Goal: Task Accomplishment & Management: Manage account settings

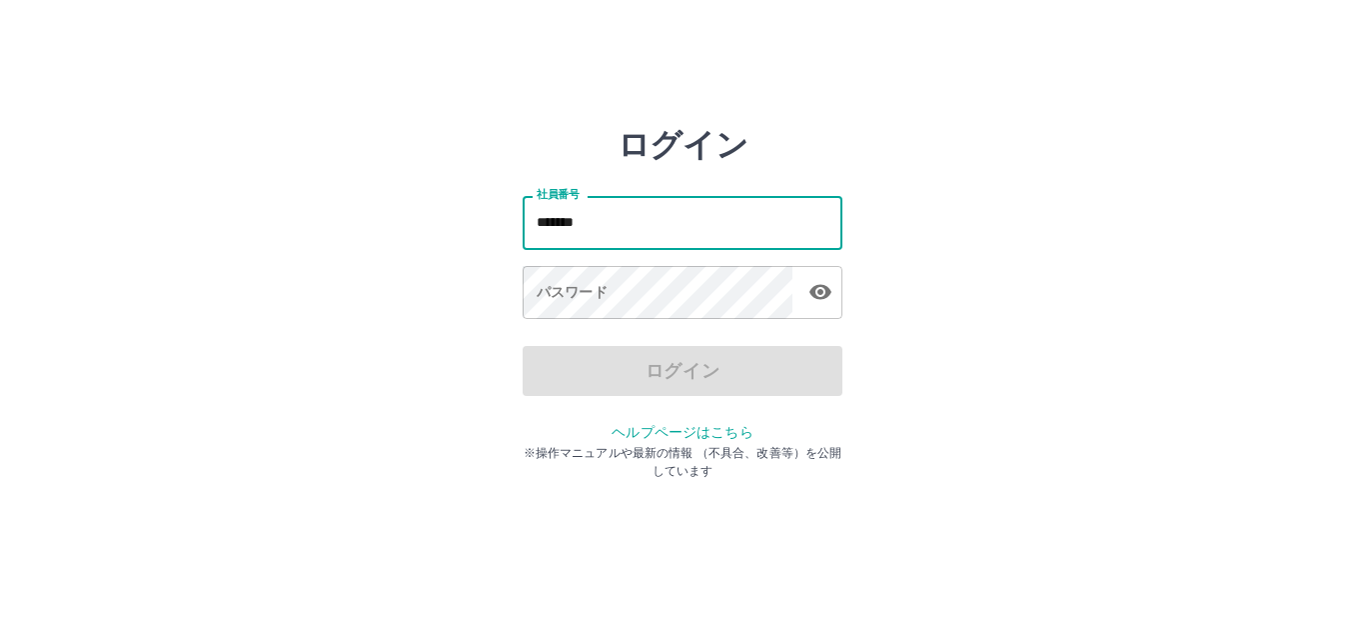
type input "*******"
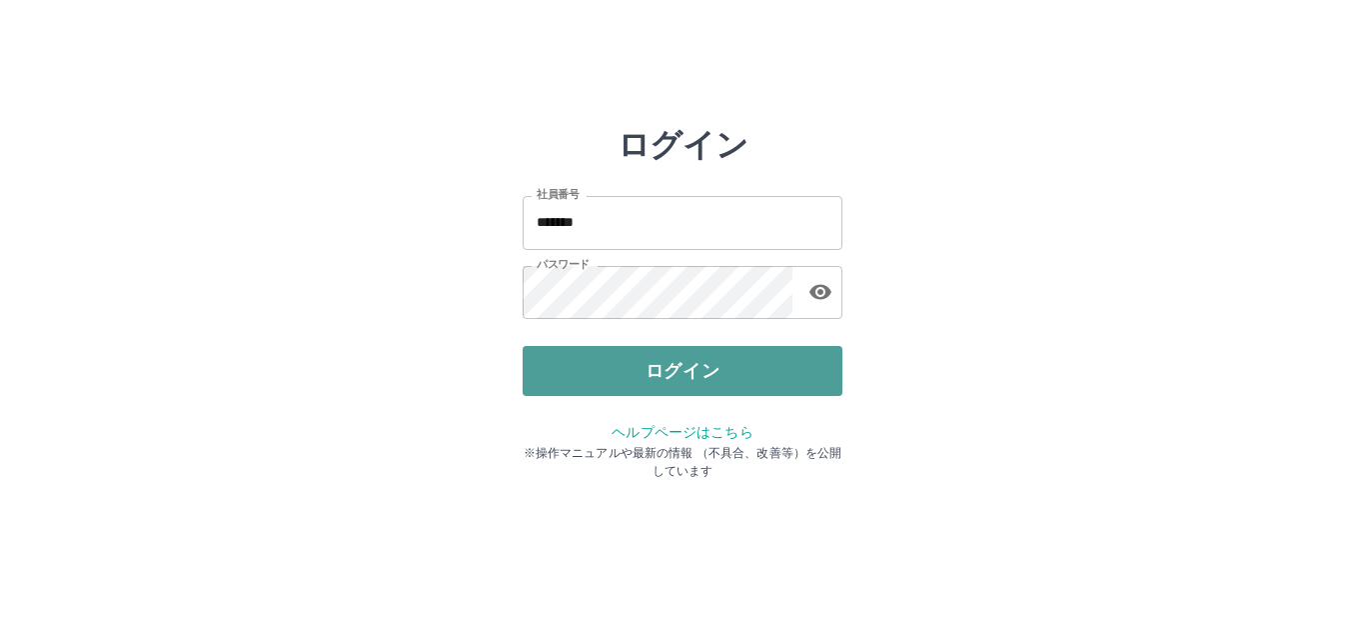
click at [663, 363] on button "ログイン" at bounding box center [683, 371] width 320 height 50
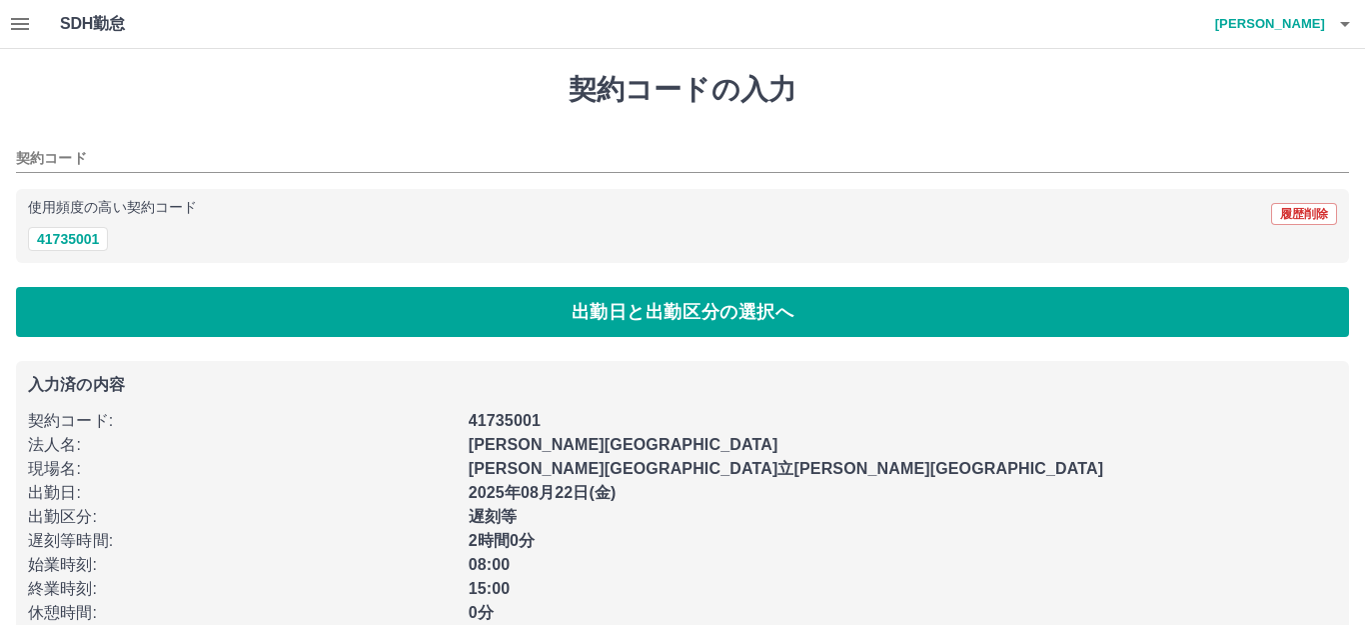
type input "********"
click at [41, 240] on button "41735001" at bounding box center [68, 239] width 80 height 24
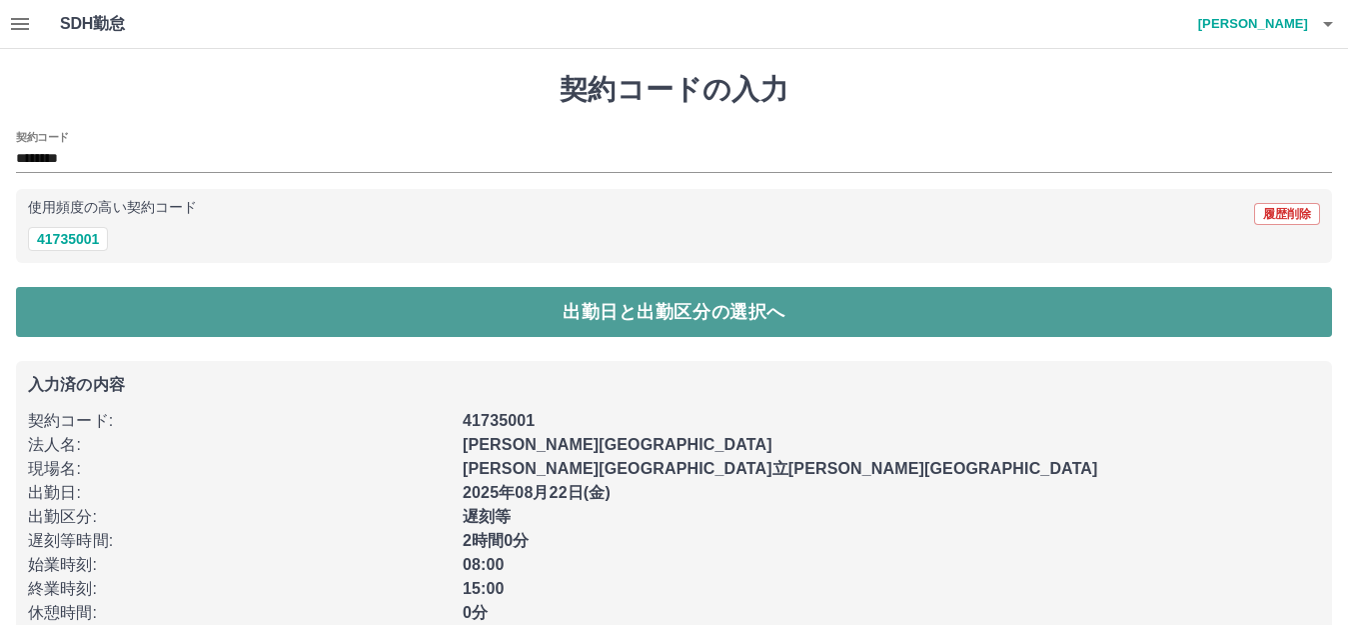
click at [147, 317] on button "出勤日と出勤区分の選択へ" at bounding box center [674, 312] width 1316 height 50
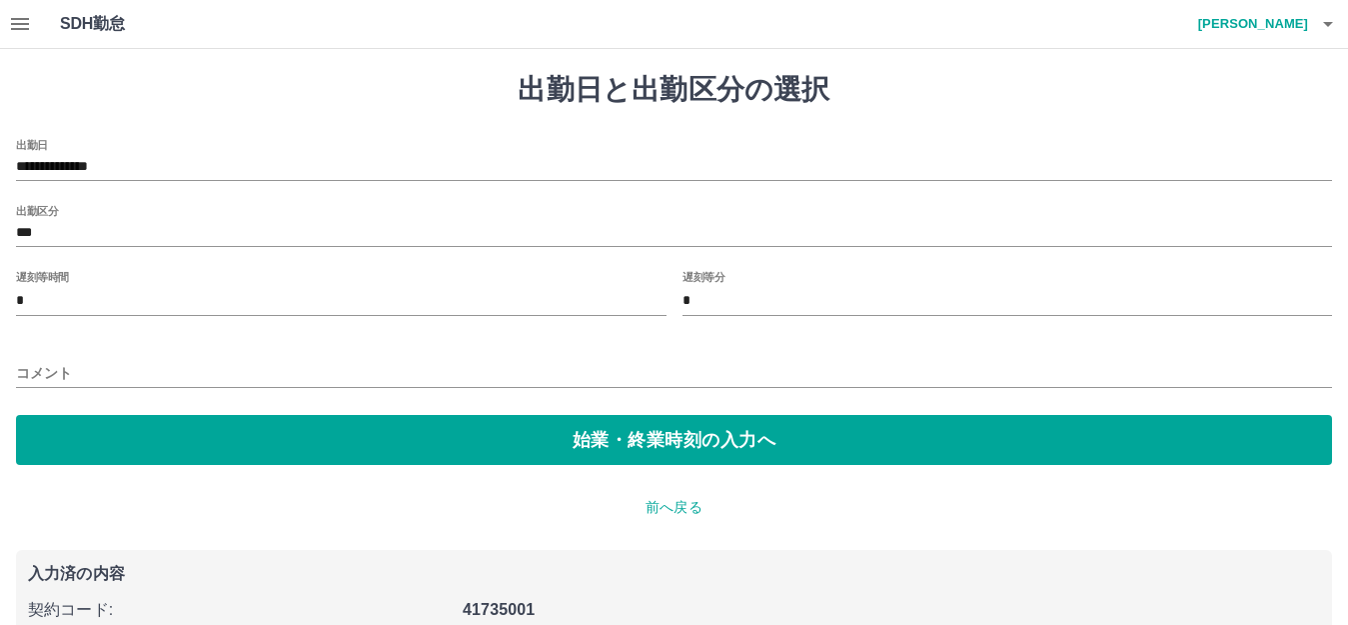
click at [52, 293] on input "*" at bounding box center [341, 301] width 651 height 29
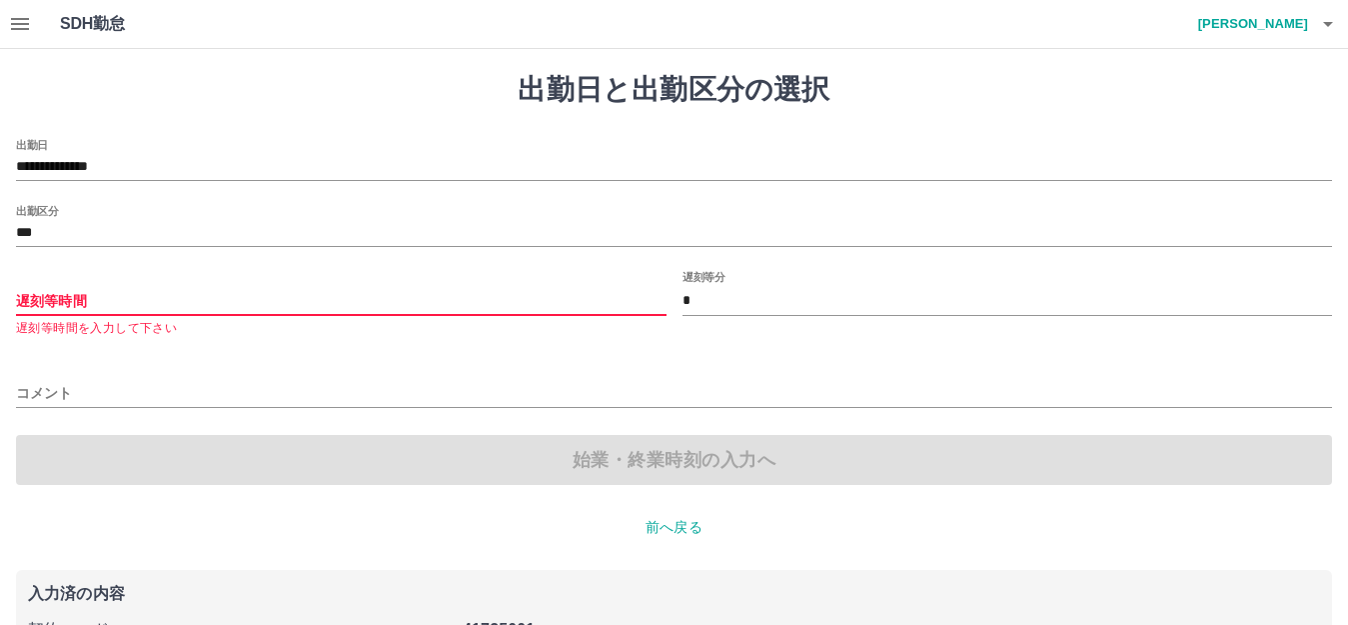
type input "*"
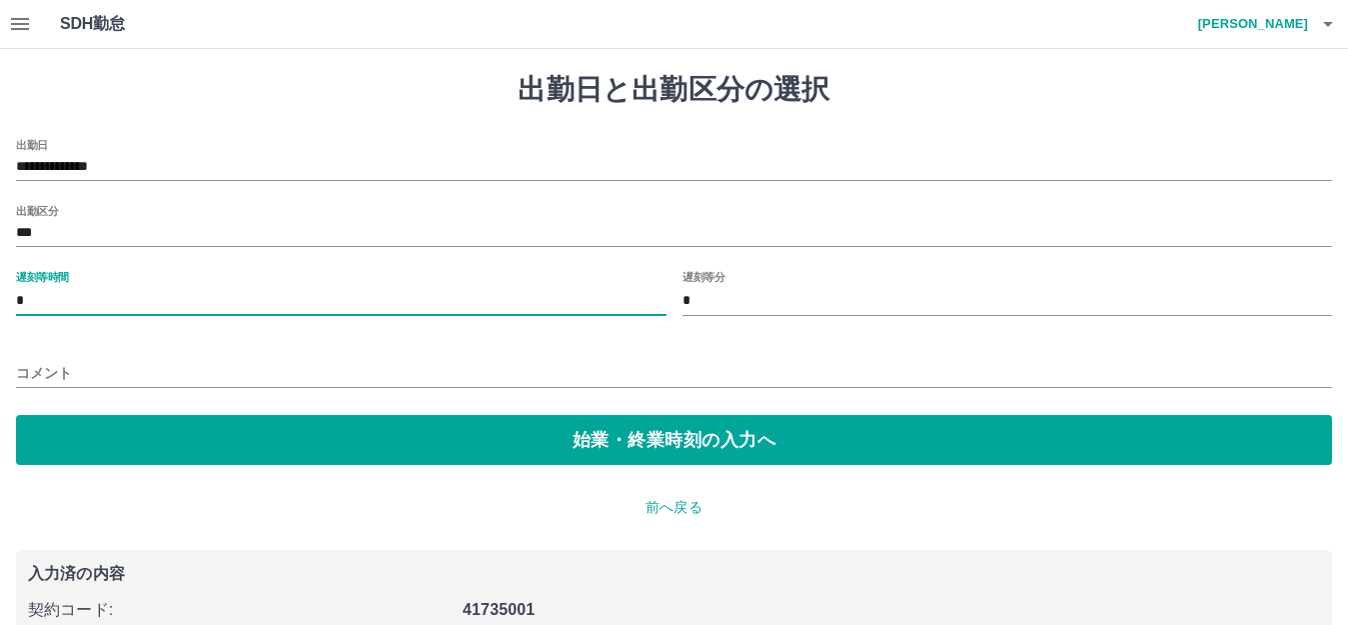
click at [66, 373] on input "コメント" at bounding box center [674, 373] width 1316 height 29
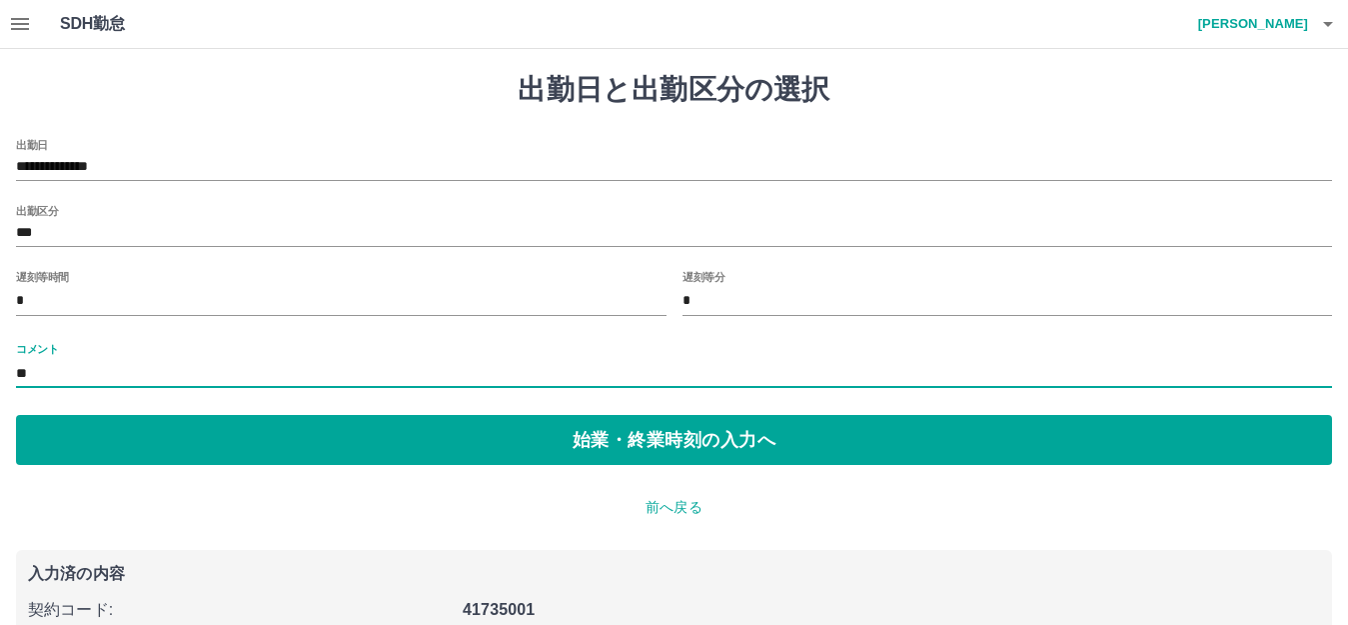
type input "*"
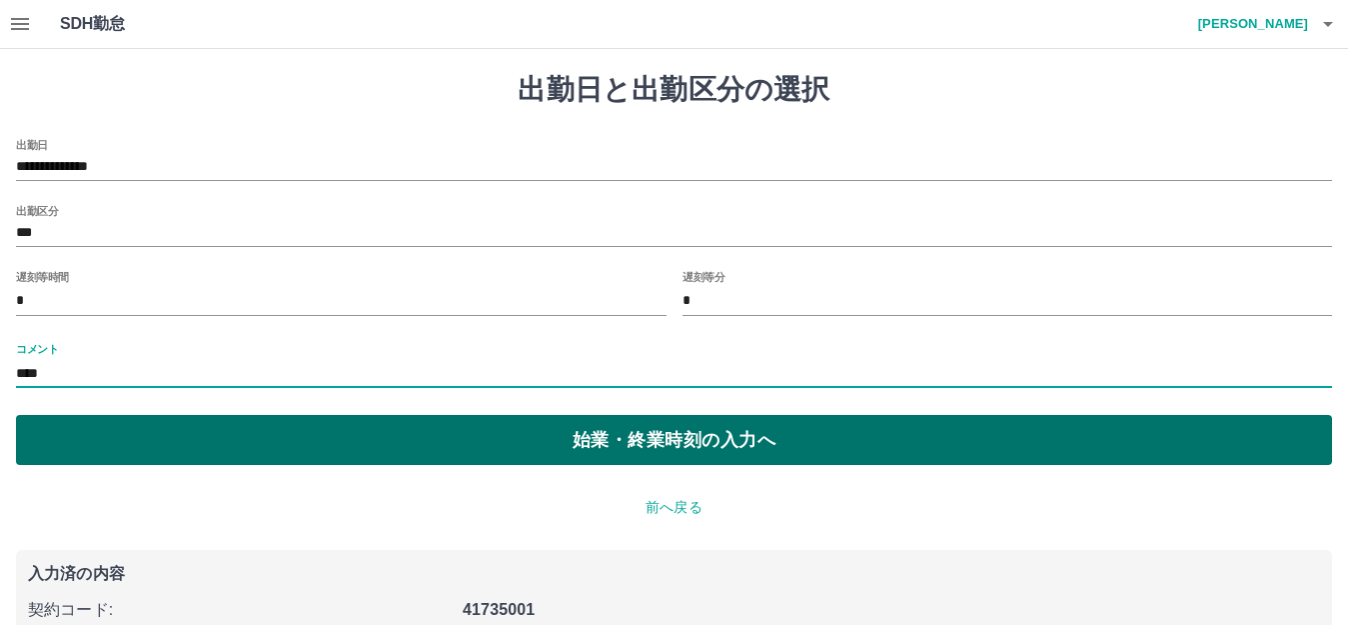
type input "****"
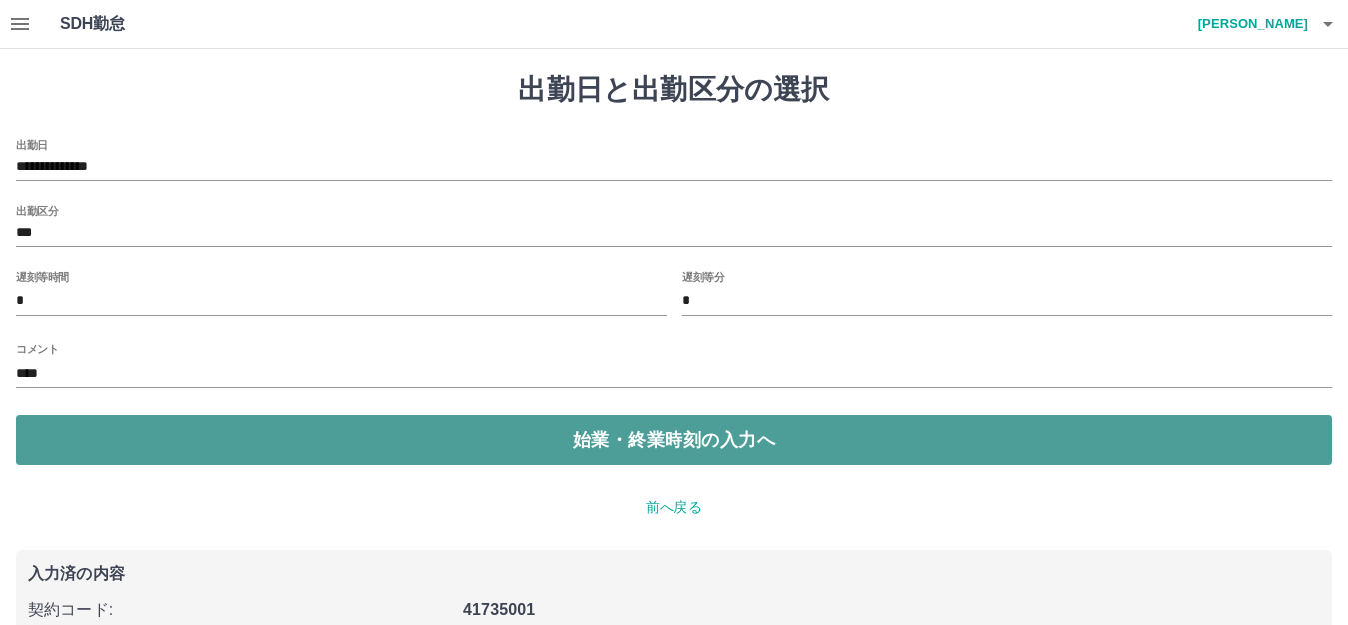
click at [201, 453] on button "始業・終業時刻の入力へ" at bounding box center [674, 440] width 1316 height 50
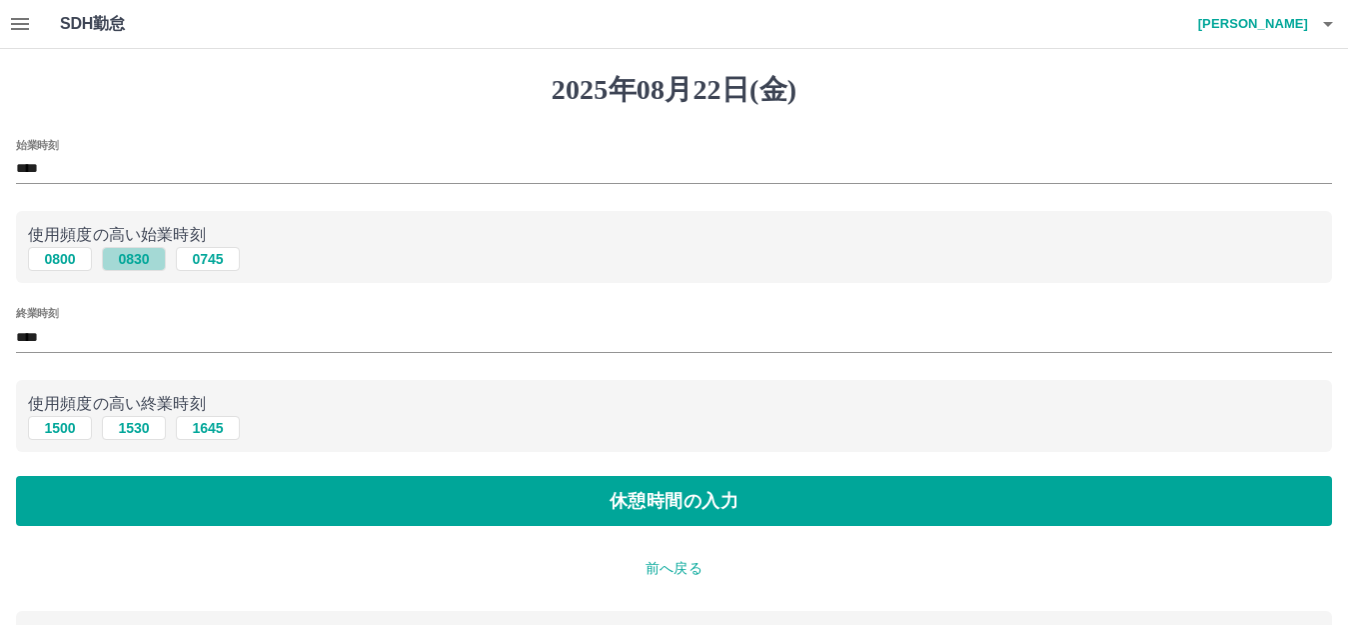
click at [139, 263] on button "0830" at bounding box center [134, 259] width 64 height 24
type input "****"
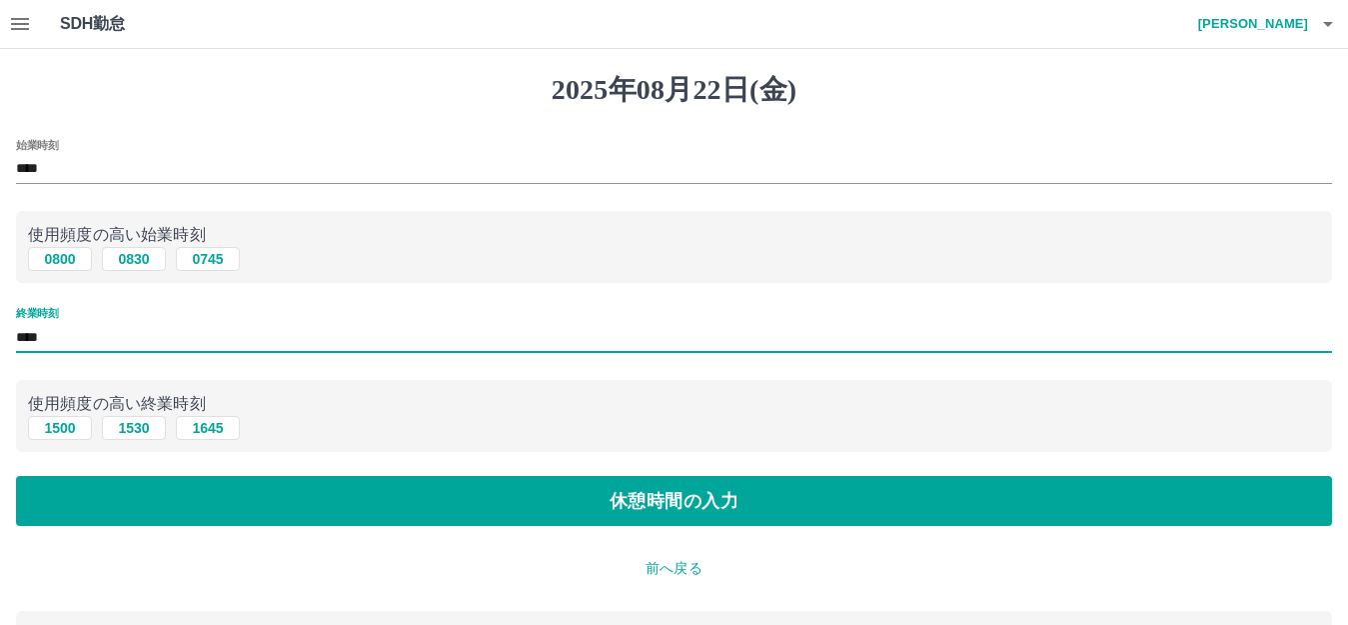
click at [70, 337] on input "****" at bounding box center [674, 337] width 1316 height 29
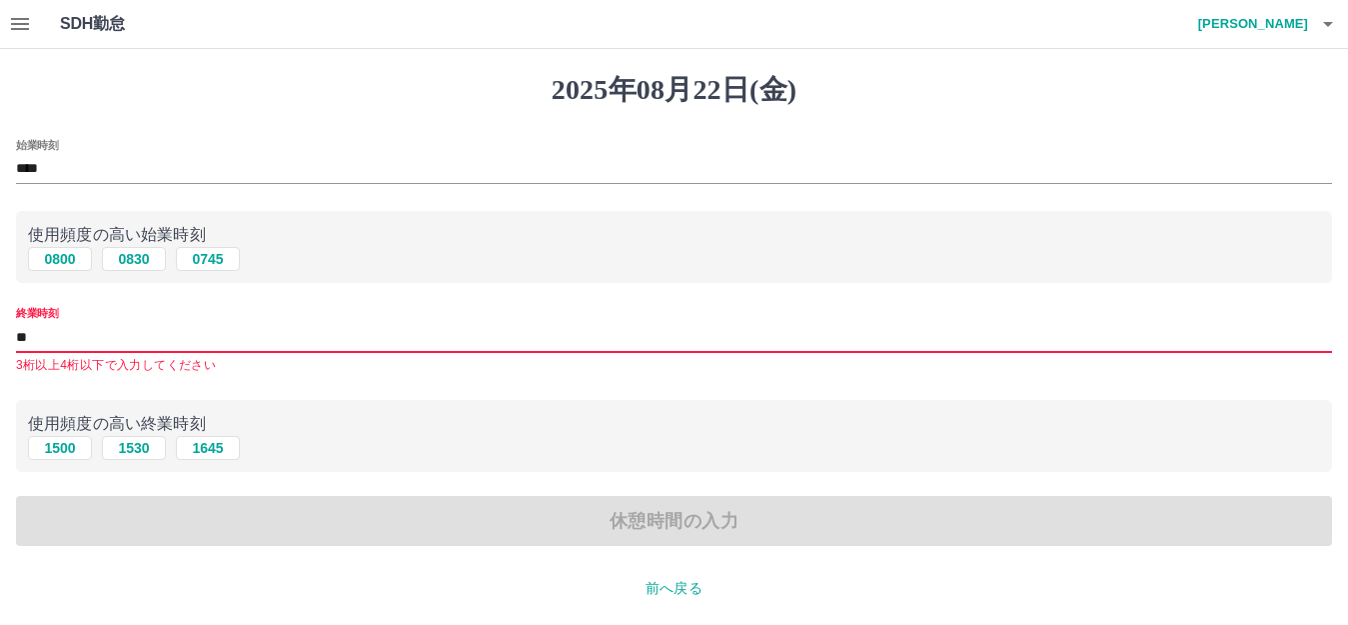
type input "*"
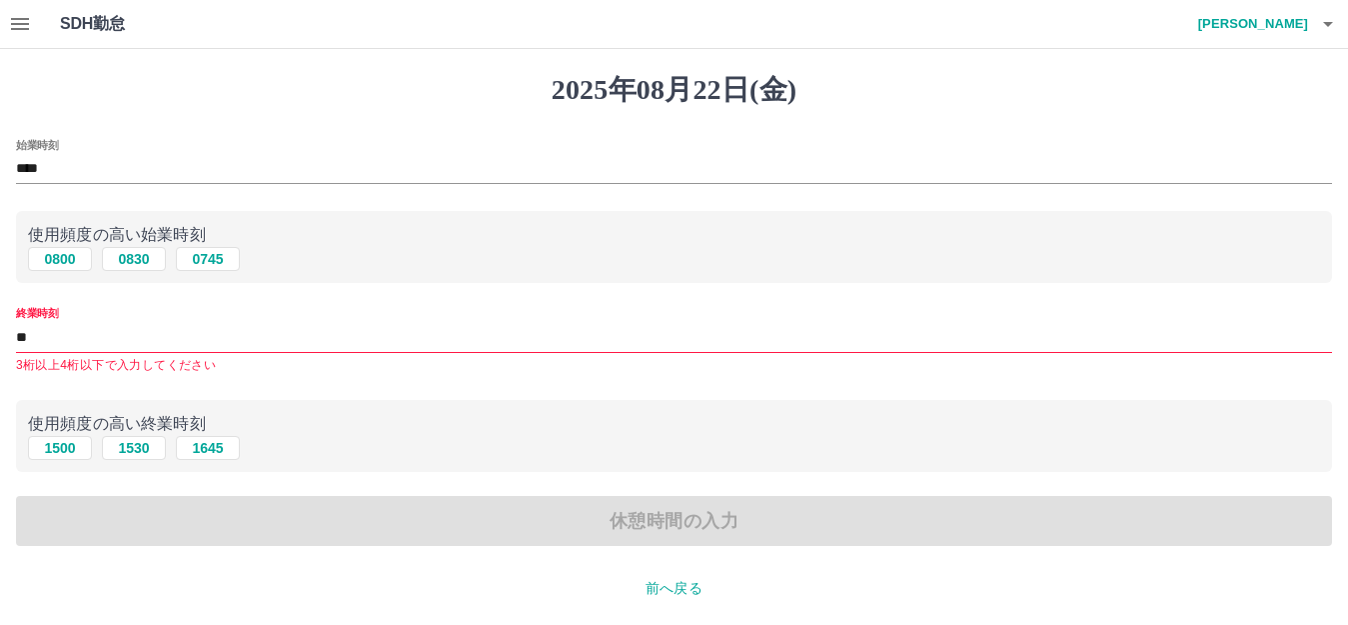
click at [315, 424] on p "使用頻度の高い終業時刻" at bounding box center [674, 424] width 1292 height 24
click at [46, 330] on input "**" at bounding box center [674, 337] width 1316 height 29
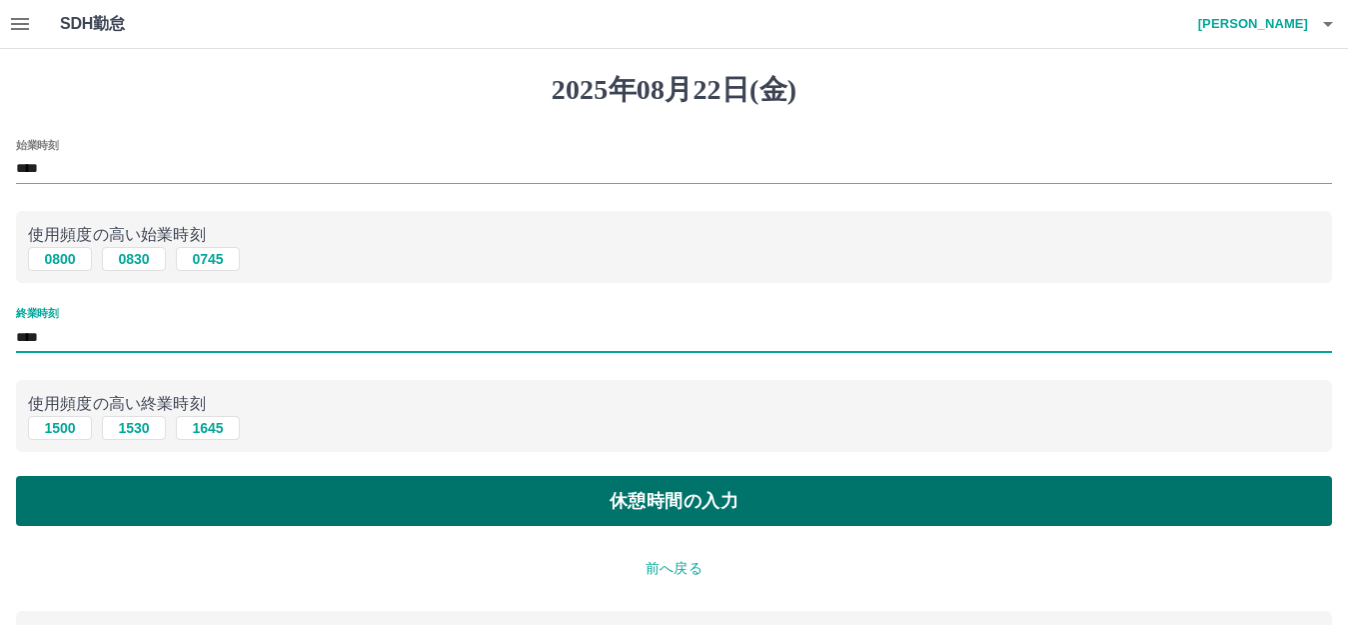
type input "****"
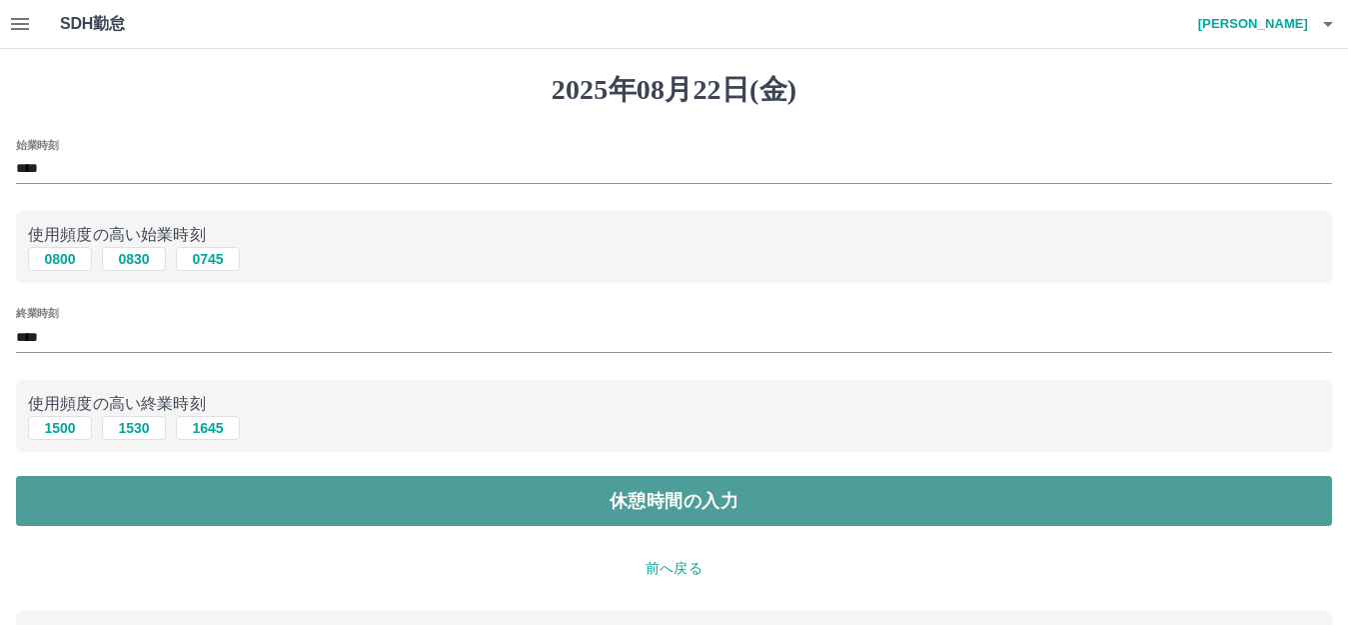
click at [391, 487] on button "休憩時間の入力" at bounding box center [674, 501] width 1316 height 50
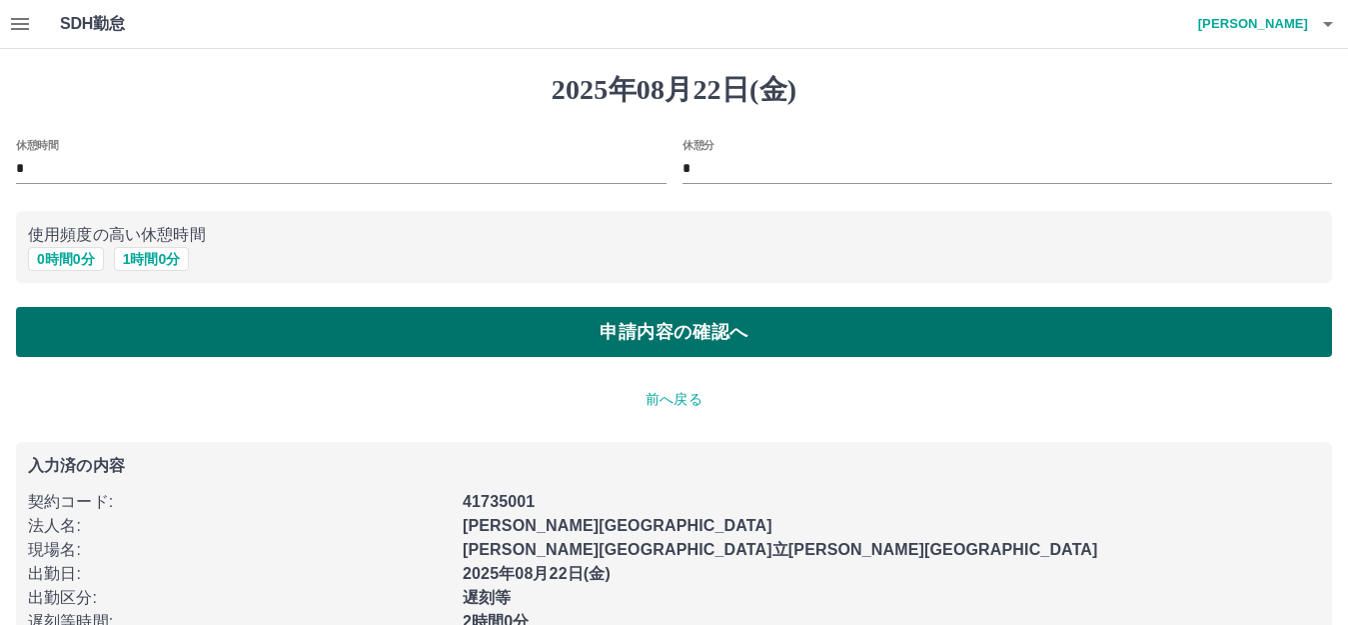
click at [236, 332] on button "申請内容の確認へ" at bounding box center [674, 332] width 1316 height 50
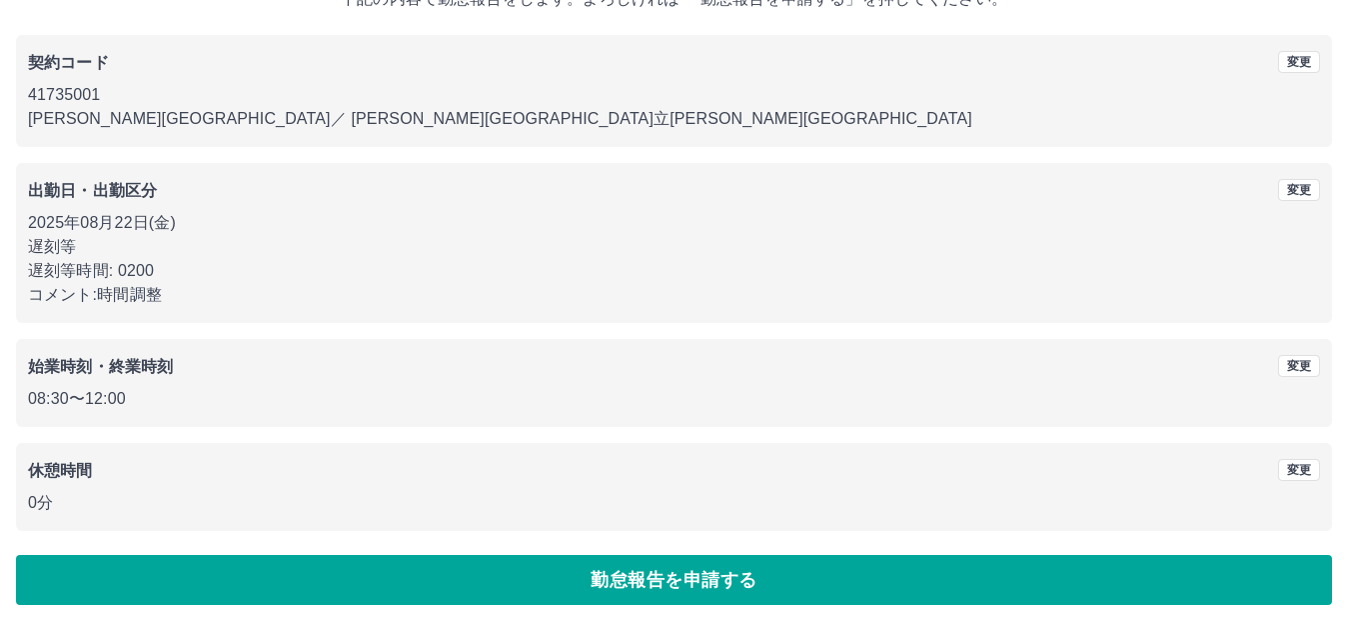
scroll to position [148, 0]
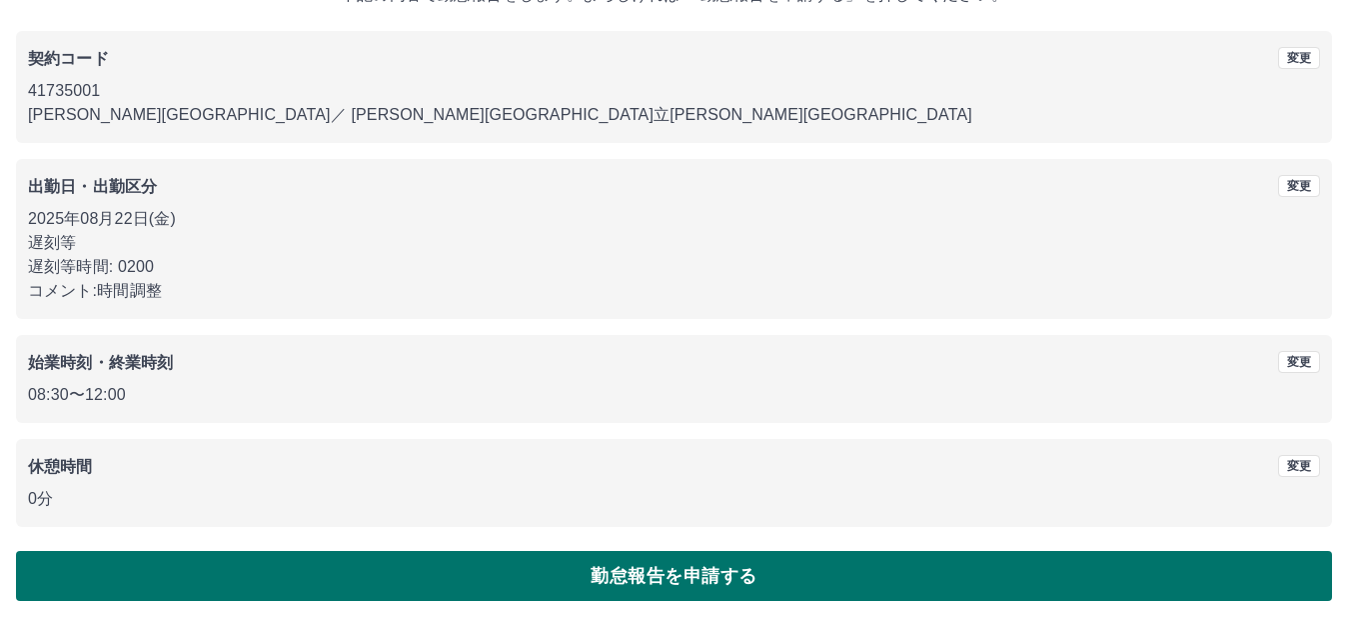
click at [246, 572] on button "勤怠報告を申請する" at bounding box center [674, 576] width 1316 height 50
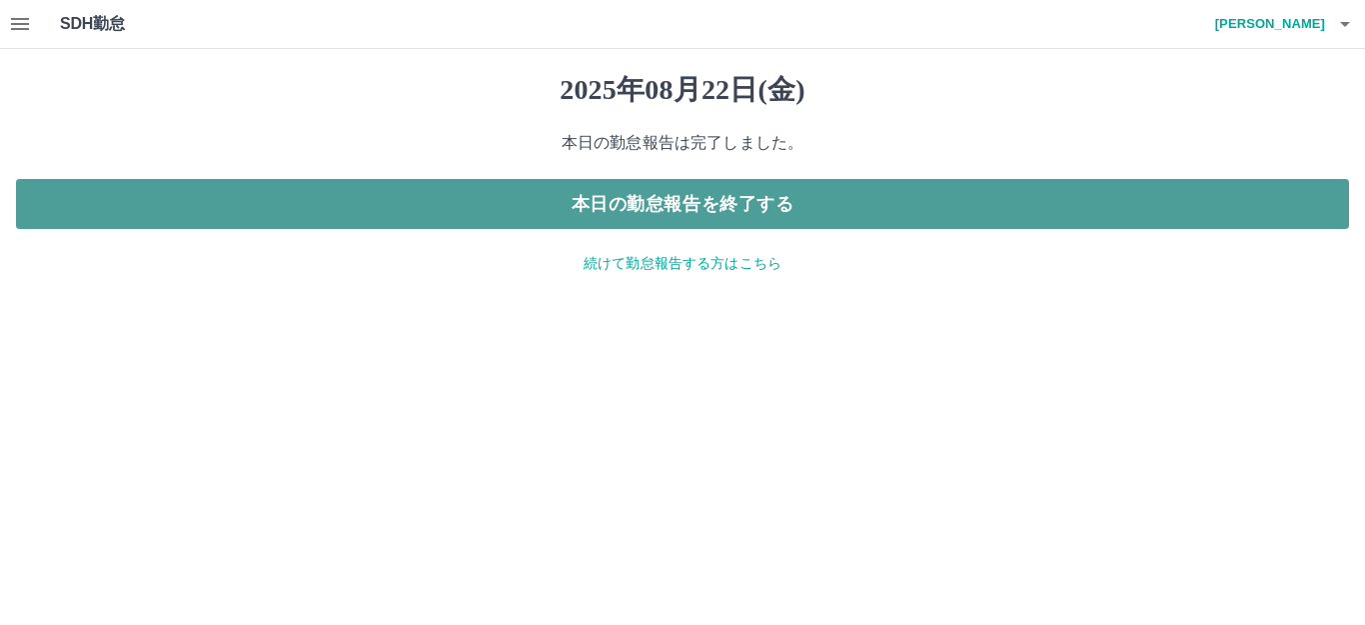
click at [666, 201] on button "本日の勤怠報告を終了する" at bounding box center [682, 204] width 1333 height 50
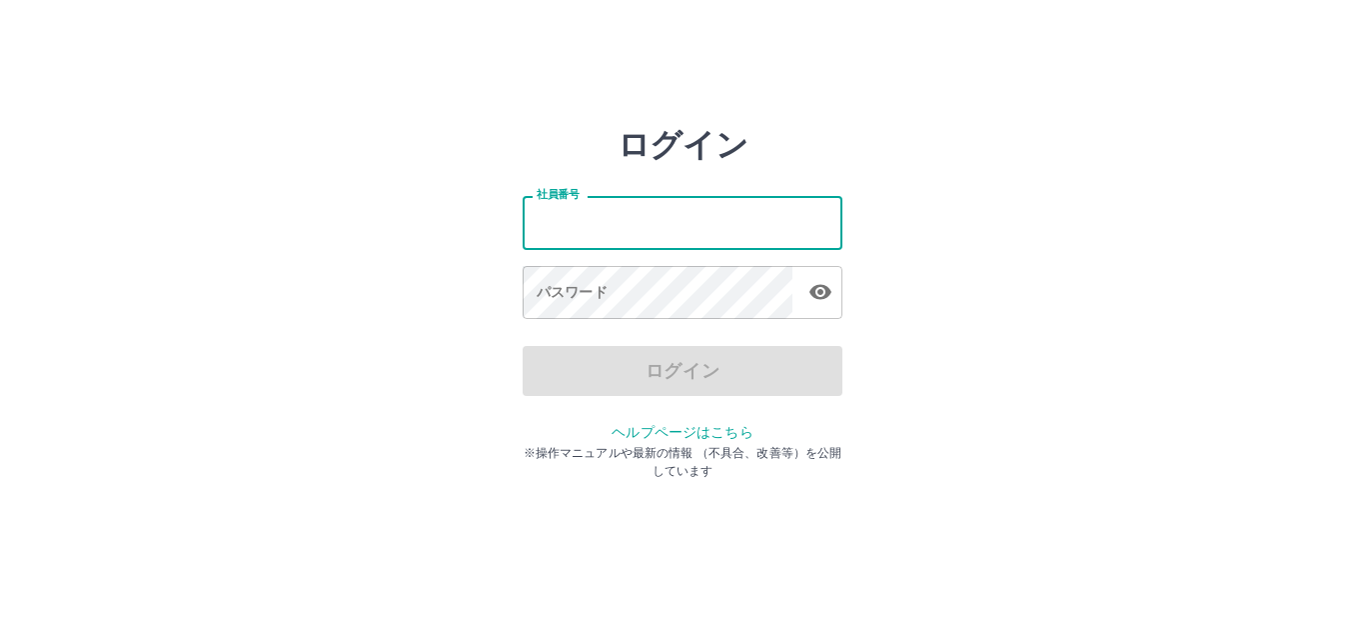
click at [661, 208] on input "社員番号" at bounding box center [683, 222] width 320 height 53
type input "*******"
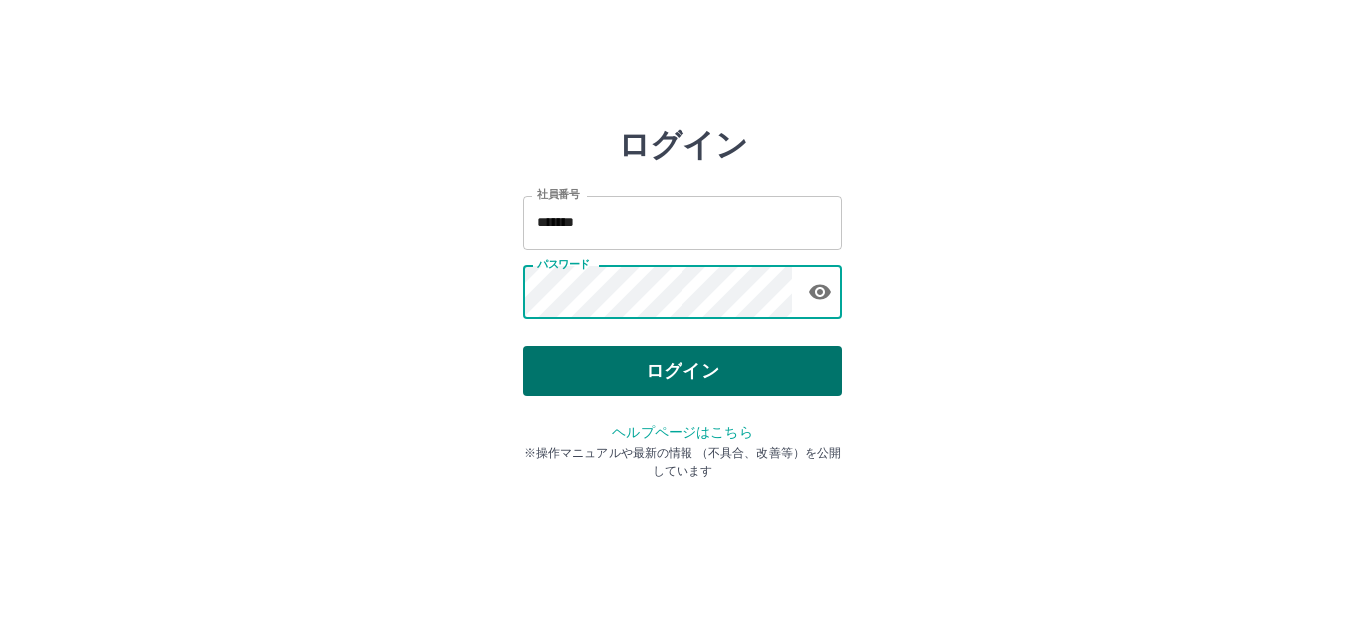
click at [623, 380] on button "ログイン" at bounding box center [683, 371] width 320 height 50
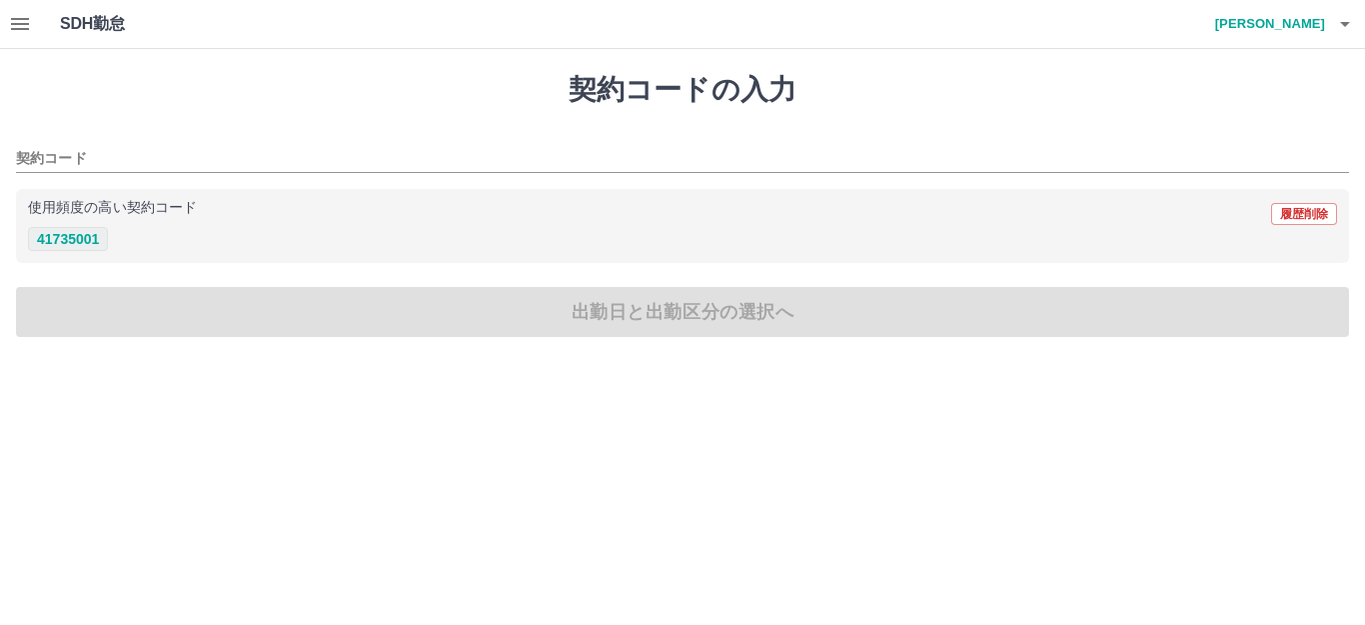
click at [65, 234] on button "41735001" at bounding box center [68, 239] width 80 height 24
type input "********"
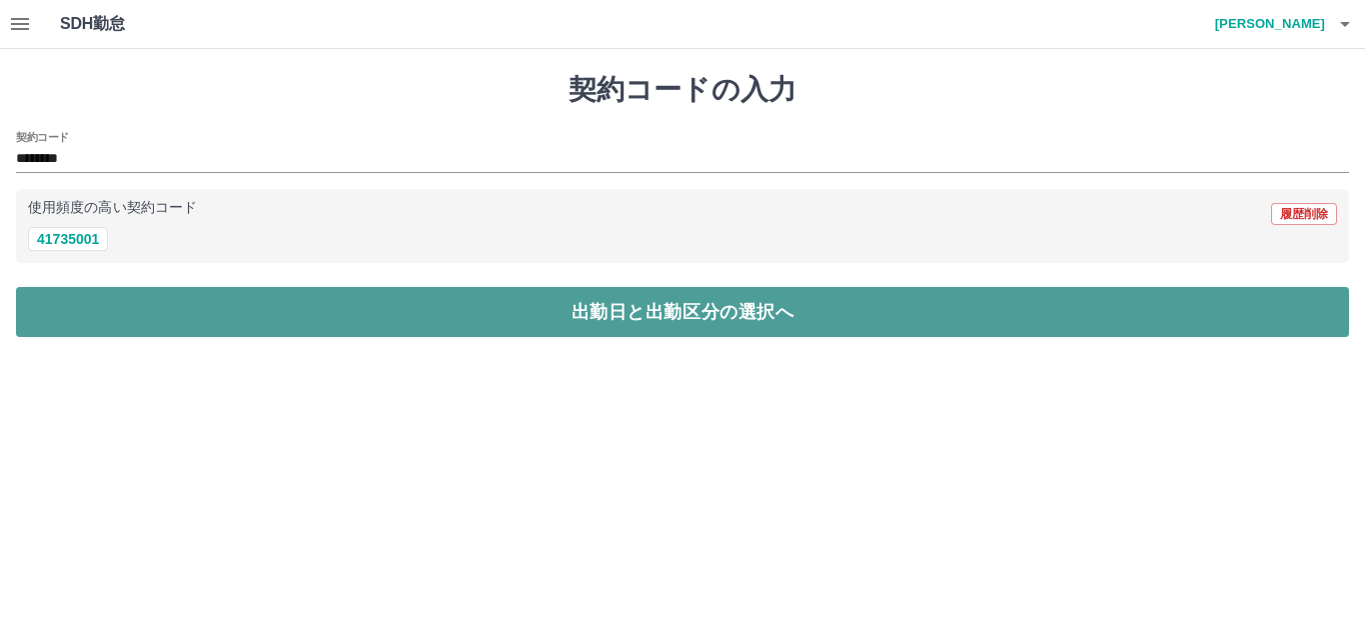
click at [125, 299] on button "出勤日と出勤区分の選択へ" at bounding box center [682, 312] width 1333 height 50
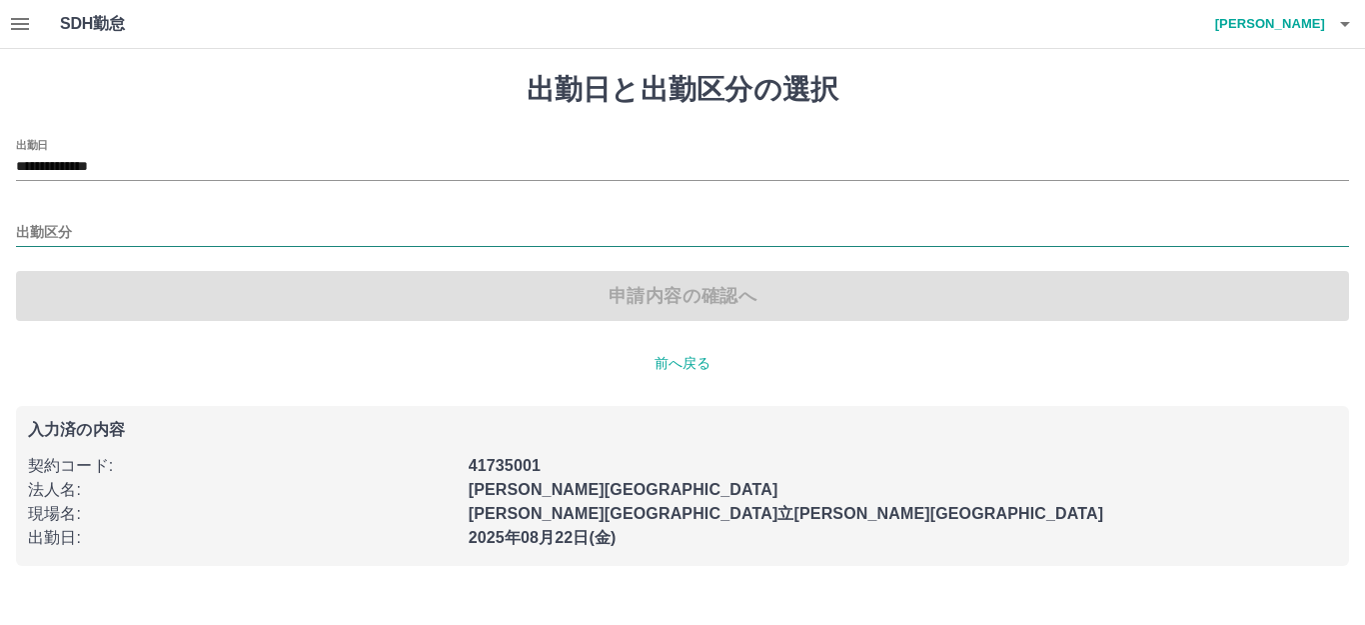
click at [100, 225] on input "出勤区分" at bounding box center [682, 233] width 1333 height 25
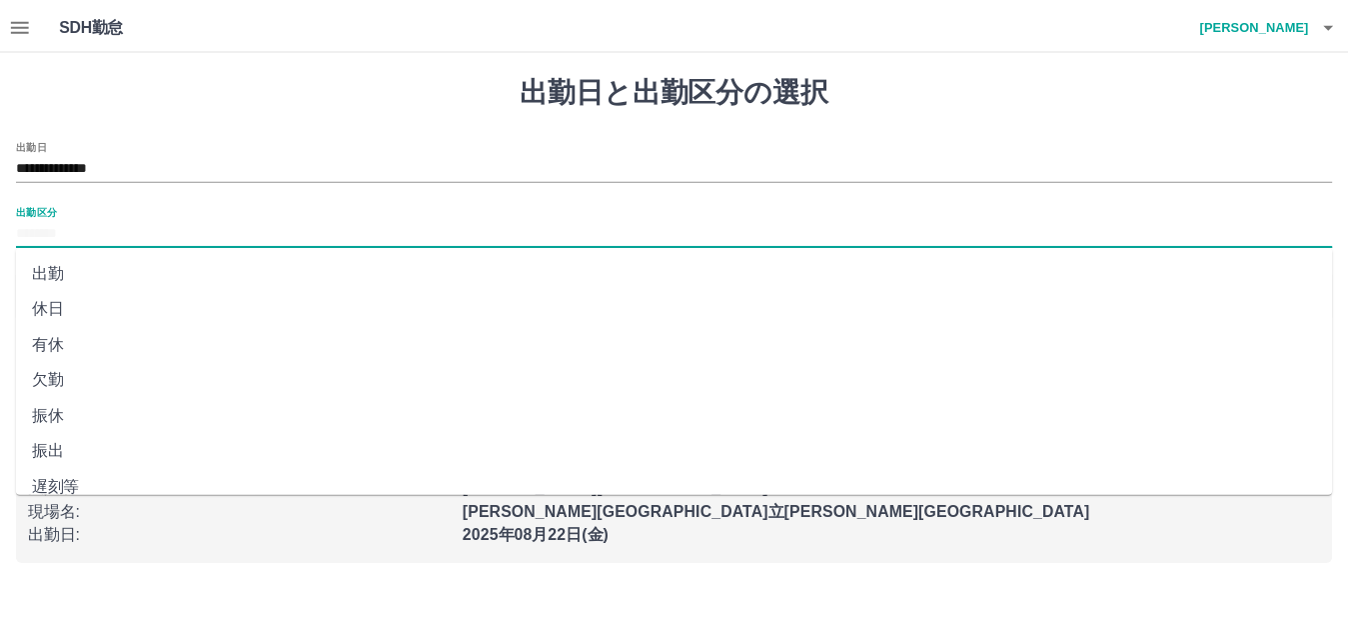
scroll to position [100, 0]
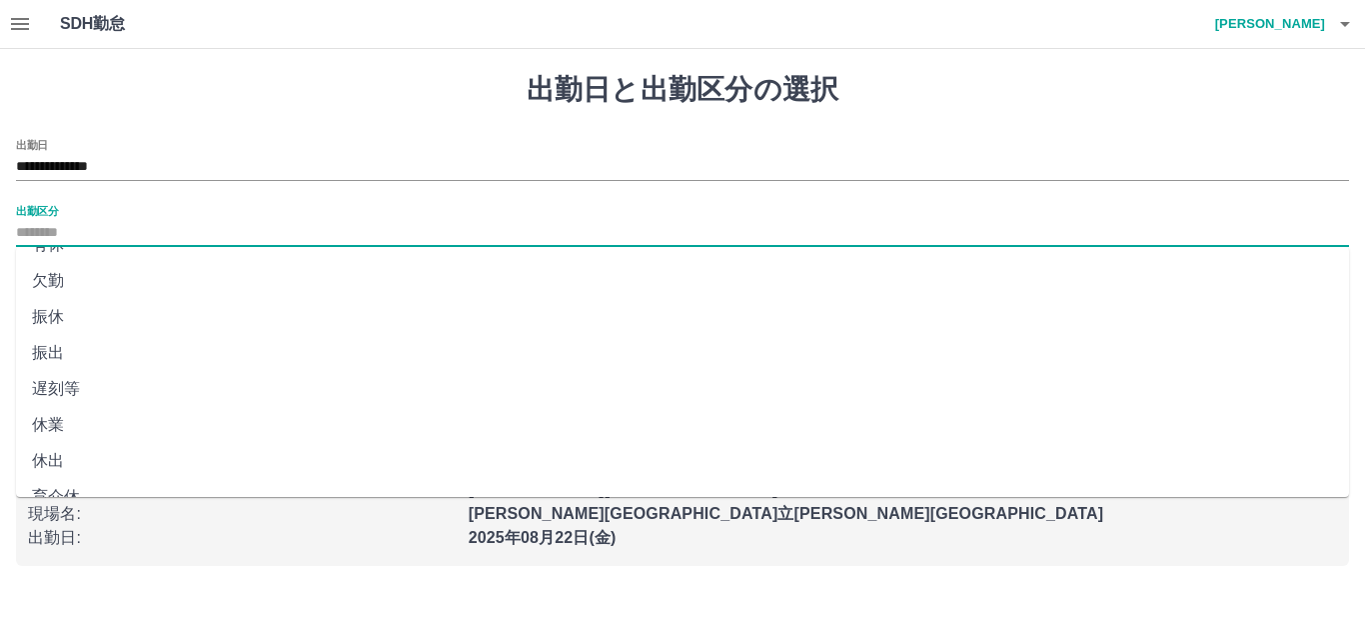
click at [109, 385] on li "遅刻等" at bounding box center [682, 389] width 1333 height 36
type input "***"
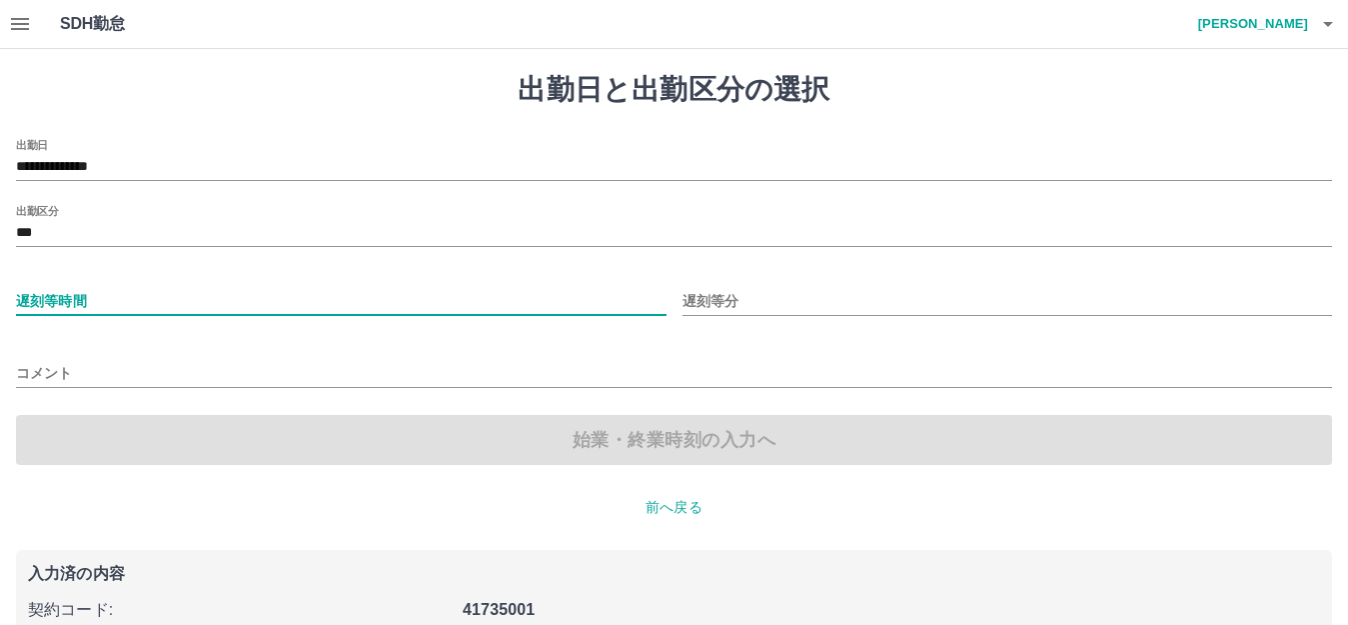
click at [123, 297] on input "遅刻等時間" at bounding box center [341, 301] width 651 height 29
type input "*"
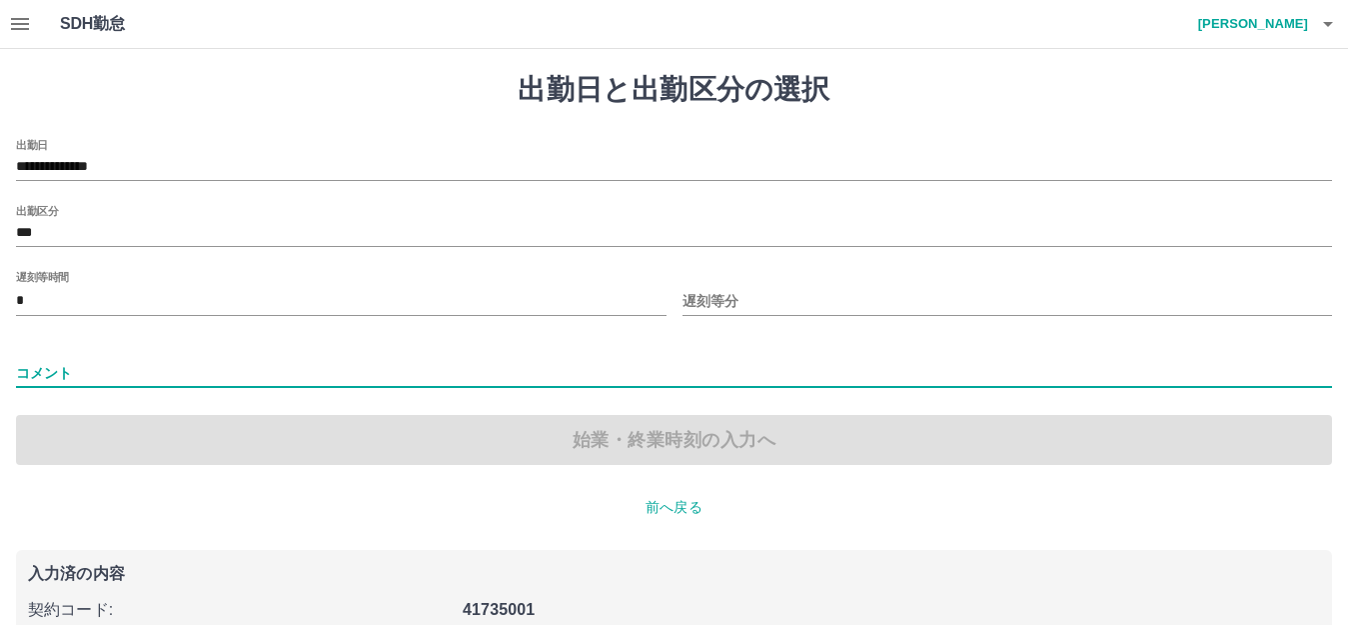
click at [94, 368] on input "コメント" at bounding box center [674, 373] width 1316 height 29
click at [27, 370] on input "コメント" at bounding box center [674, 373] width 1316 height 29
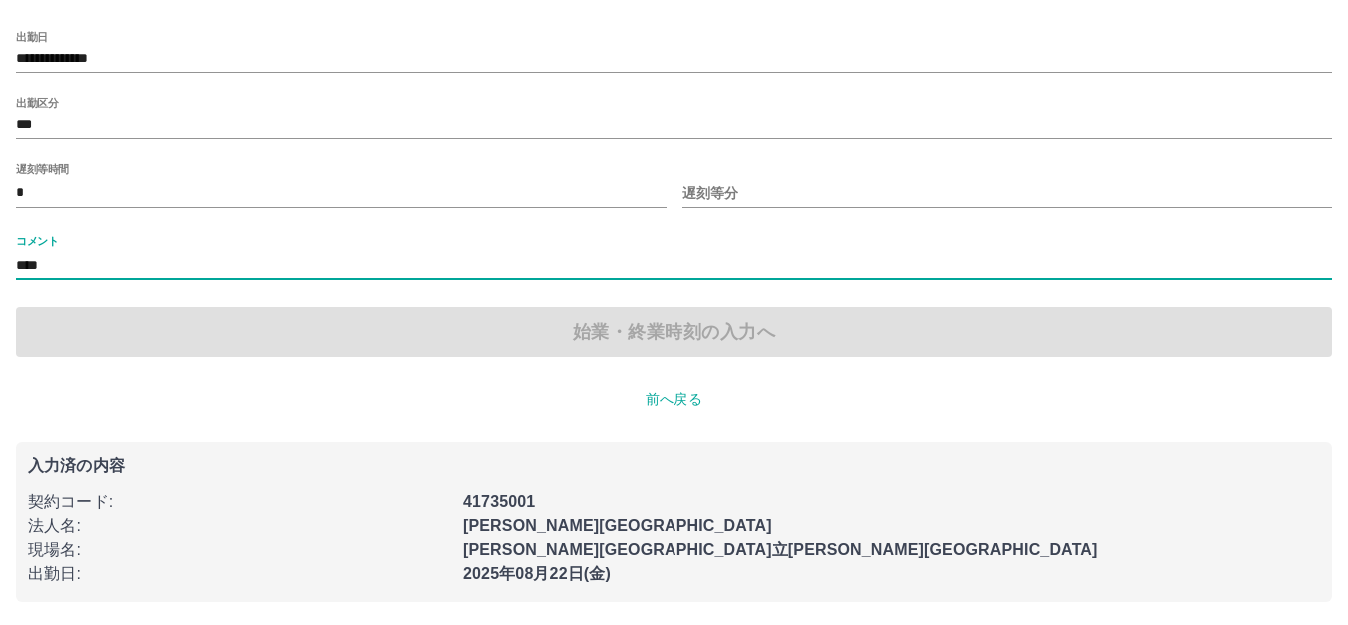
scroll to position [109, 0]
type input "*********"
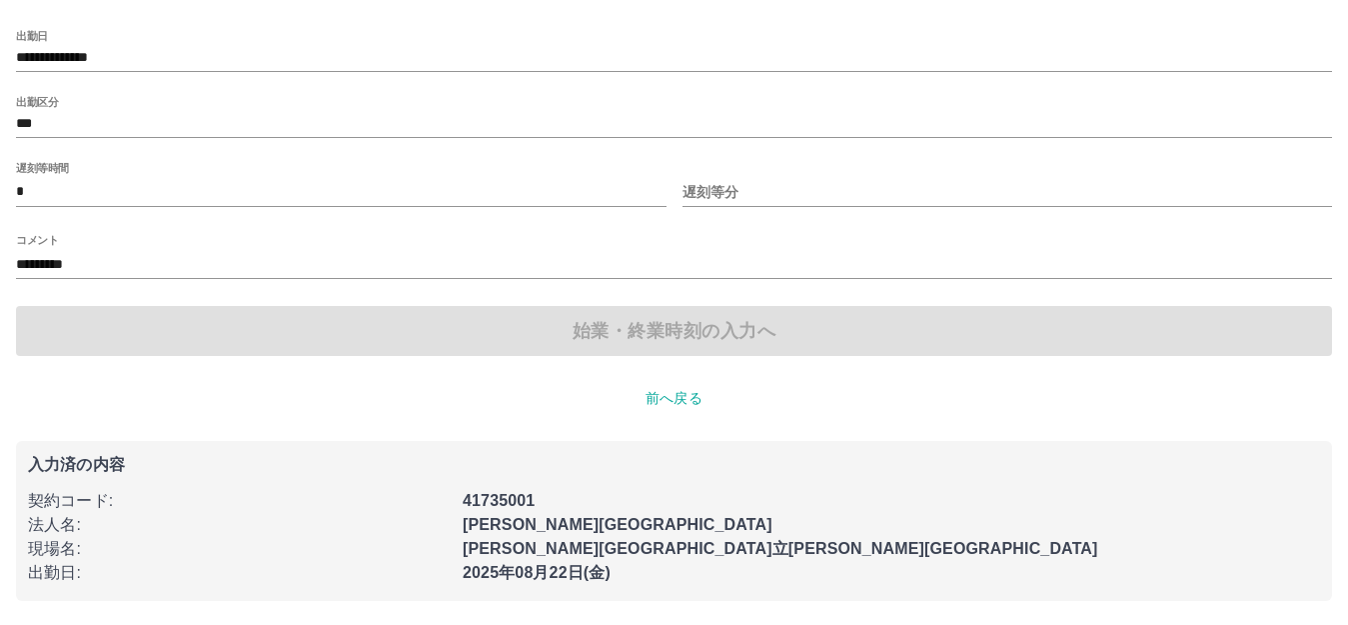
click at [259, 381] on div "**********" at bounding box center [674, 282] width 1348 height 685
click at [68, 189] on input "*" at bounding box center [341, 192] width 651 height 29
click at [256, 410] on div "**********" at bounding box center [674, 282] width 1348 height 685
drag, startPoint x: 59, startPoint y: 180, endPoint x: 72, endPoint y: 171, distance: 15.8
click at [58, 179] on input "*" at bounding box center [341, 192] width 651 height 29
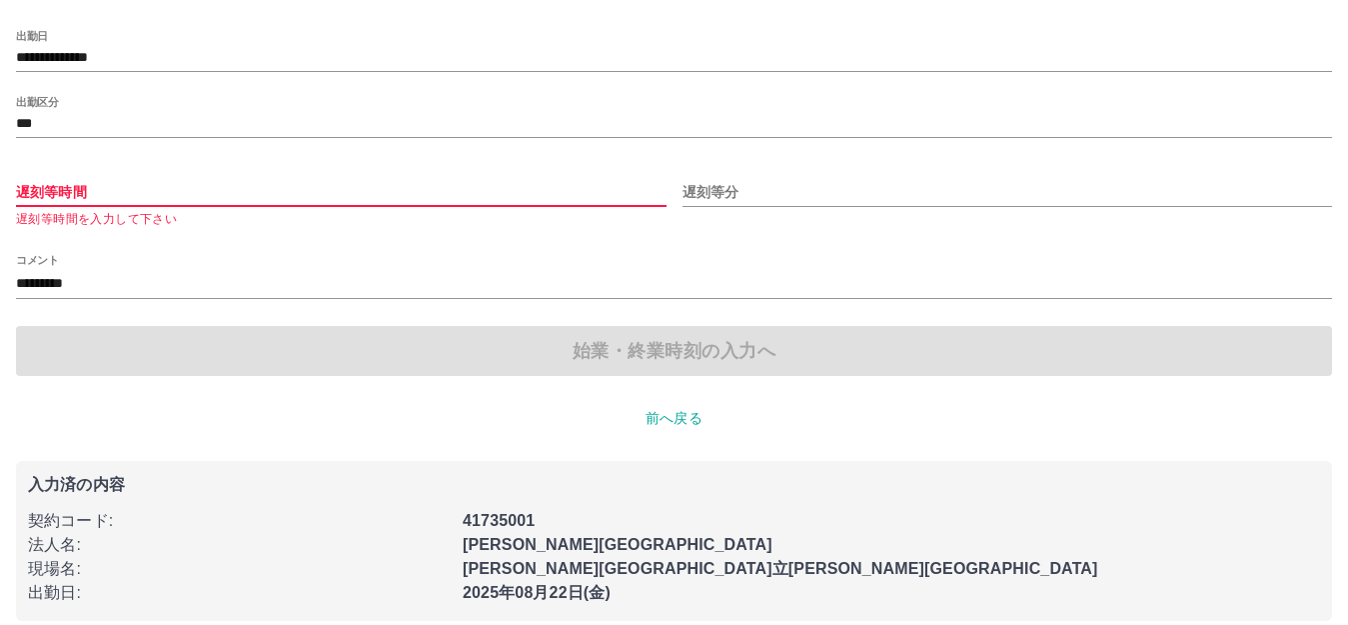
type input "*"
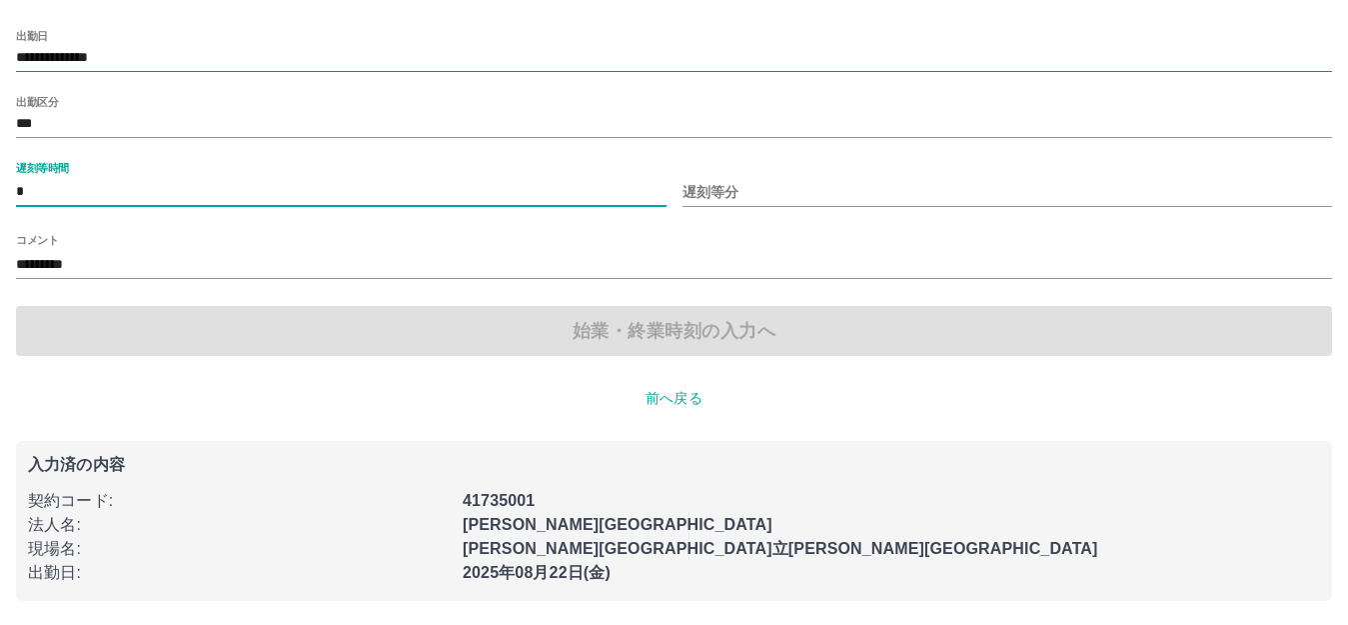
scroll to position [0, 0]
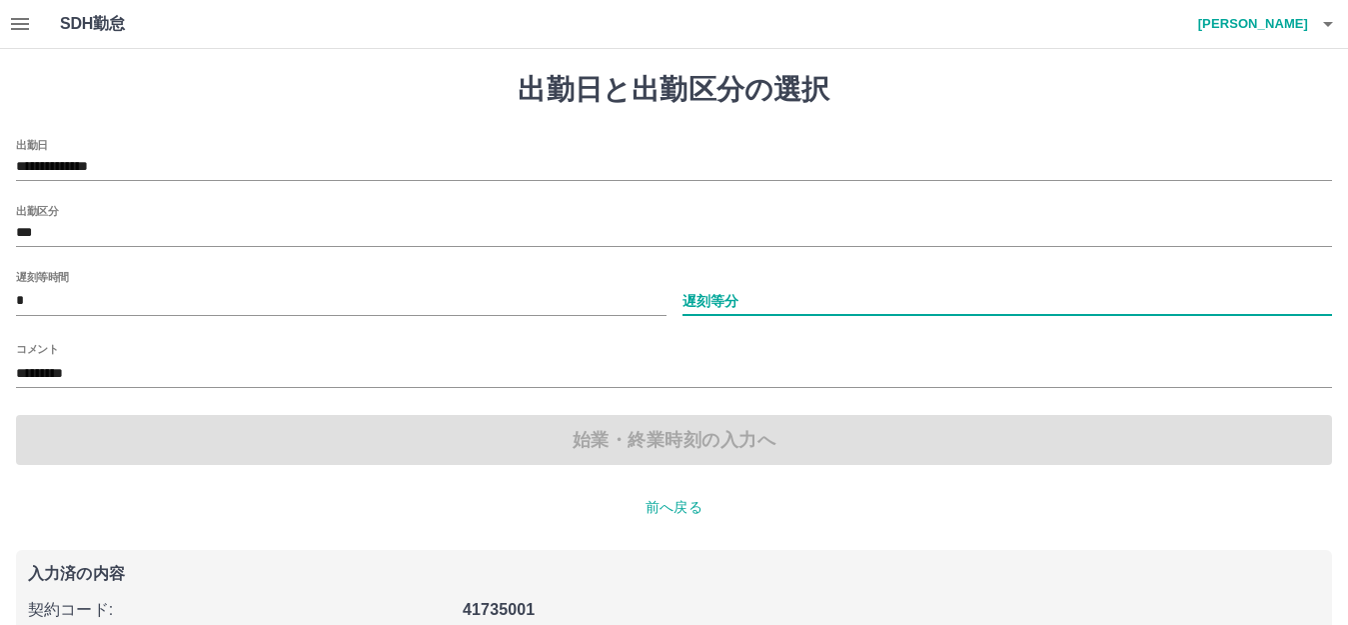
click at [801, 294] on input "遅刻等分" at bounding box center [1008, 301] width 651 height 29
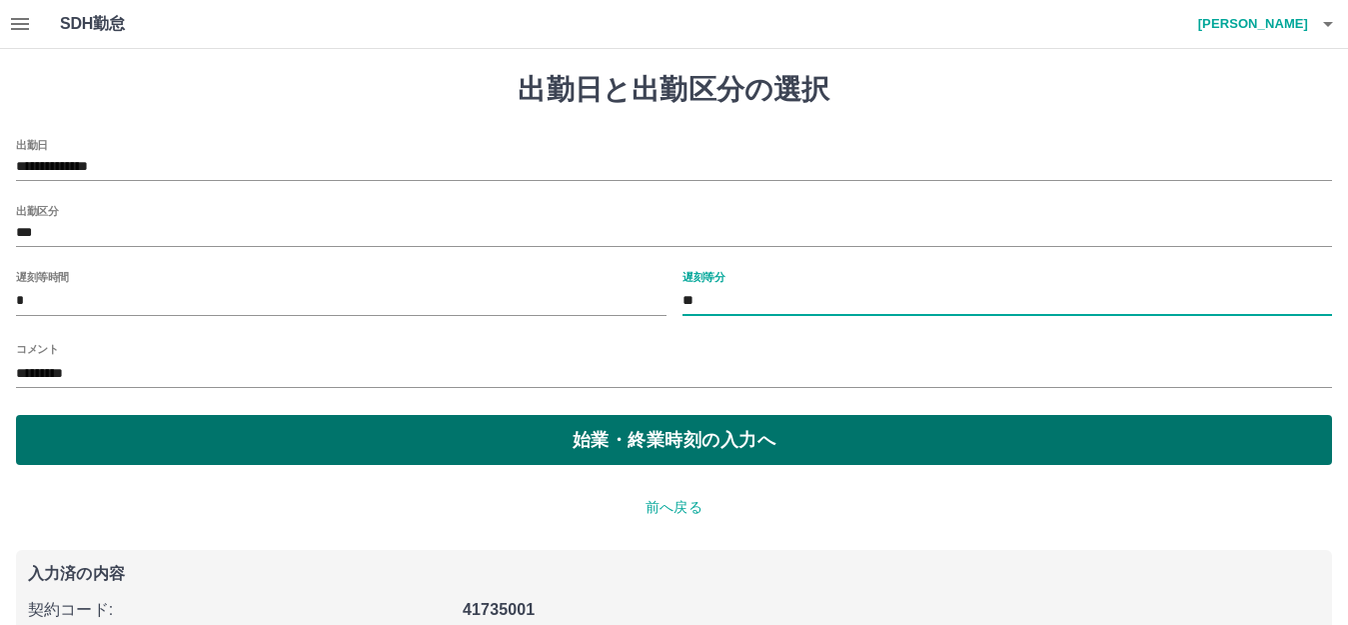
click at [591, 445] on button "始業・終業時刻の入力へ" at bounding box center [674, 440] width 1316 height 50
type input "*"
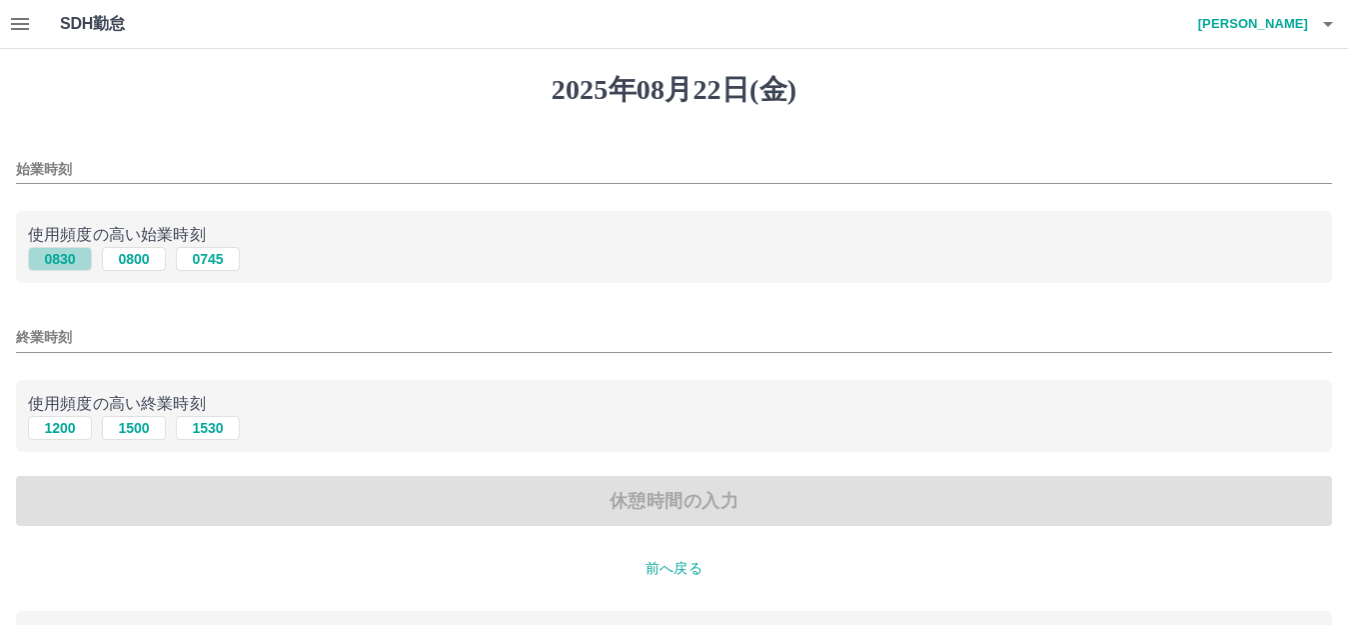
click at [65, 262] on button "0830" at bounding box center [60, 259] width 64 height 24
type input "****"
click at [68, 433] on button "1200" at bounding box center [60, 428] width 64 height 24
type input "****"
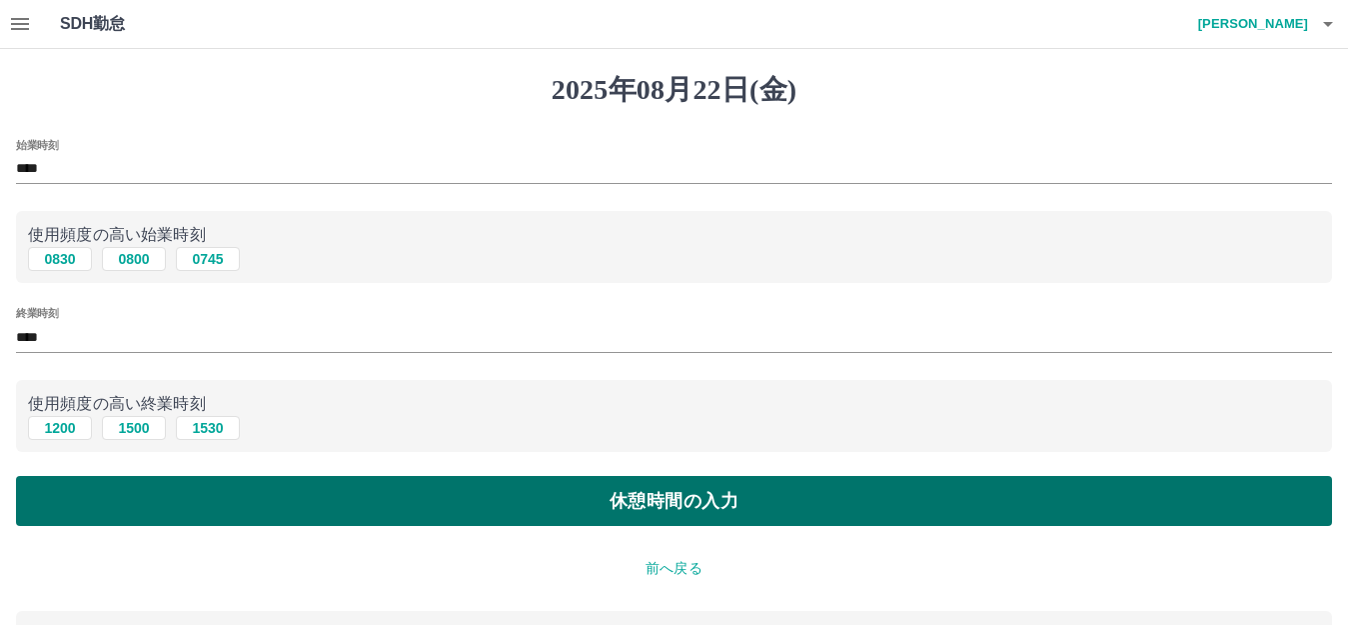
click at [297, 496] on button "休憩時間の入力" at bounding box center [674, 501] width 1316 height 50
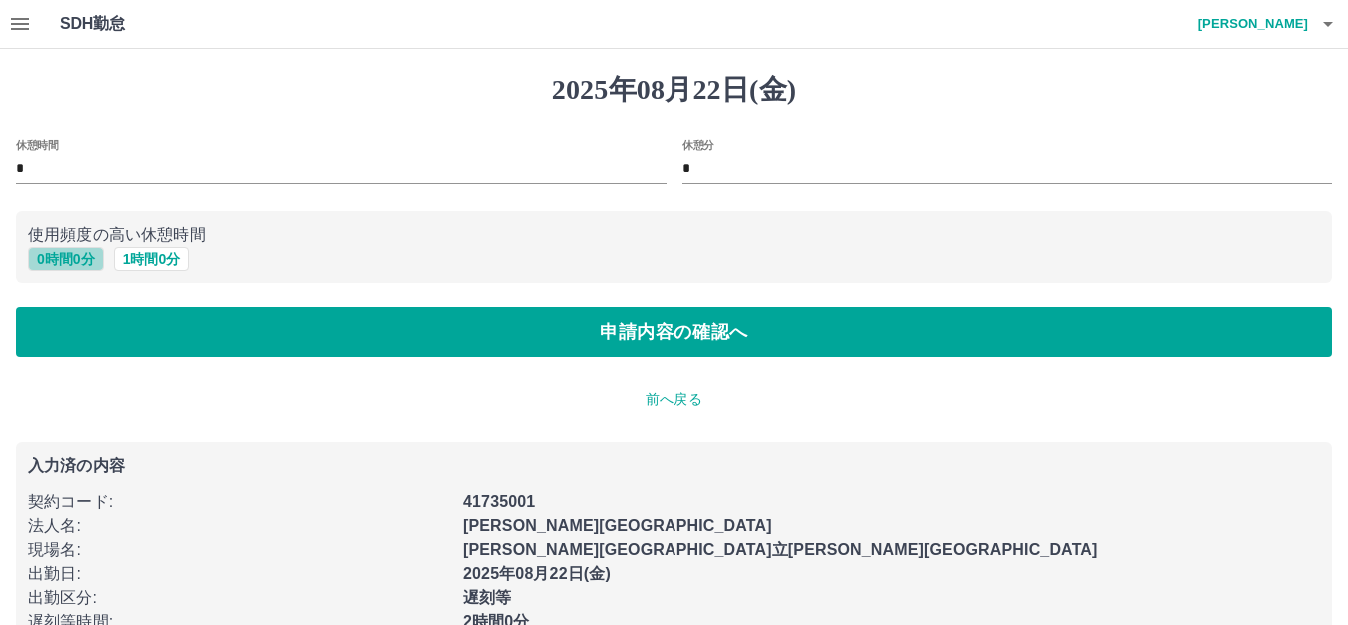
click at [70, 264] on button "0 時間 0 分" at bounding box center [66, 259] width 76 height 24
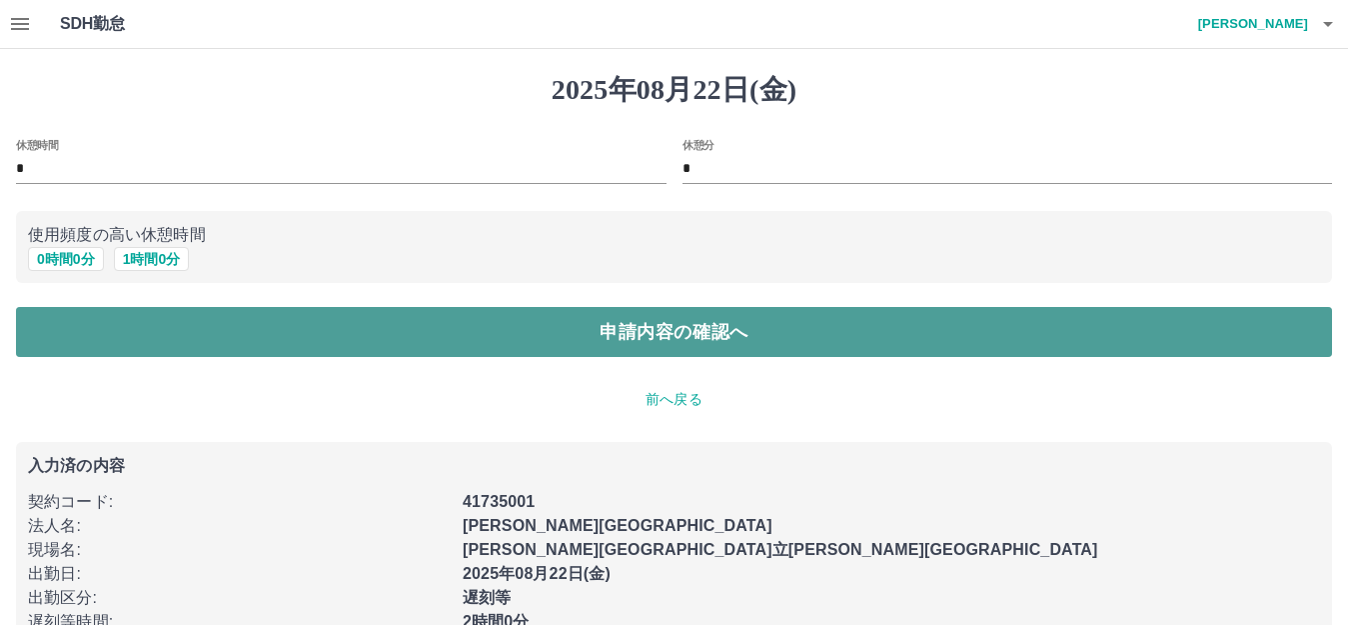
click at [261, 332] on button "申請内容の確認へ" at bounding box center [674, 332] width 1316 height 50
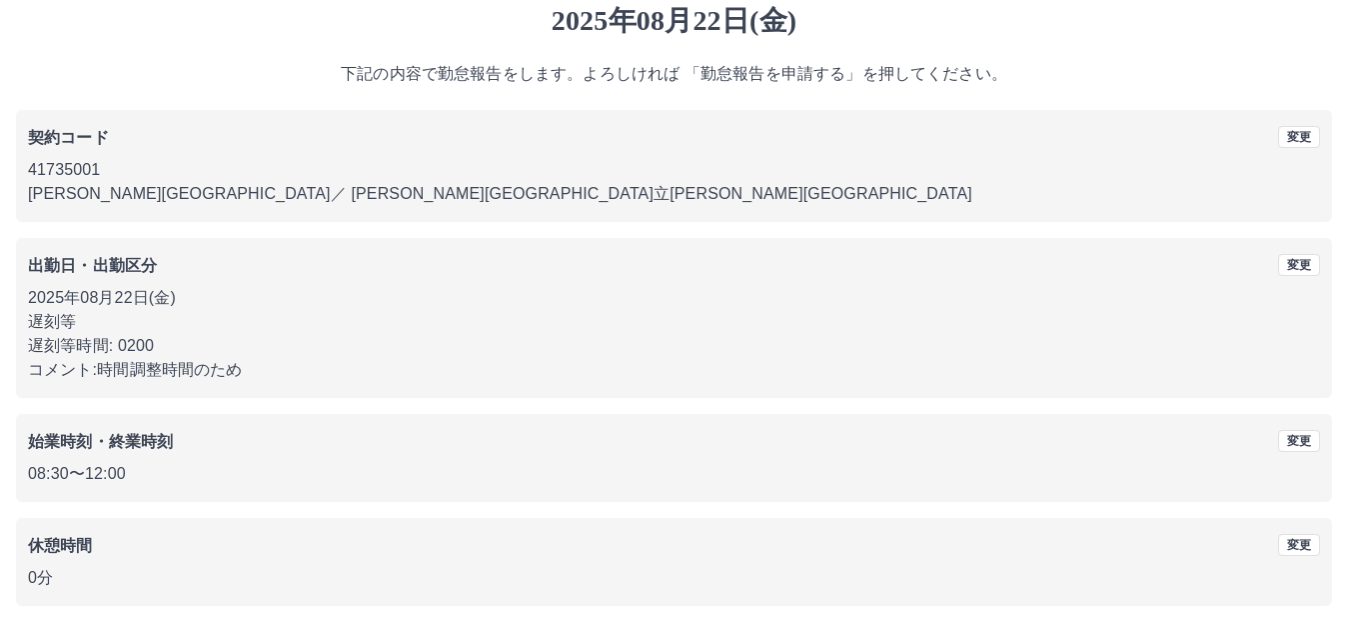
scroll to position [148, 0]
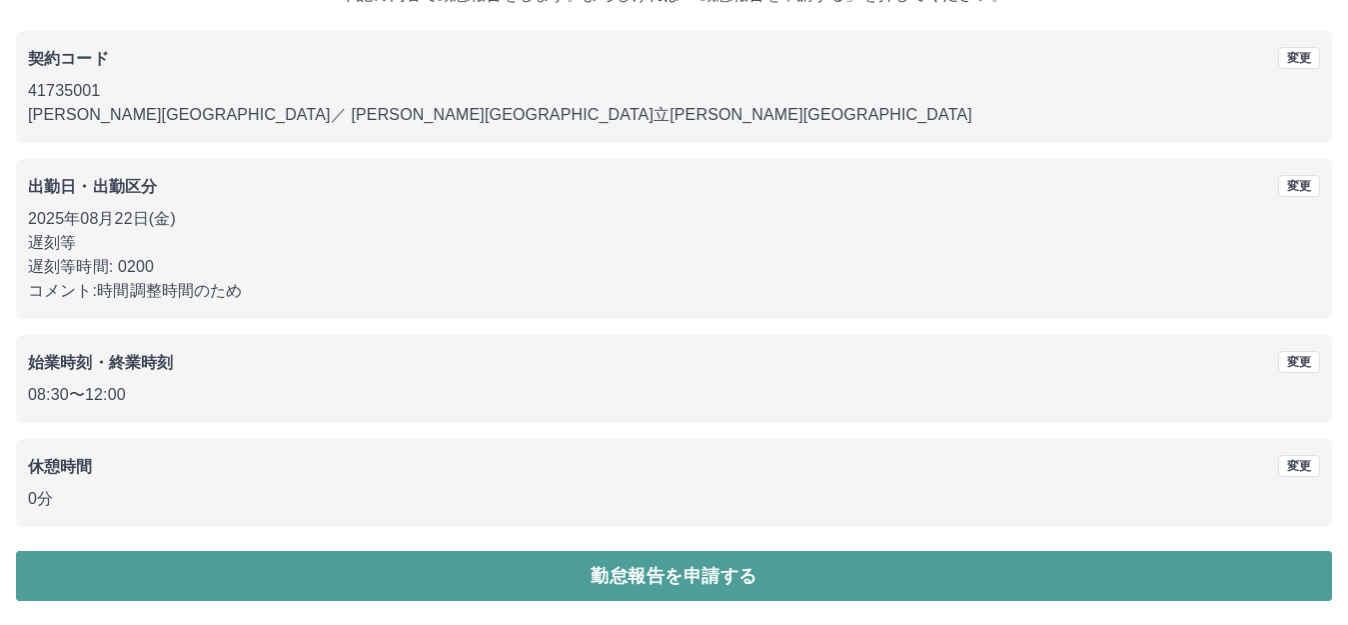
click at [335, 571] on button "勤怠報告を申請する" at bounding box center [674, 576] width 1316 height 50
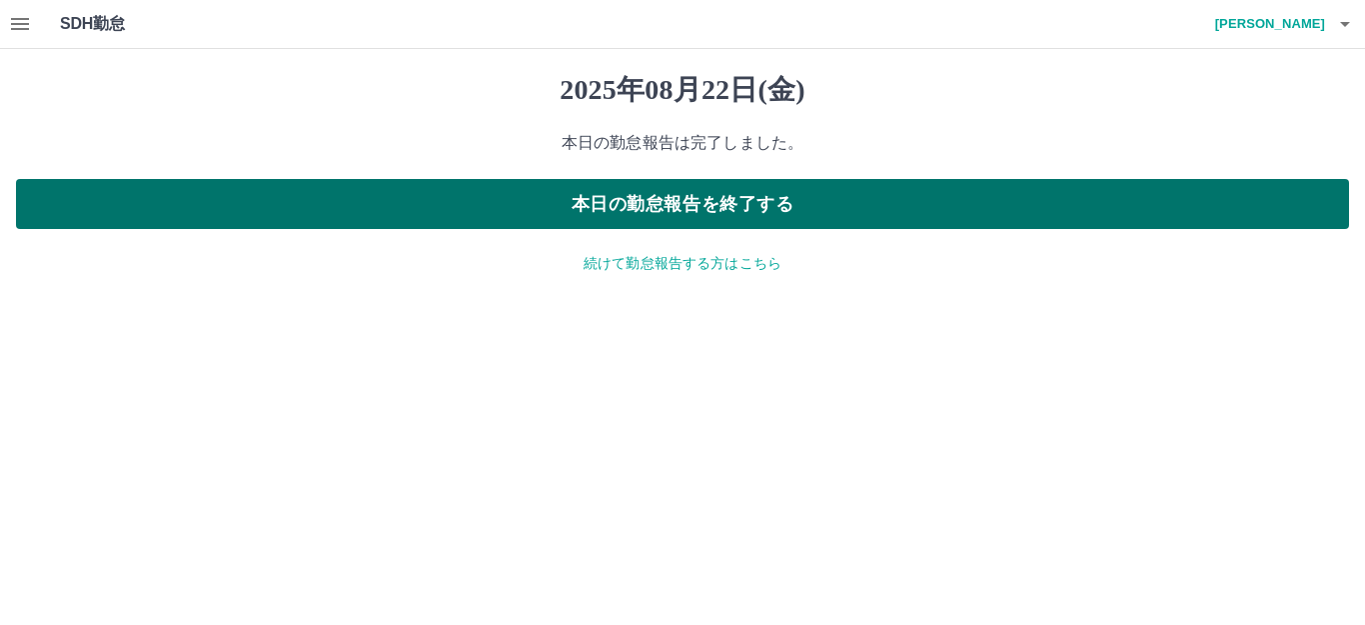
click at [547, 208] on button "本日の勤怠報告を終了する" at bounding box center [682, 204] width 1333 height 50
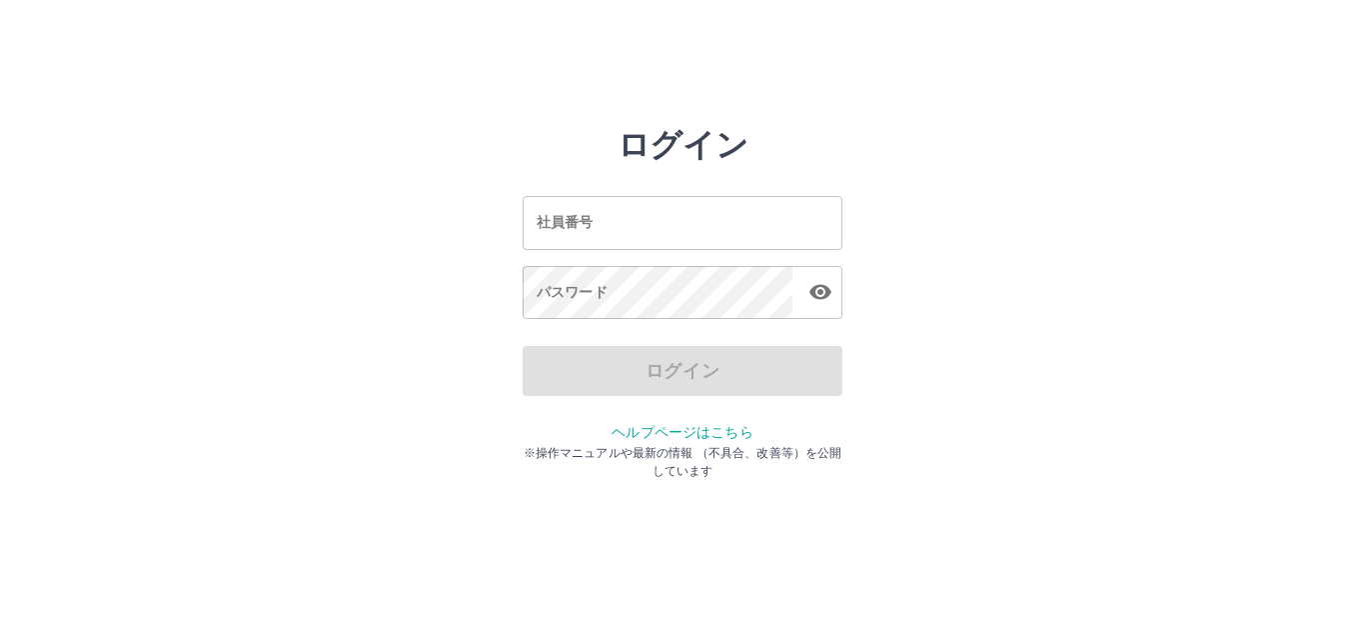
drag, startPoint x: 464, startPoint y: 201, endPoint x: 550, endPoint y: 208, distance: 86.2
click at [478, 203] on div "ログイン 社員番号 社員番号 パスワード パスワード ログイン ヘルプページはこちら ※操作マニュアルや最新の情報 （不具合、改善等）を公開しています" at bounding box center [682, 286] width 1199 height 320
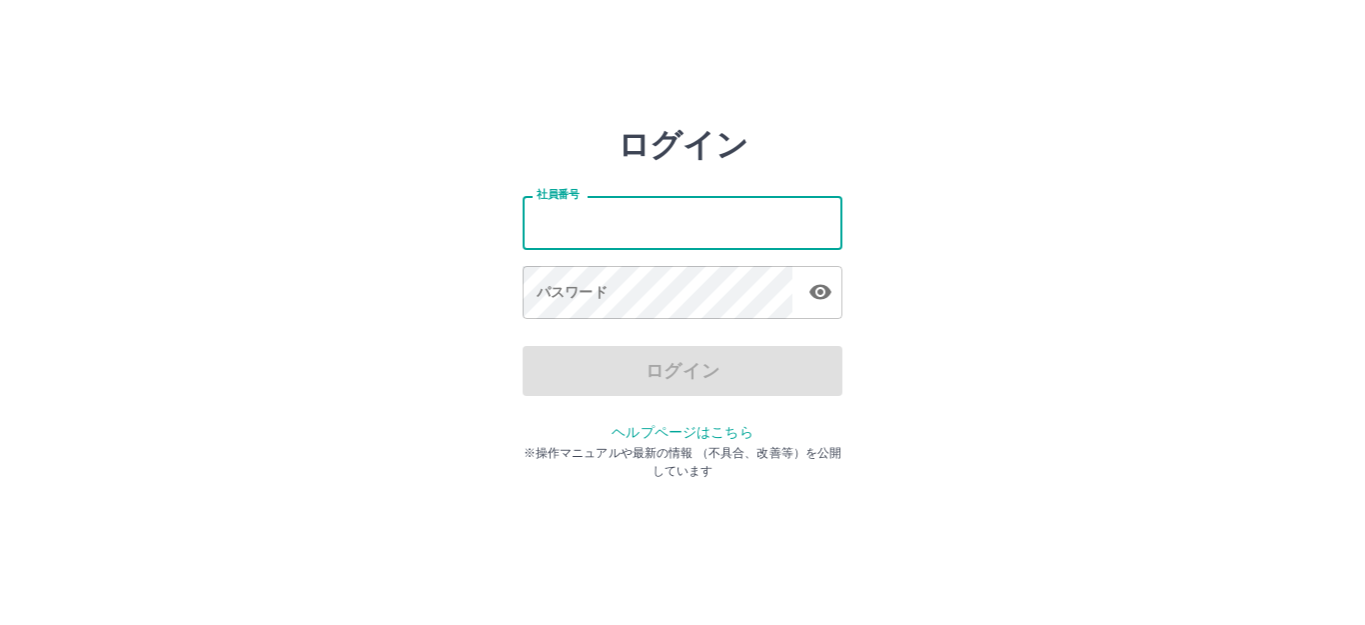
click at [573, 225] on input "社員番号" at bounding box center [683, 222] width 320 height 53
type input "*******"
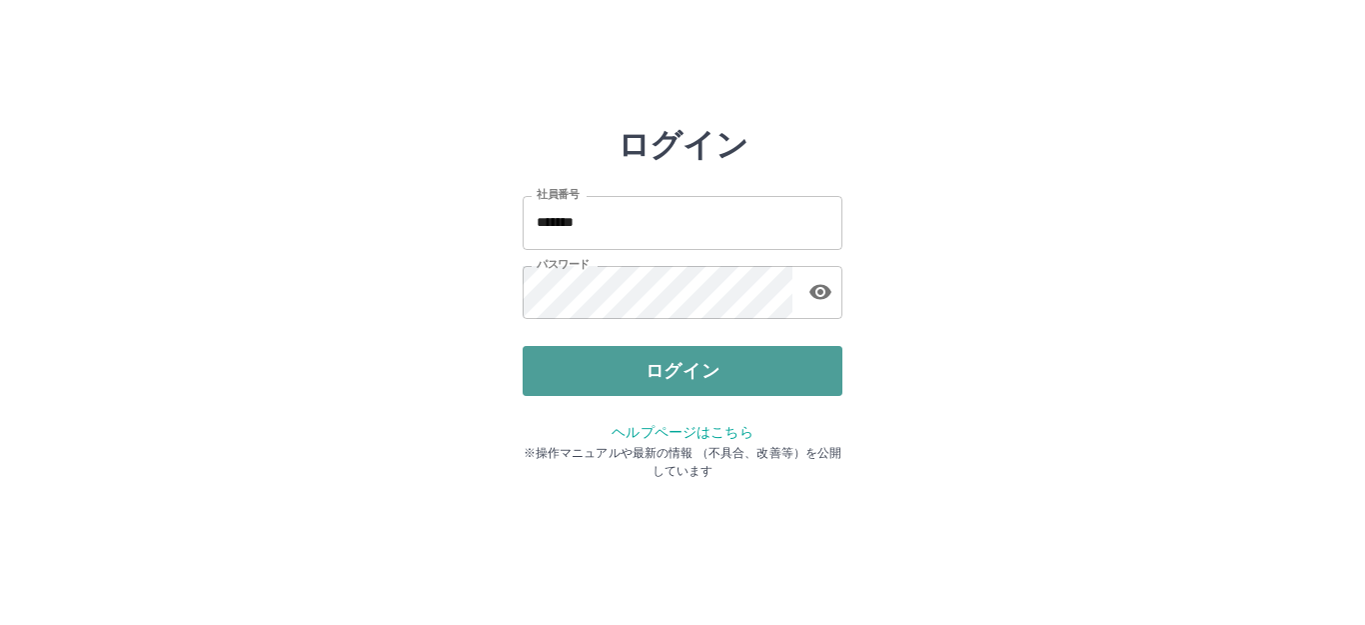
click at [689, 370] on button "ログイン" at bounding box center [683, 371] width 320 height 50
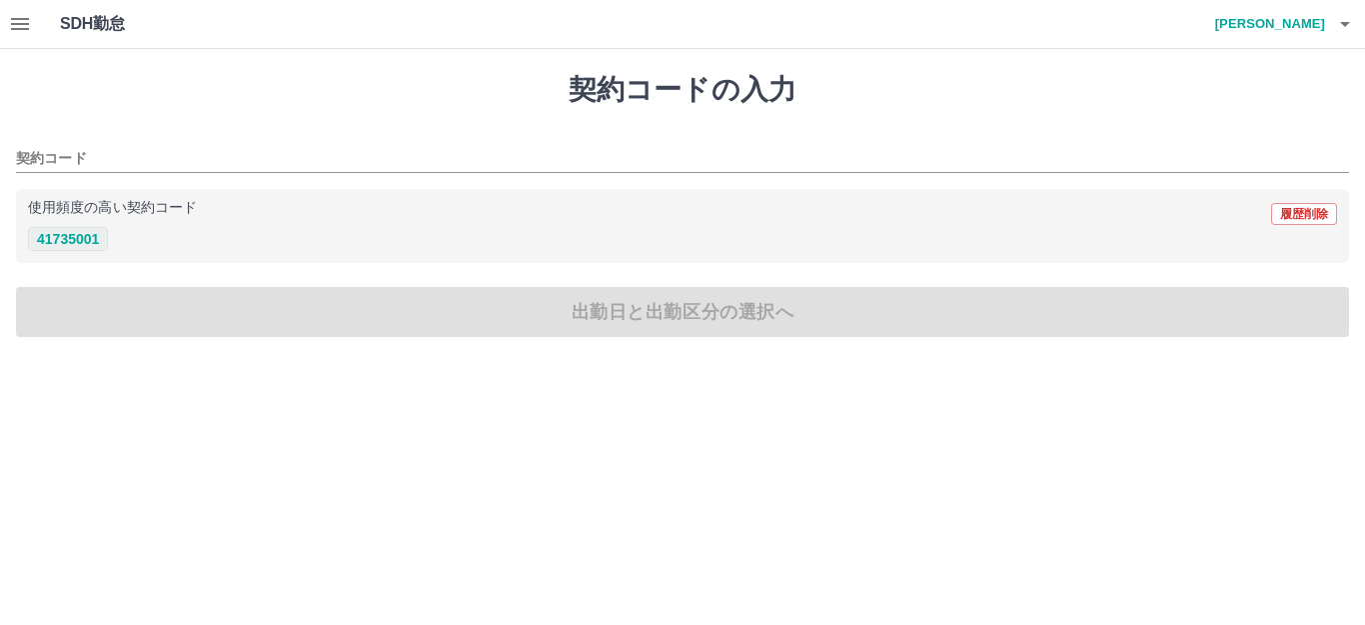
click at [84, 232] on button "41735001" at bounding box center [68, 239] width 80 height 24
type input "********"
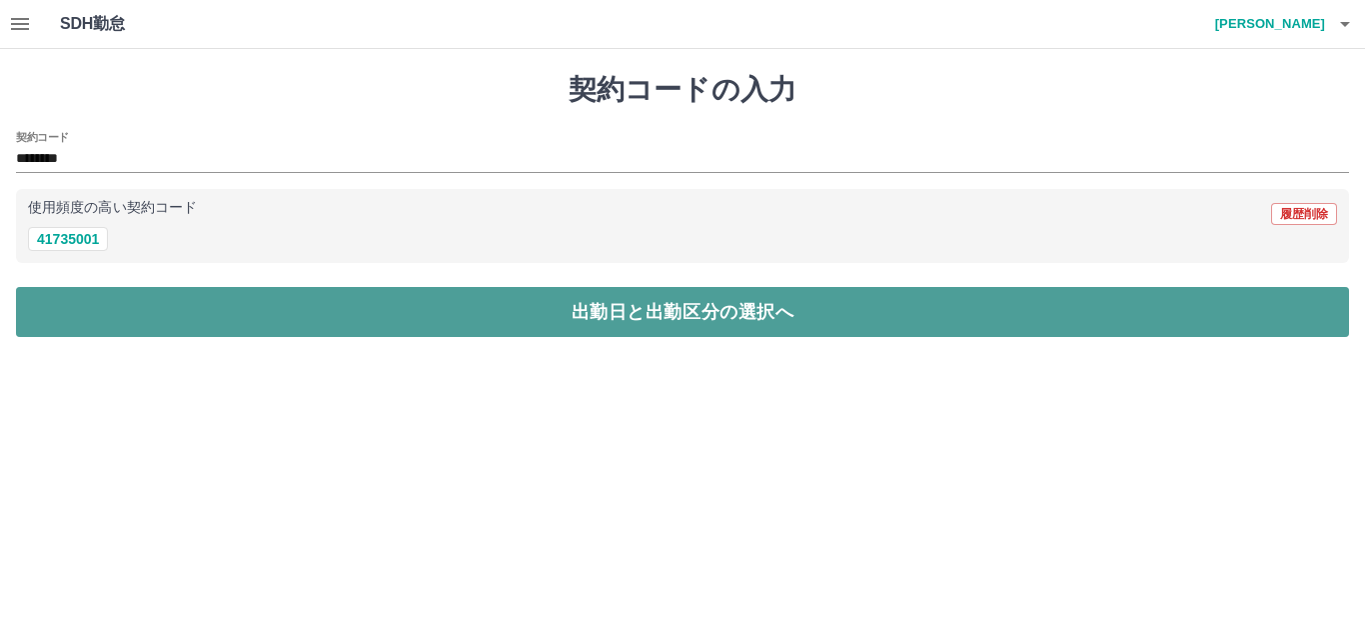
click at [186, 299] on button "出勤日と出勤区分の選択へ" at bounding box center [682, 312] width 1333 height 50
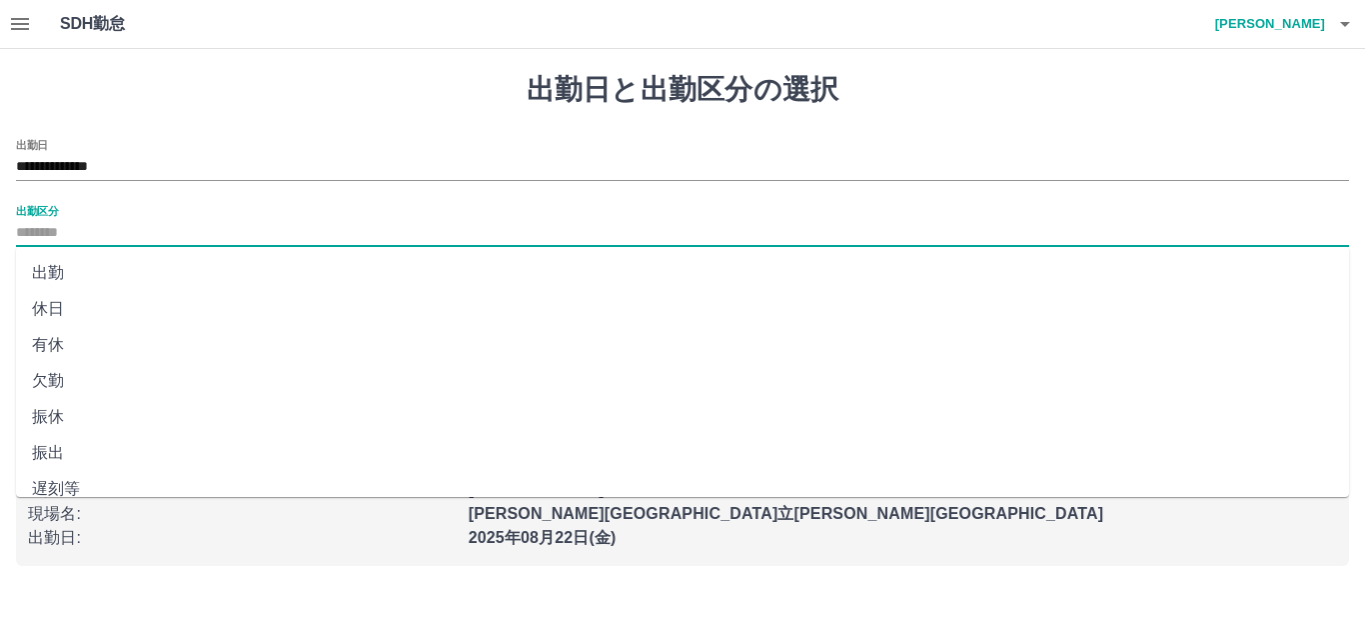
click at [99, 225] on input "出勤区分" at bounding box center [682, 233] width 1333 height 25
click at [98, 494] on li "遅刻等" at bounding box center [682, 489] width 1333 height 36
type input "***"
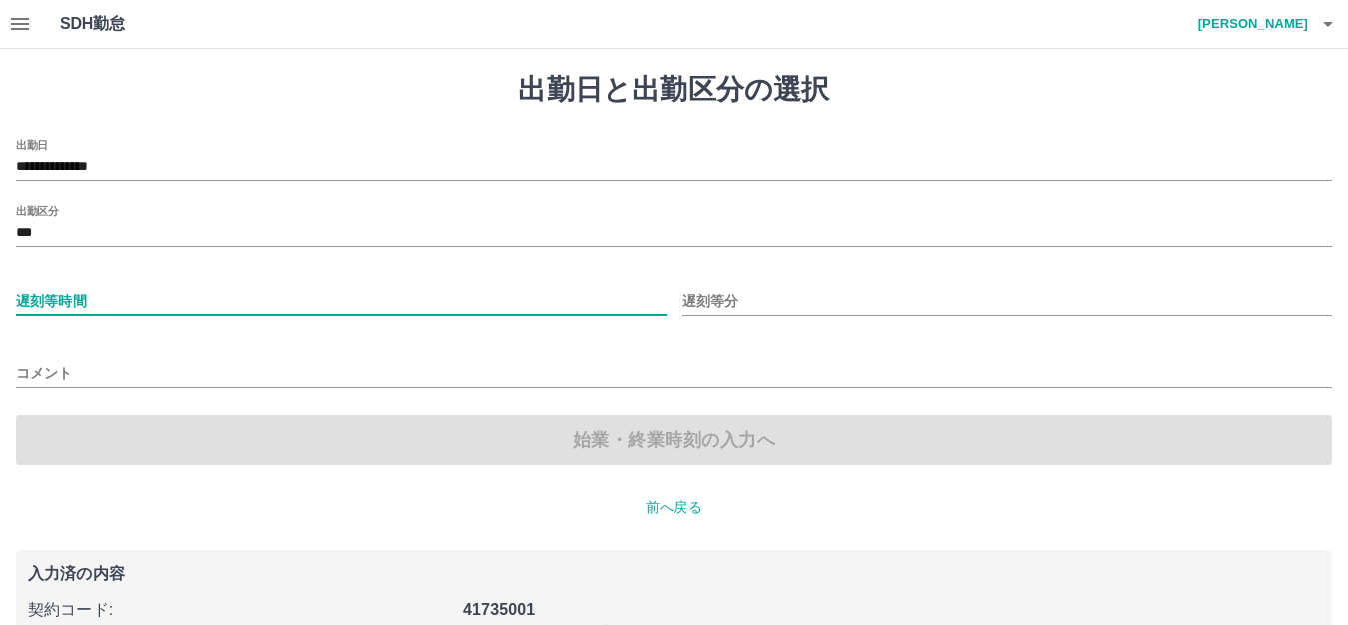
click at [97, 296] on input "遅刻等時間" at bounding box center [341, 301] width 651 height 29
type input "*"
click at [765, 302] on input "遅刻等分" at bounding box center [1008, 301] width 651 height 29
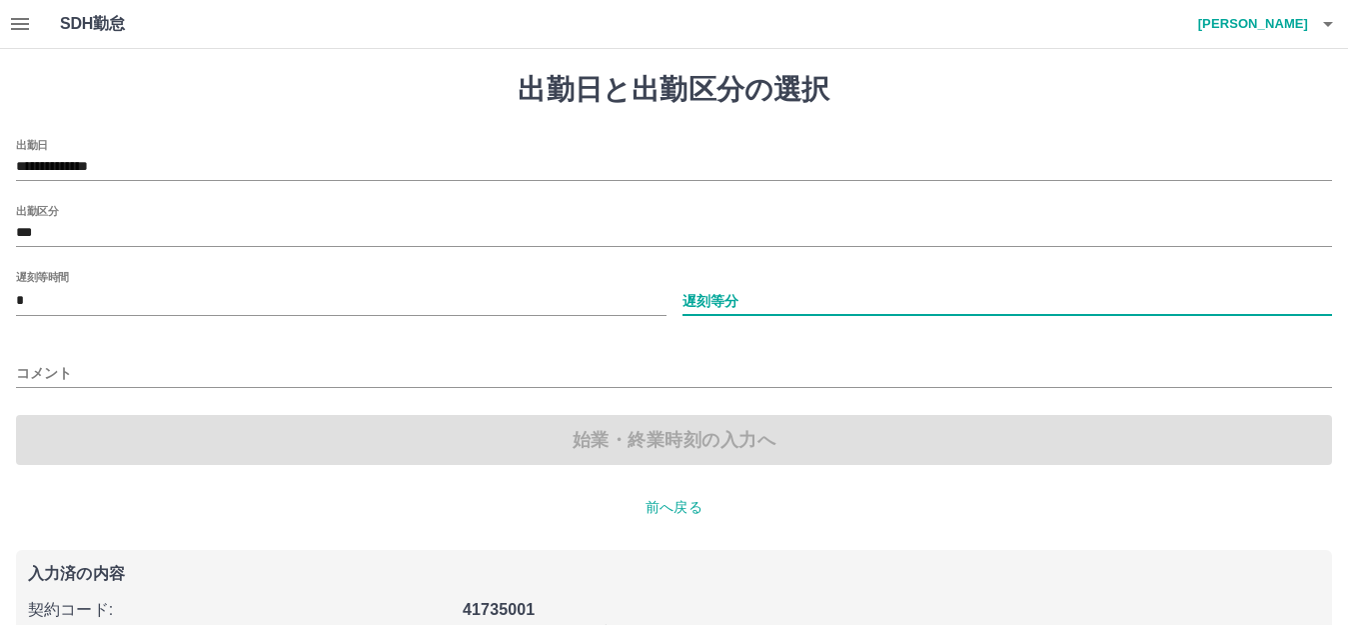
type input "**"
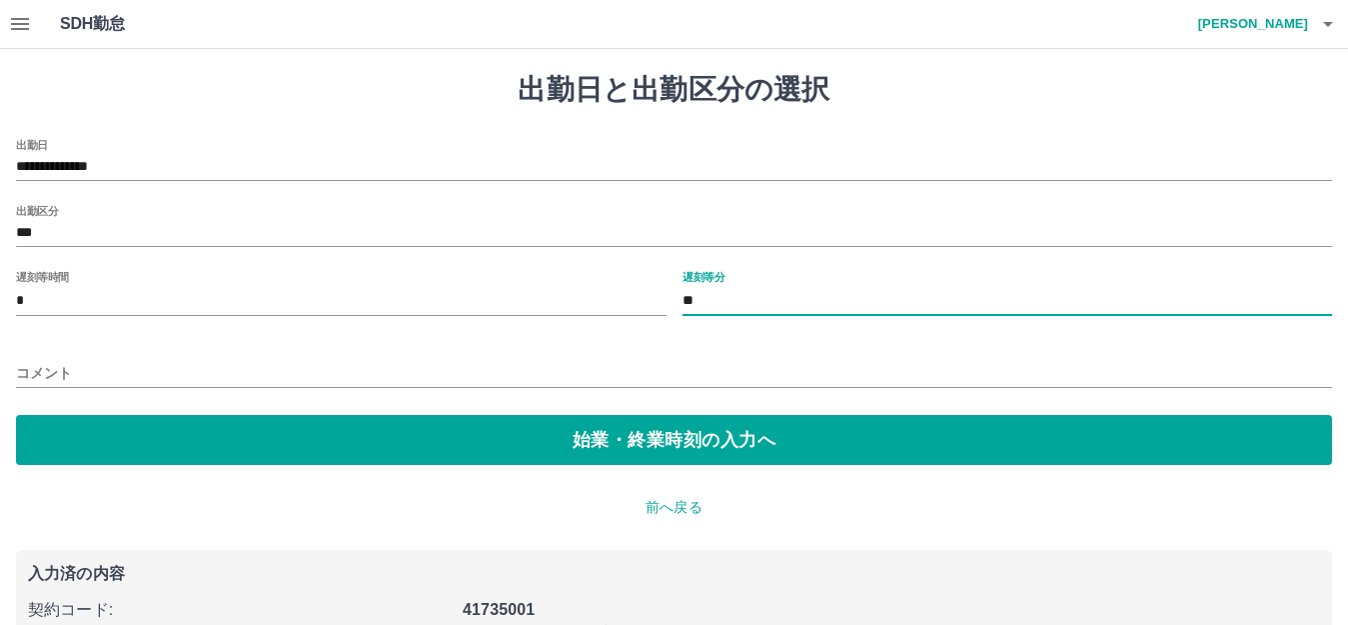
click at [78, 371] on input "コメント" at bounding box center [674, 373] width 1316 height 29
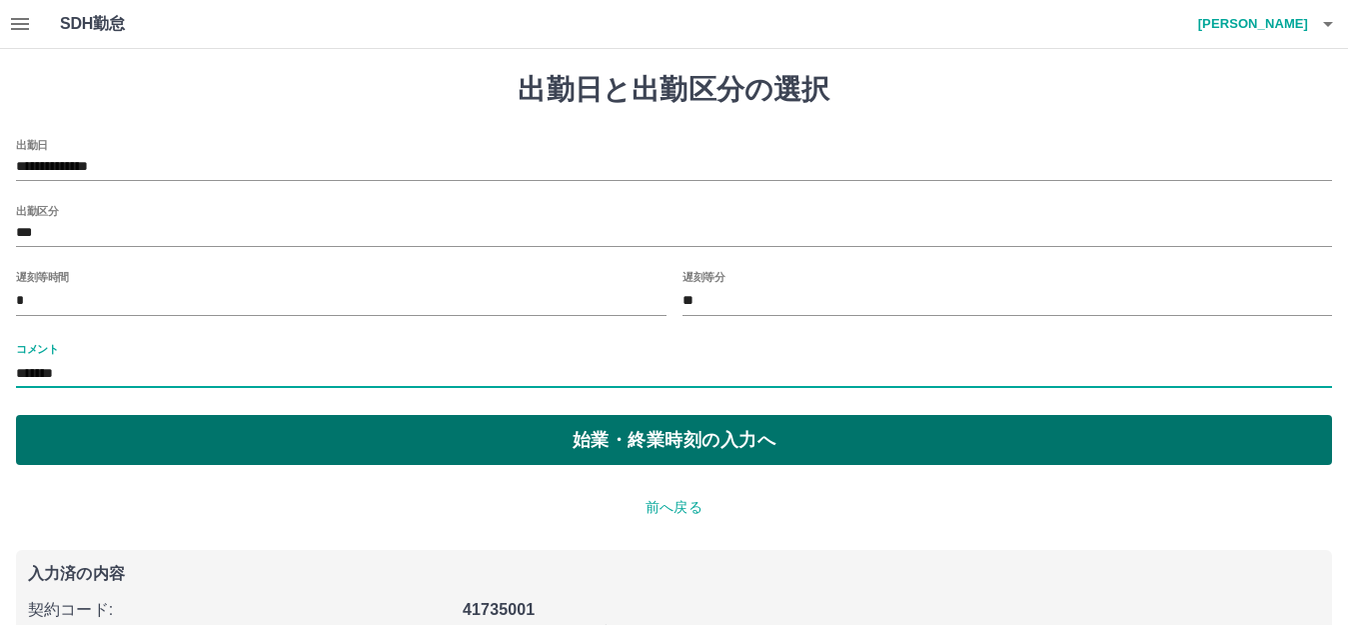
type input "*******"
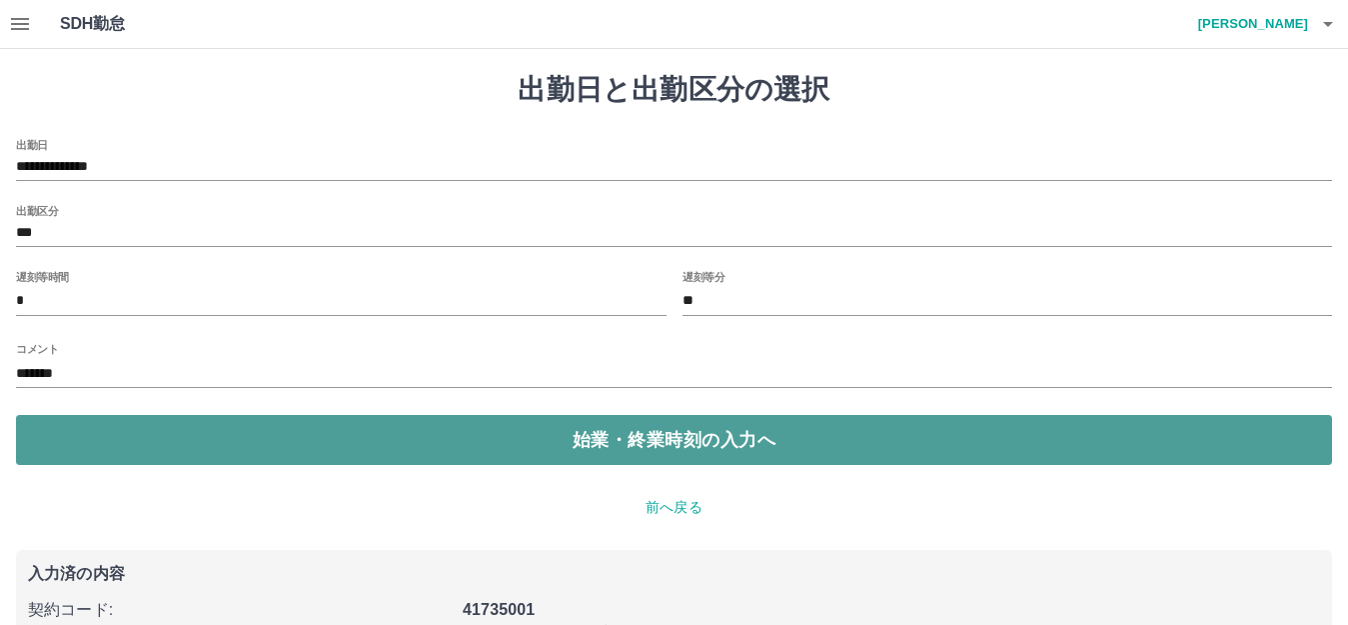
click at [184, 431] on button "始業・終業時刻の入力へ" at bounding box center [674, 440] width 1316 height 50
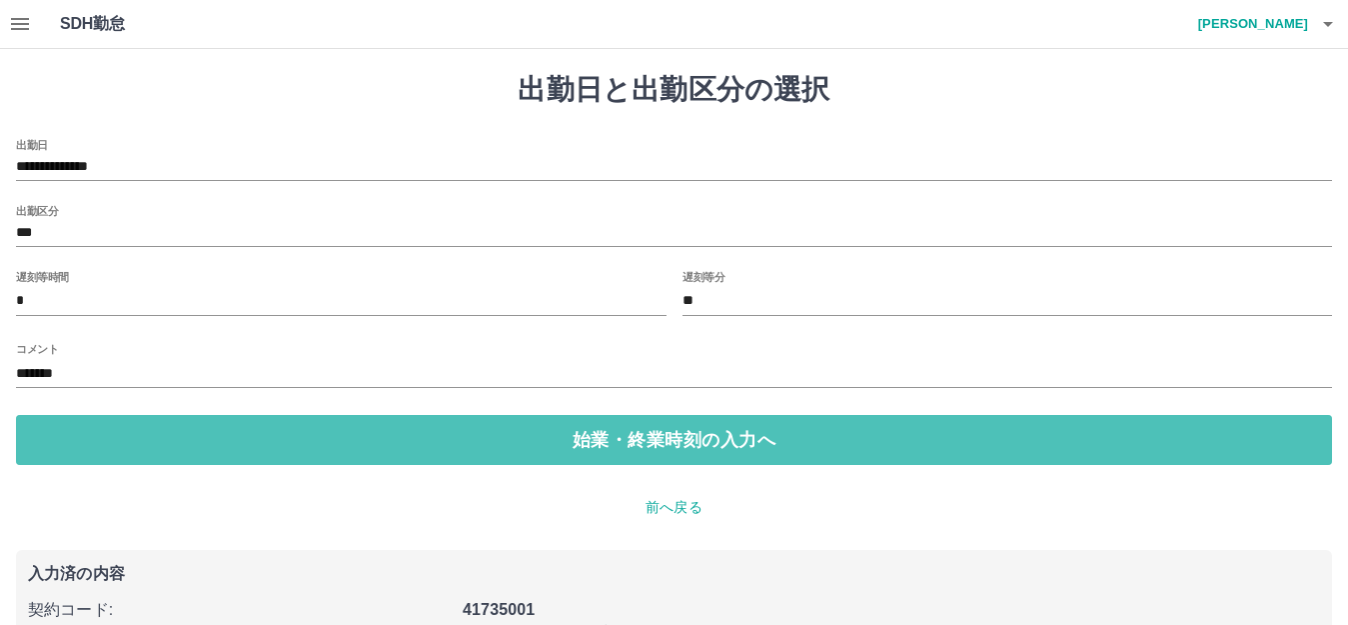
type input "*"
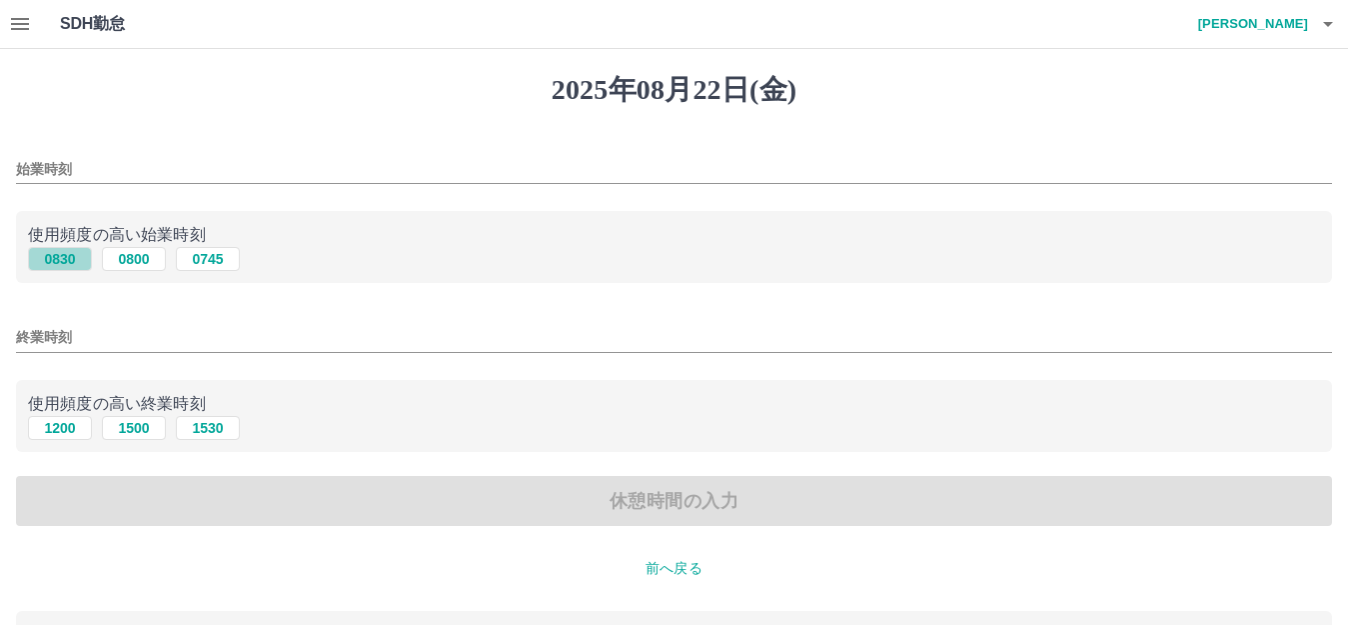
click at [57, 263] on button "0830" at bounding box center [60, 259] width 64 height 24
type input "****"
click at [64, 430] on button "1200" at bounding box center [60, 428] width 64 height 24
type input "****"
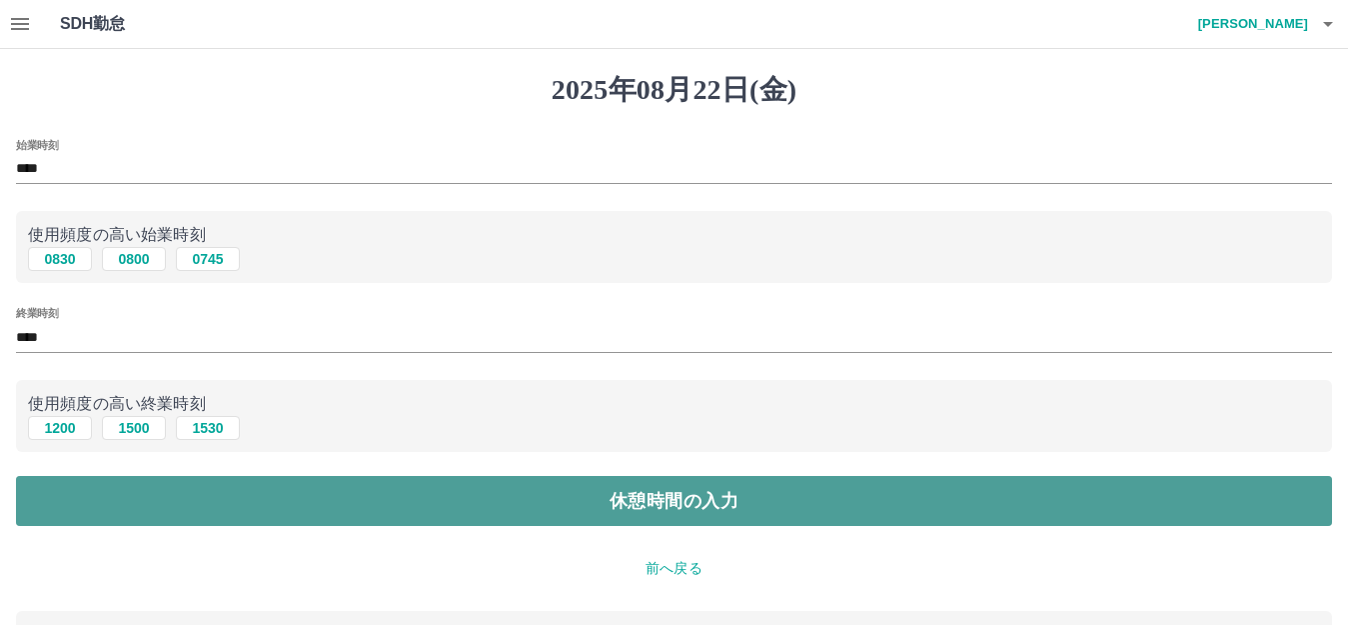
click at [506, 506] on button "休憩時間の入力" at bounding box center [674, 501] width 1316 height 50
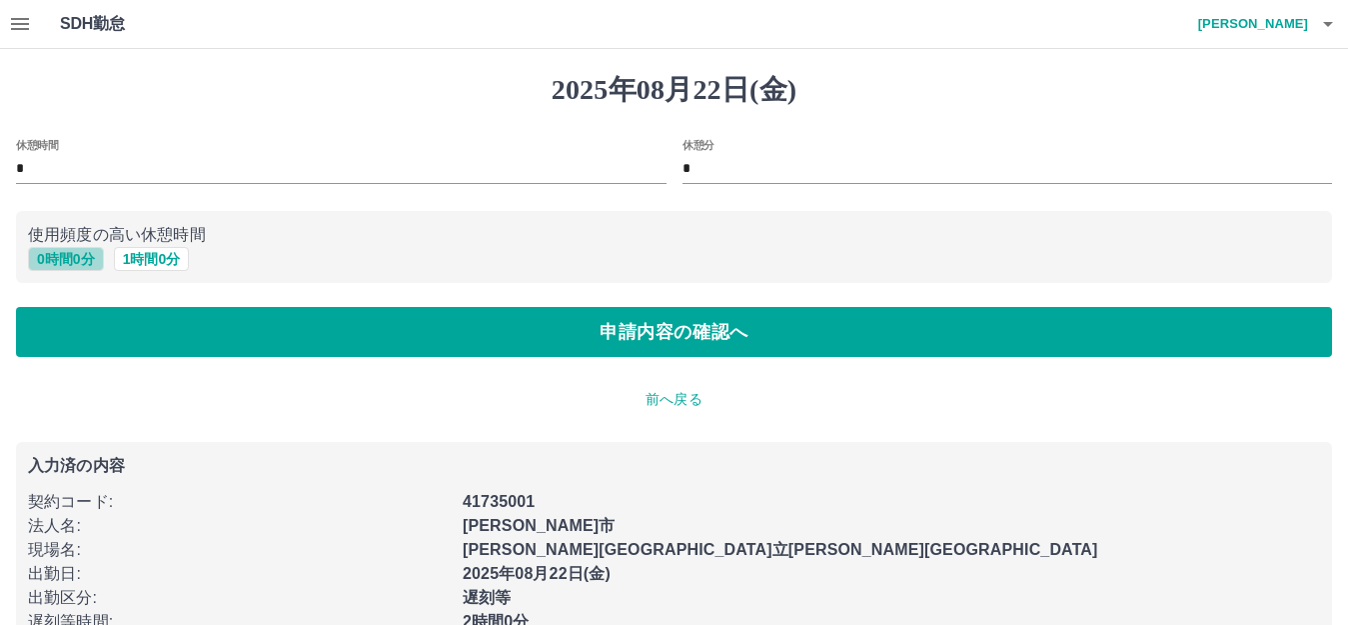
drag, startPoint x: 72, startPoint y: 255, endPoint x: 339, endPoint y: 327, distance: 276.4
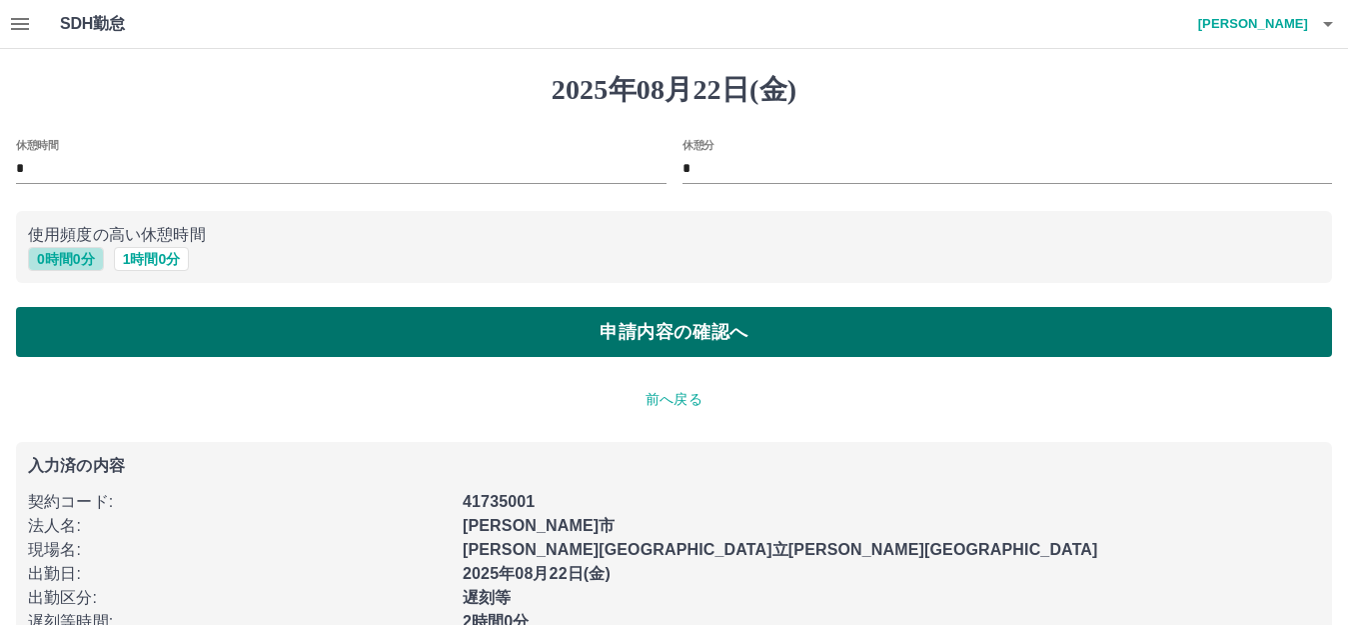
click at [82, 259] on button "0 時間 0 分" at bounding box center [66, 259] width 76 height 24
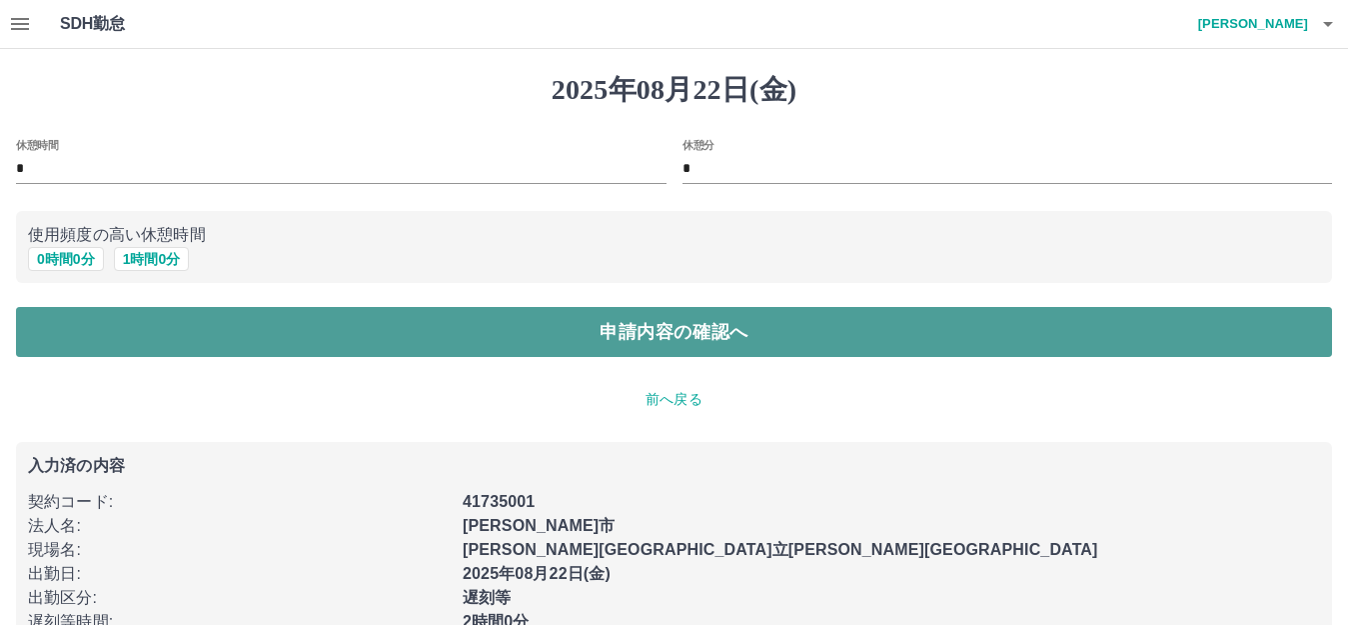
click at [345, 328] on button "申請内容の確認へ" at bounding box center [674, 332] width 1316 height 50
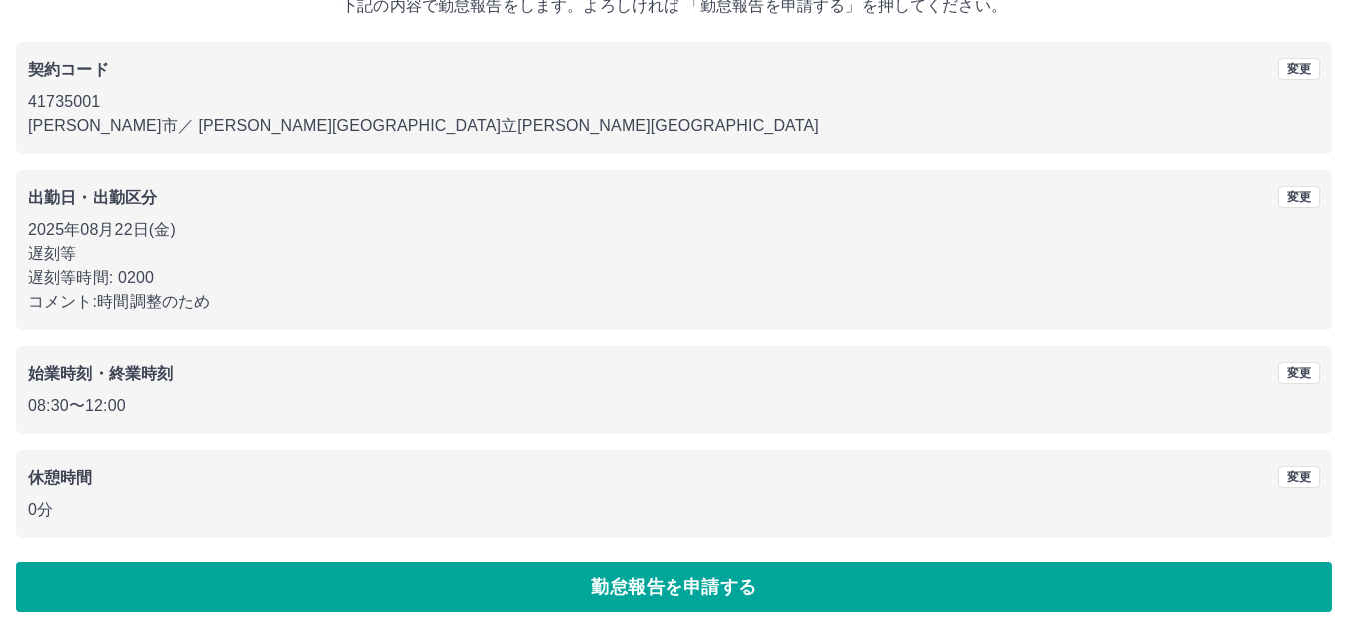
scroll to position [148, 0]
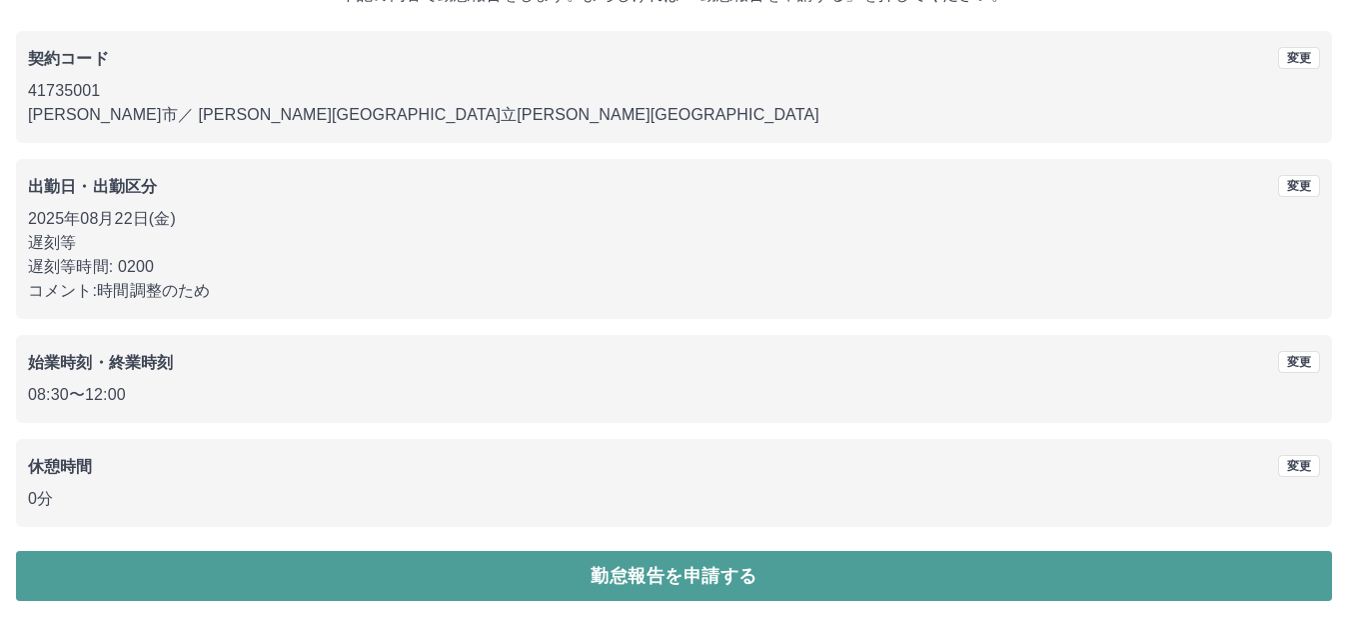
click at [393, 586] on button "勤怠報告を申請する" at bounding box center [674, 576] width 1316 height 50
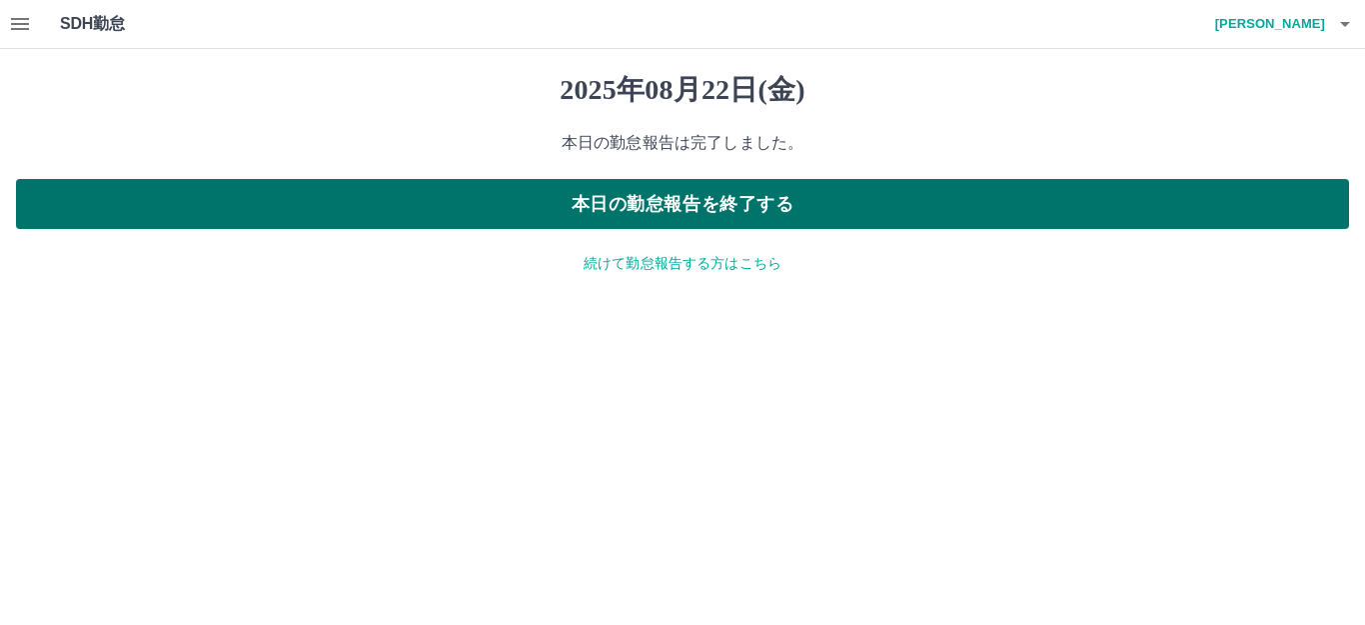
click at [618, 210] on button "本日の勤怠報告を終了する" at bounding box center [682, 204] width 1333 height 50
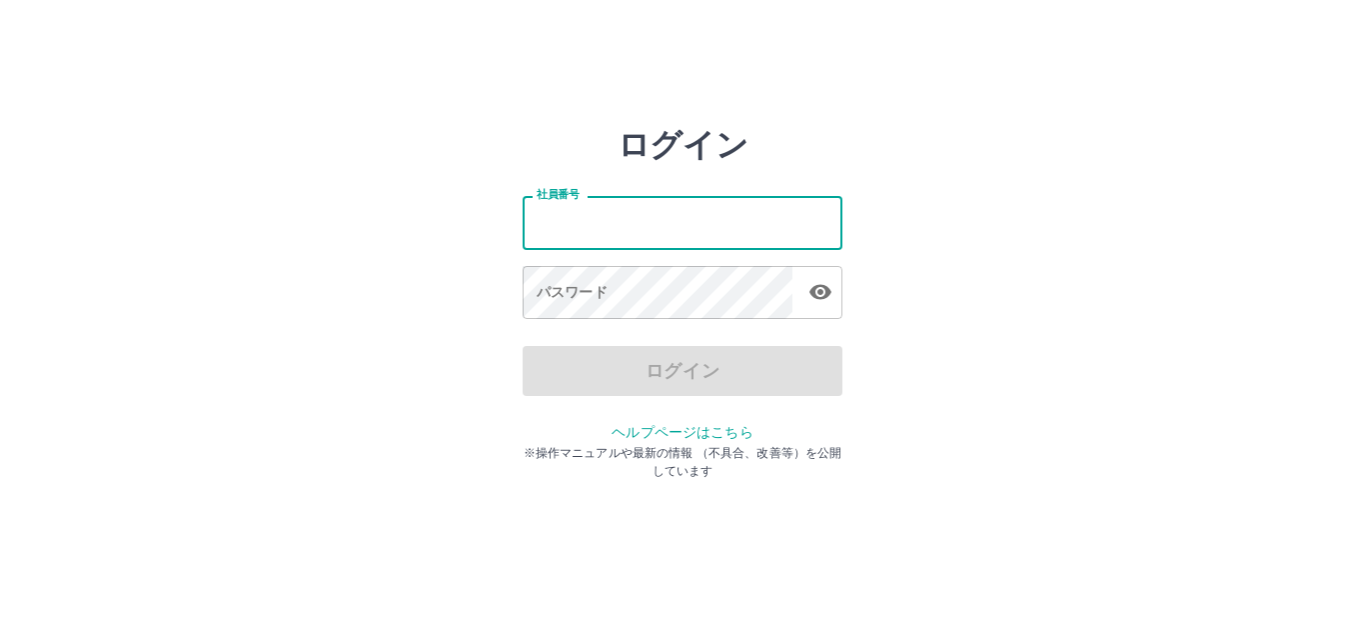
click at [634, 216] on input "社員番号" at bounding box center [683, 222] width 320 height 53
type input "*******"
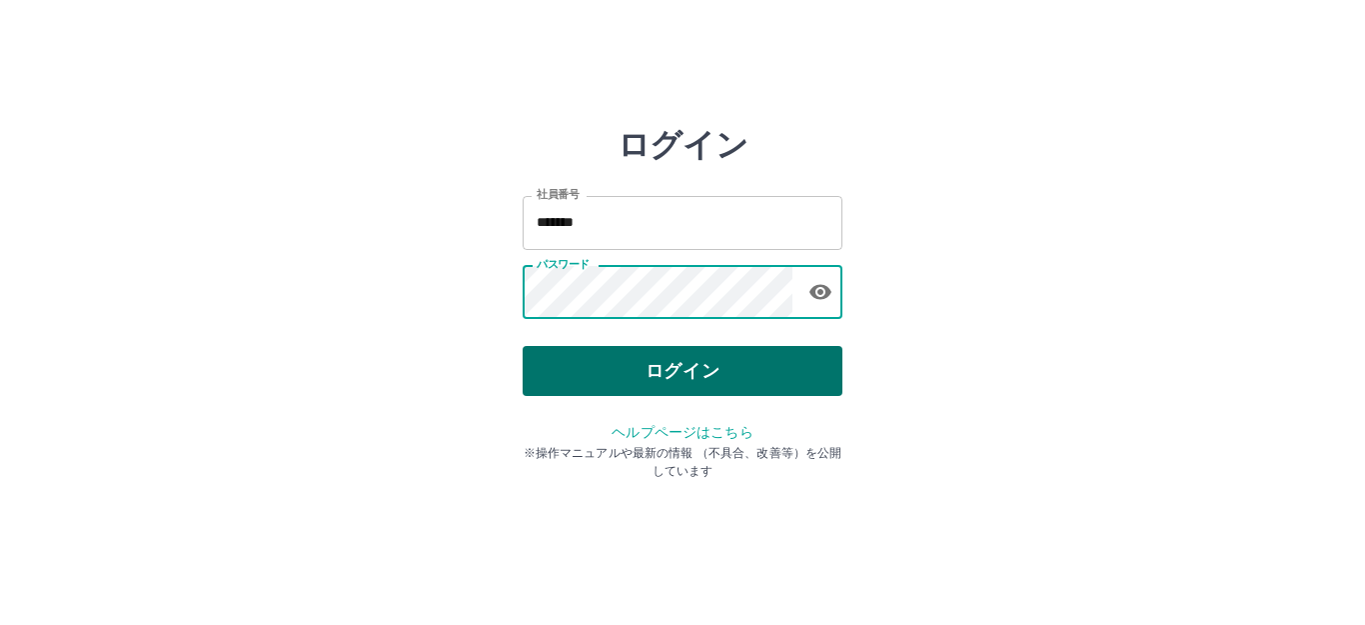
click at [702, 380] on button "ログイン" at bounding box center [683, 371] width 320 height 50
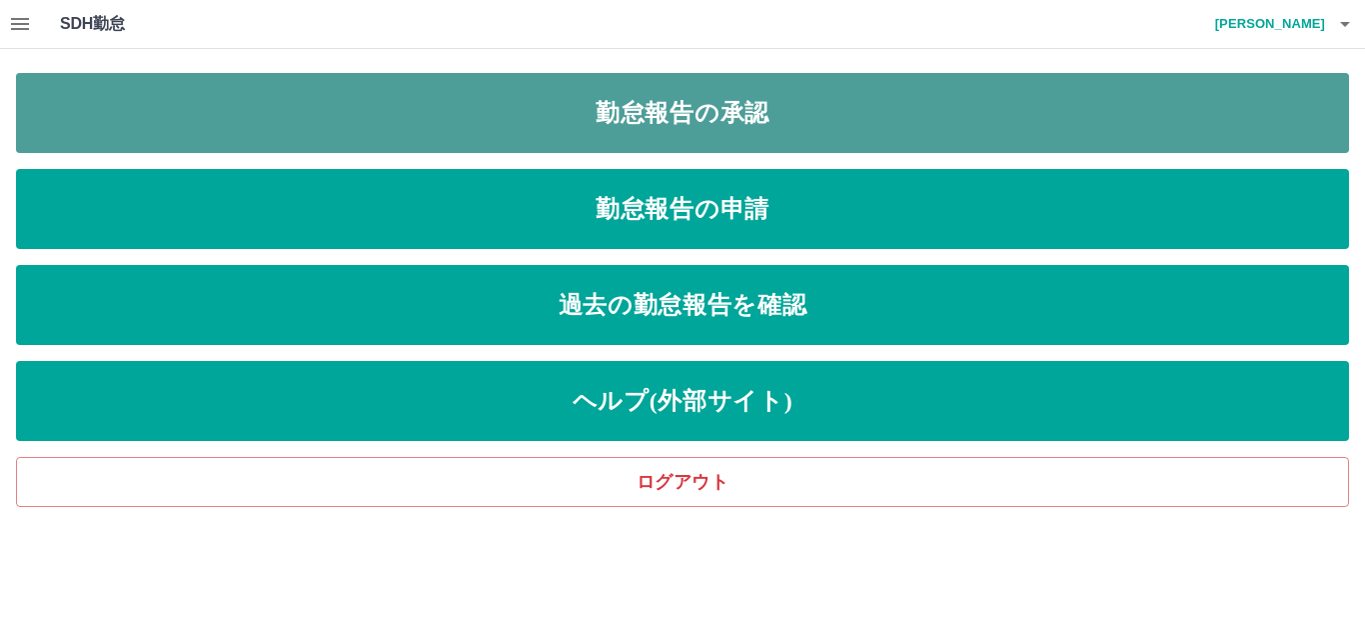
click at [293, 121] on link "勤怠報告の承認" at bounding box center [682, 113] width 1333 height 80
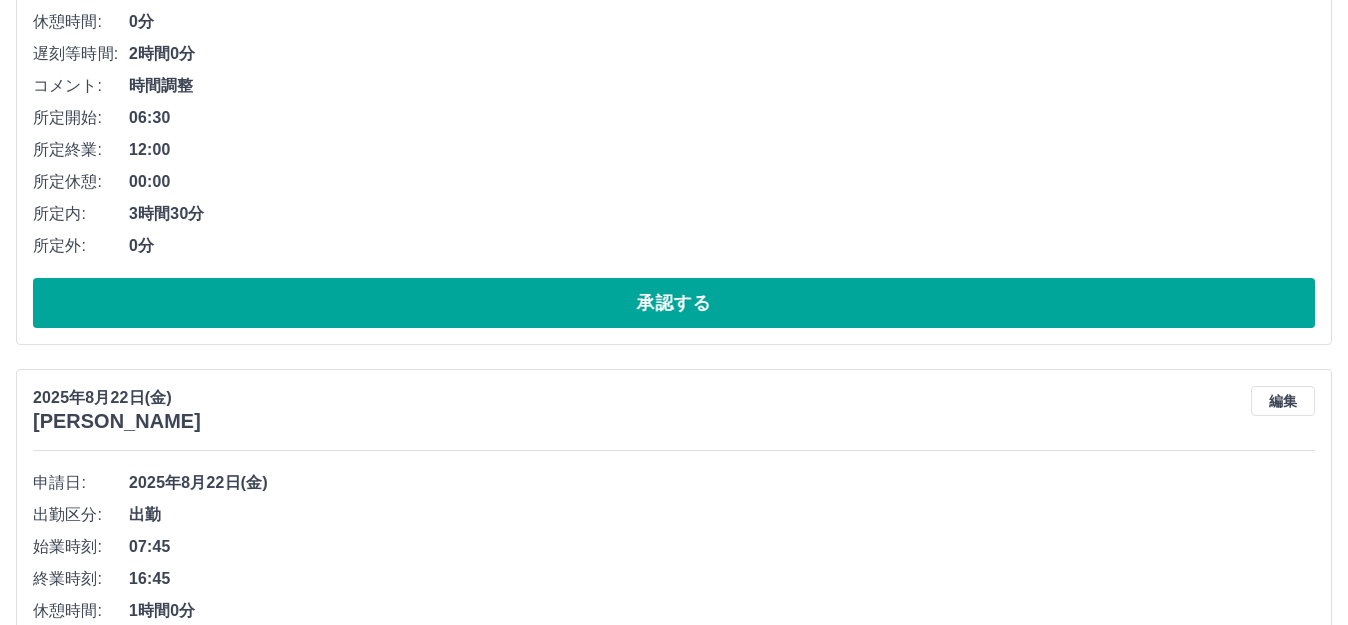
scroll to position [799, 0]
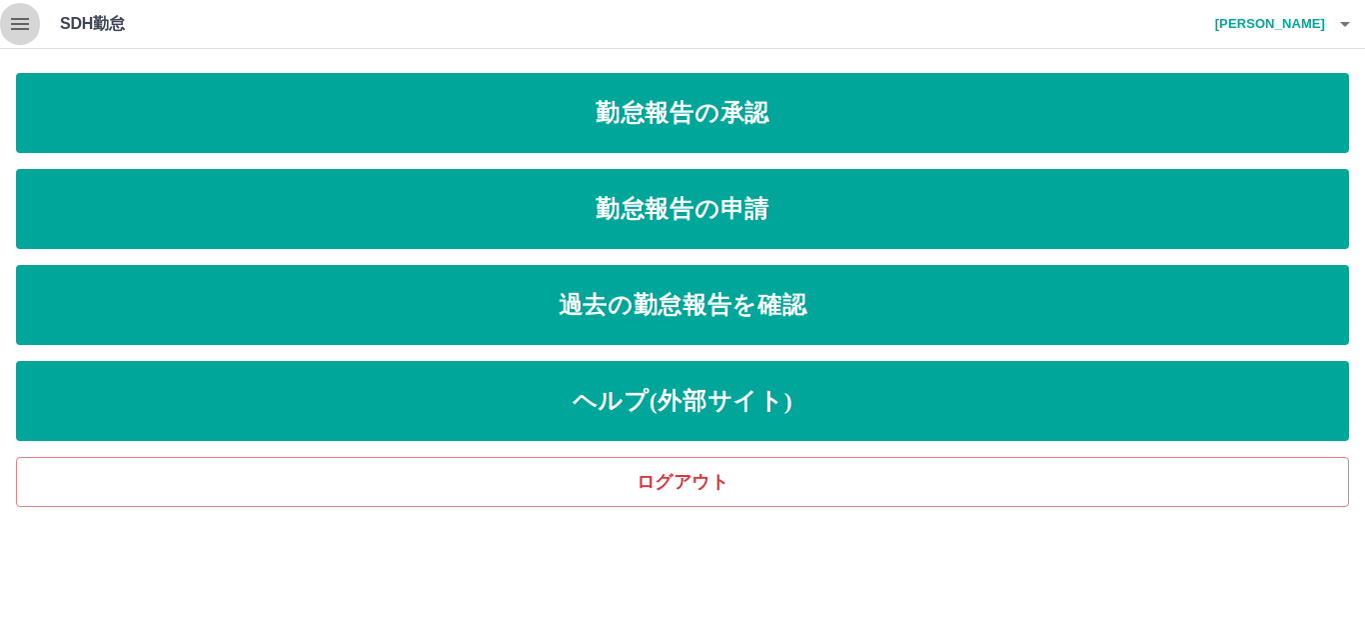
click at [21, 24] on icon "button" at bounding box center [20, 24] width 18 height 12
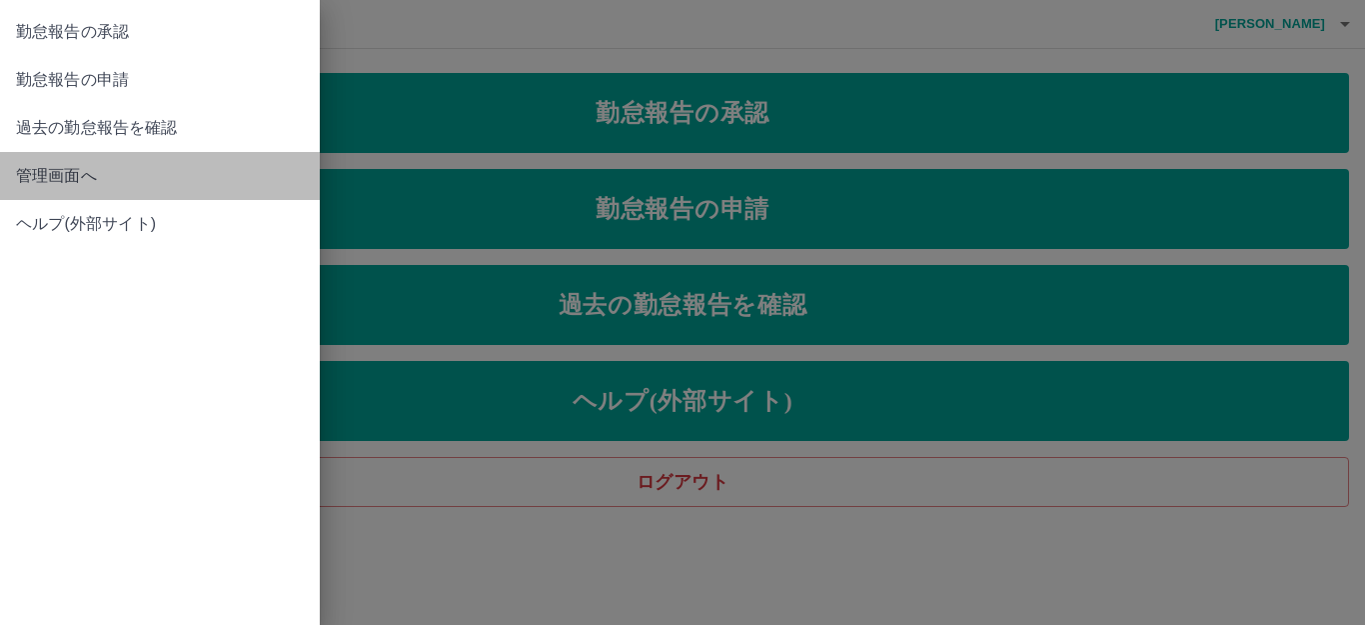
click at [55, 166] on span "管理画面へ" at bounding box center [160, 176] width 288 height 24
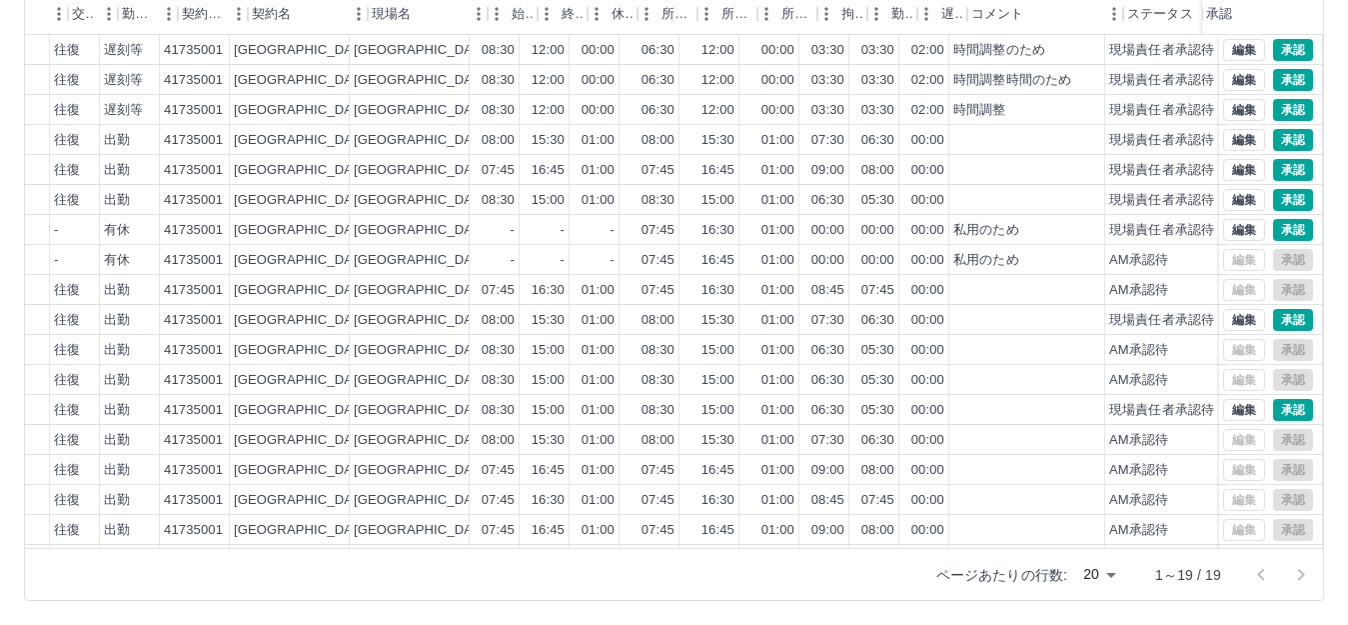
scroll to position [0, 464]
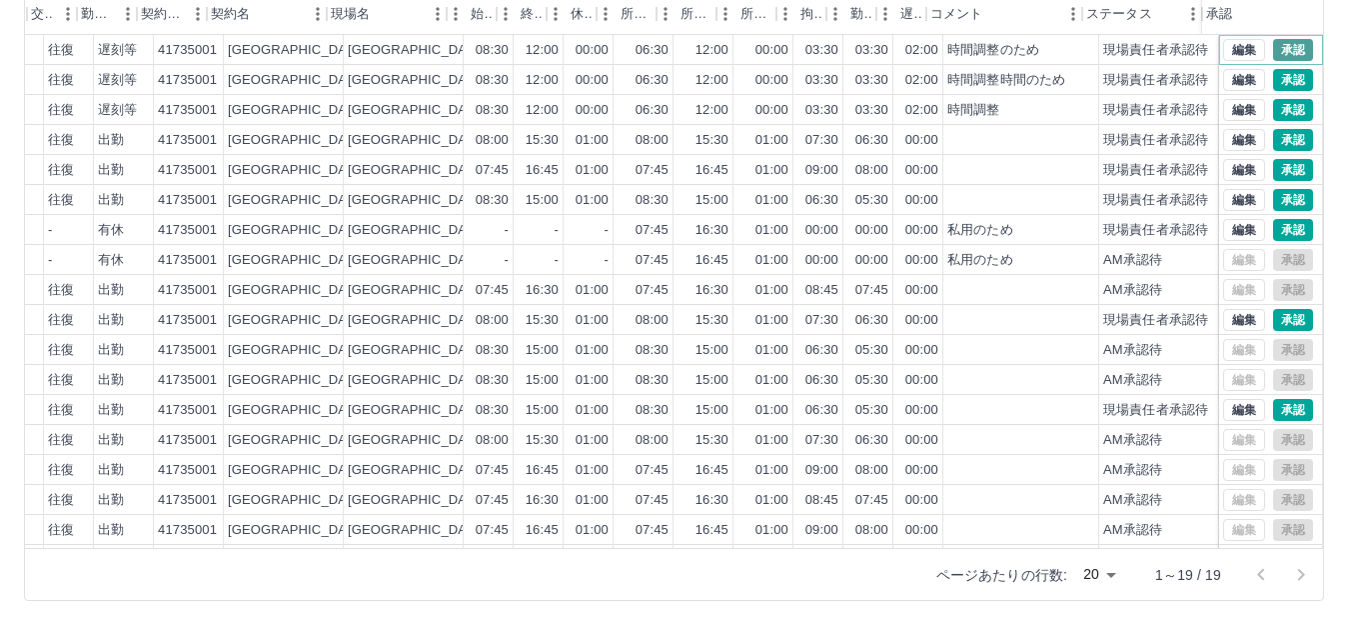
click at [1273, 48] on button "承認" at bounding box center [1293, 50] width 40 height 22
click at [1273, 49] on button "承認" at bounding box center [1293, 50] width 40 height 22
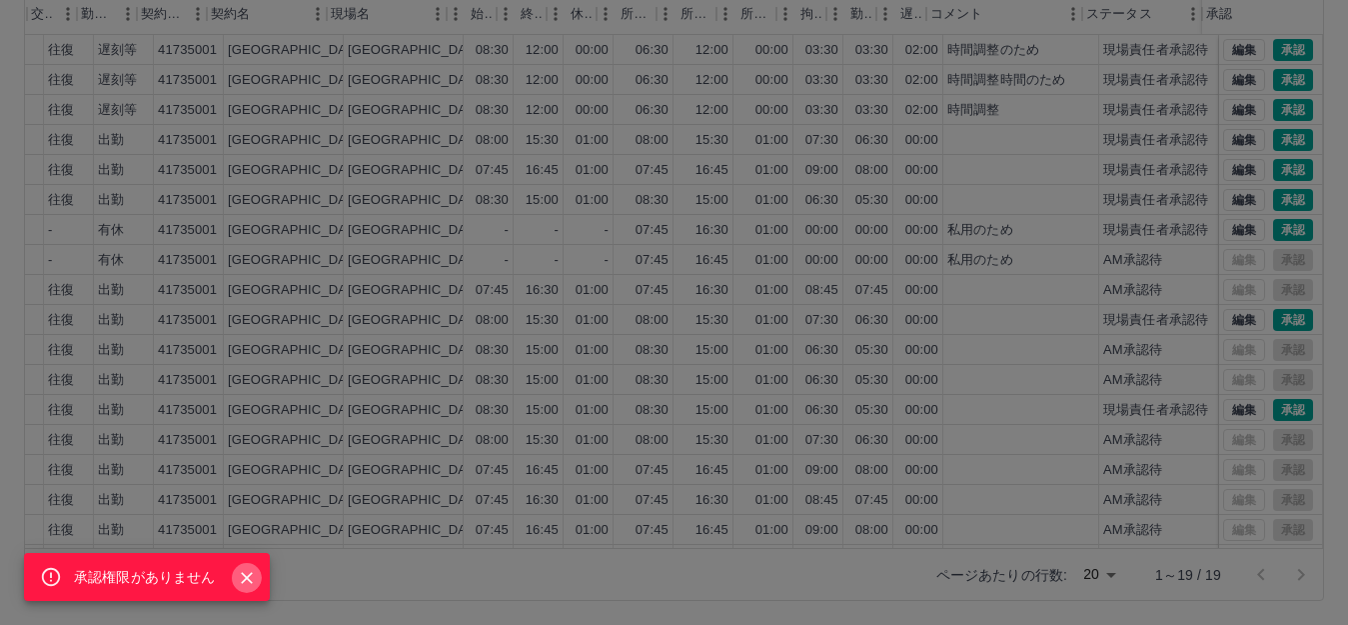
drag, startPoint x: 242, startPoint y: 574, endPoint x: 280, endPoint y: 564, distance: 39.3
click at [249, 574] on icon "Close" at bounding box center [247, 578] width 20 height 20
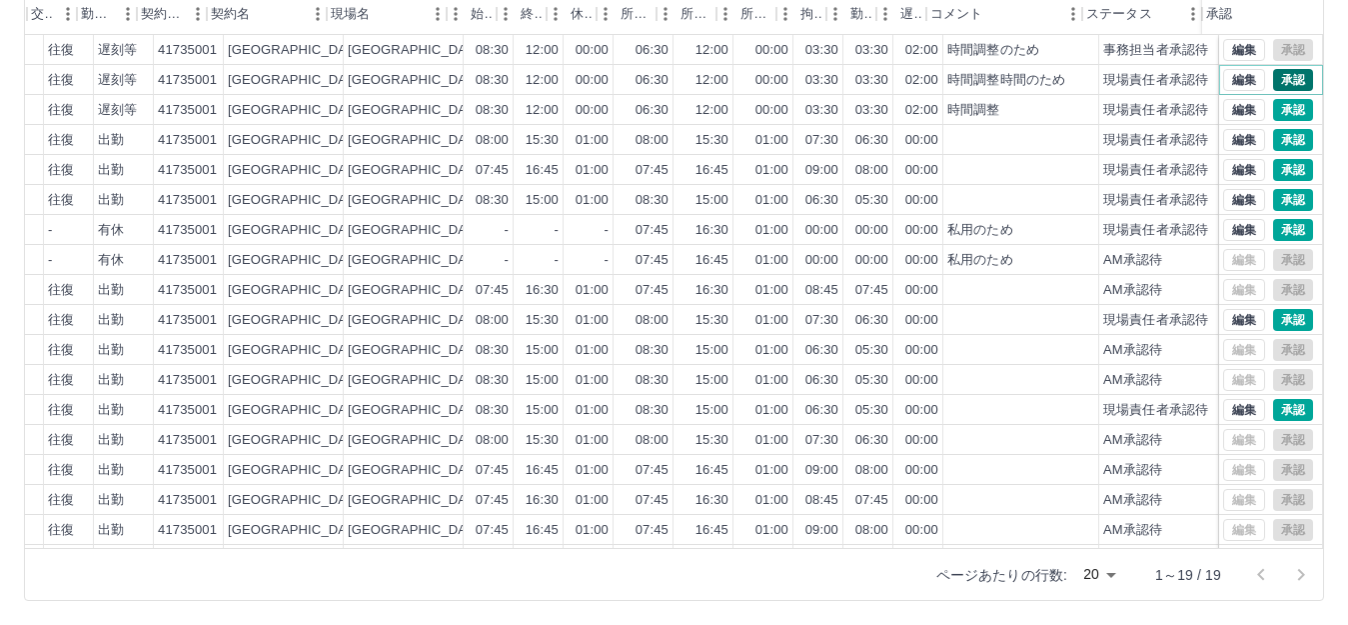
click at [1273, 79] on button "承認" at bounding box center [1293, 80] width 40 height 22
click at [1273, 73] on button "承認" at bounding box center [1293, 80] width 40 height 22
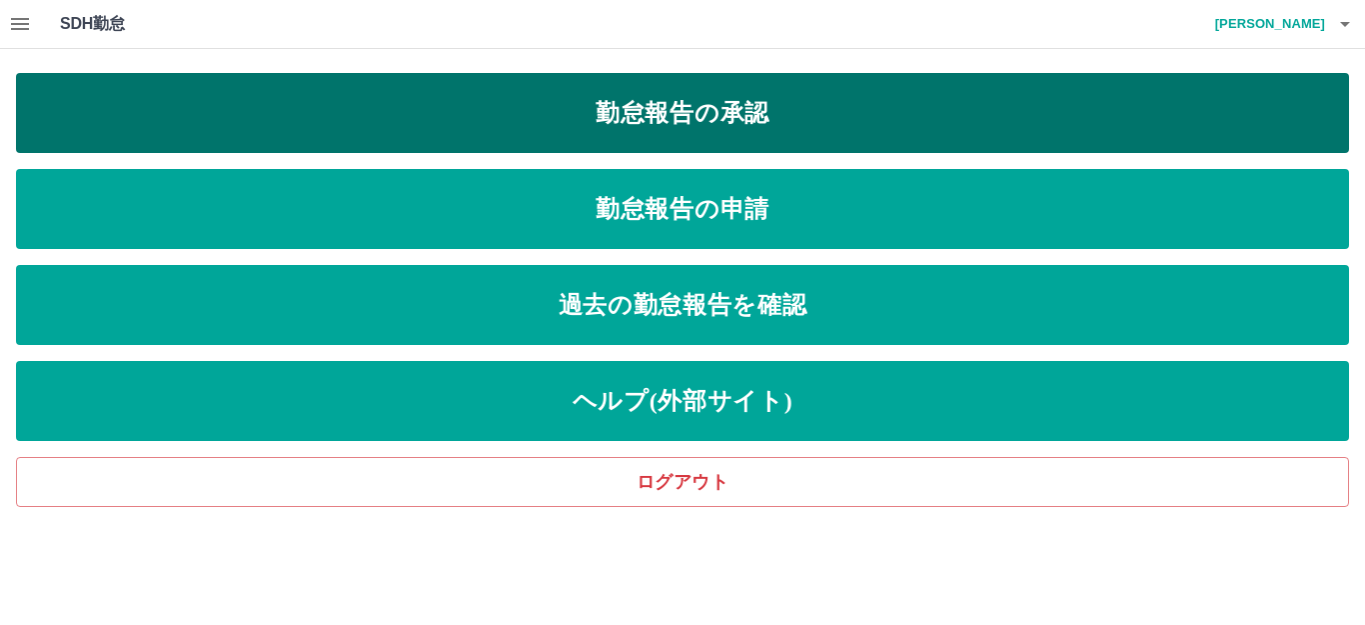
click at [473, 105] on link "勤怠報告の承認" at bounding box center [682, 113] width 1333 height 80
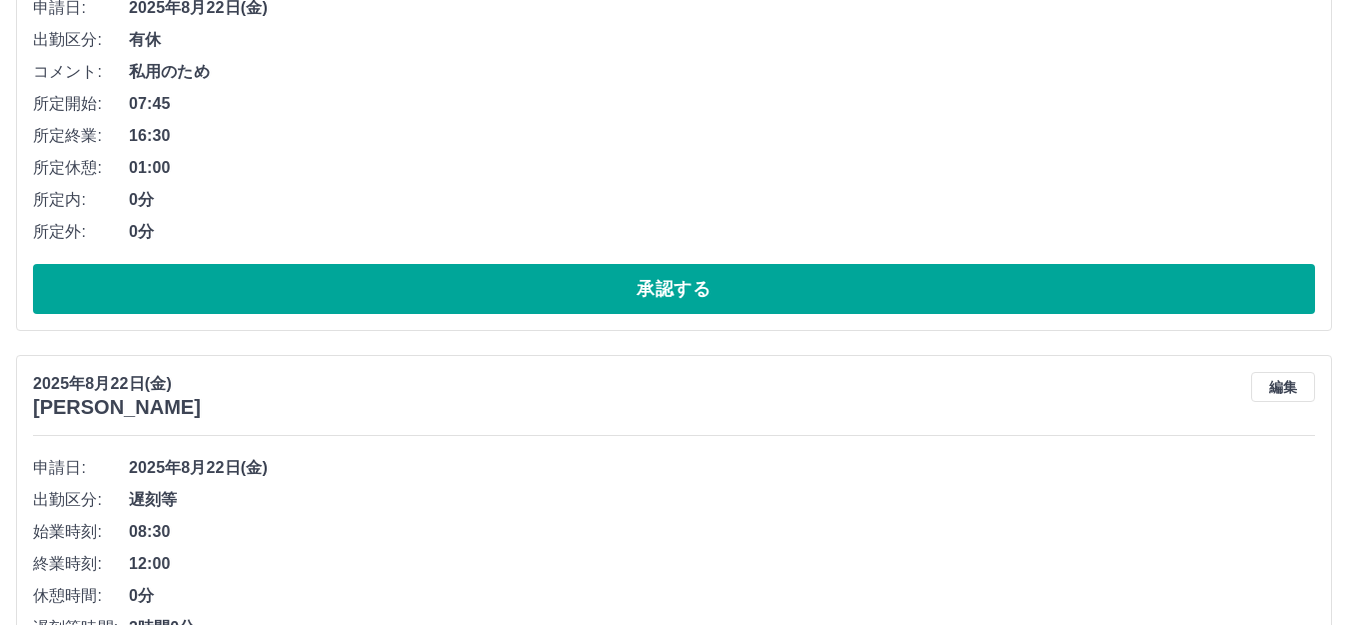
scroll to position [600, 0]
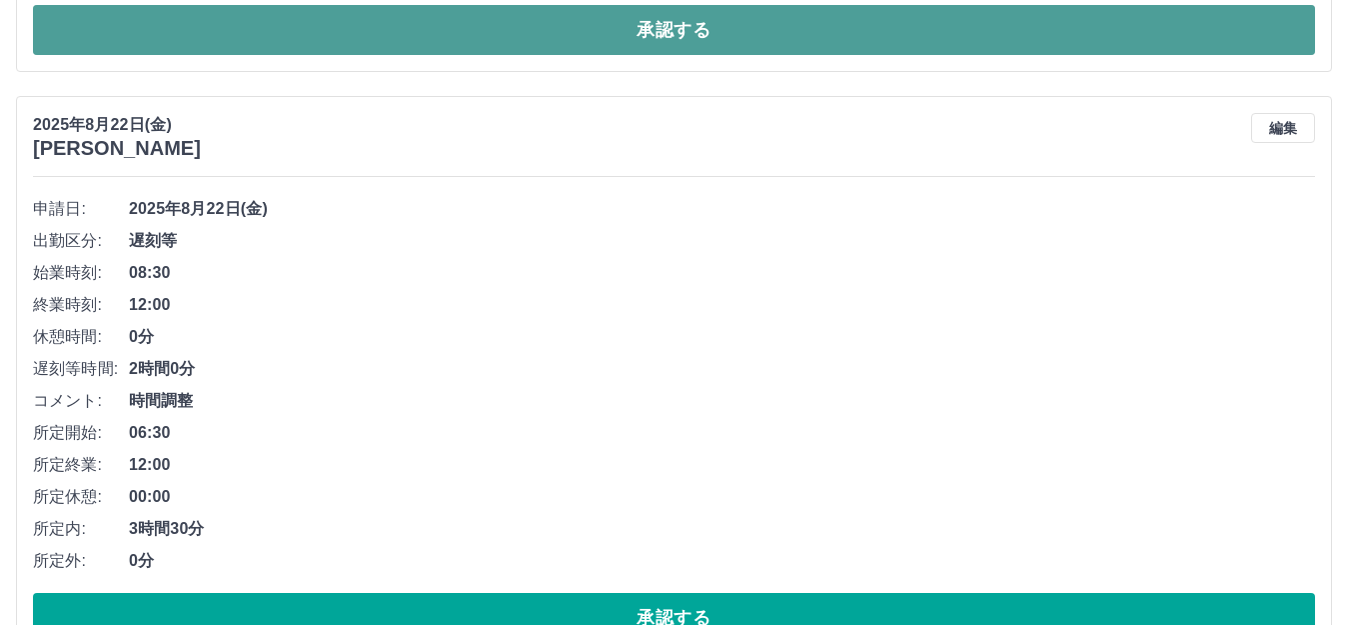
click at [479, 38] on button "承認する" at bounding box center [674, 30] width 1282 height 50
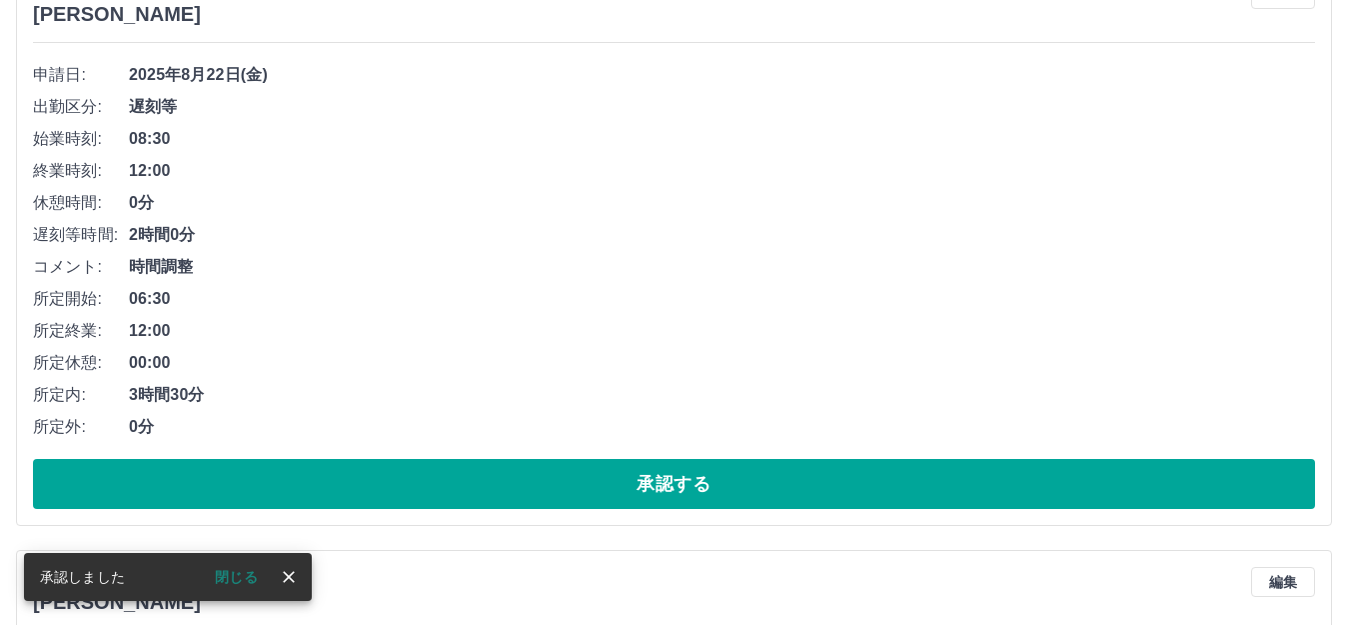
scroll to position [340, 0]
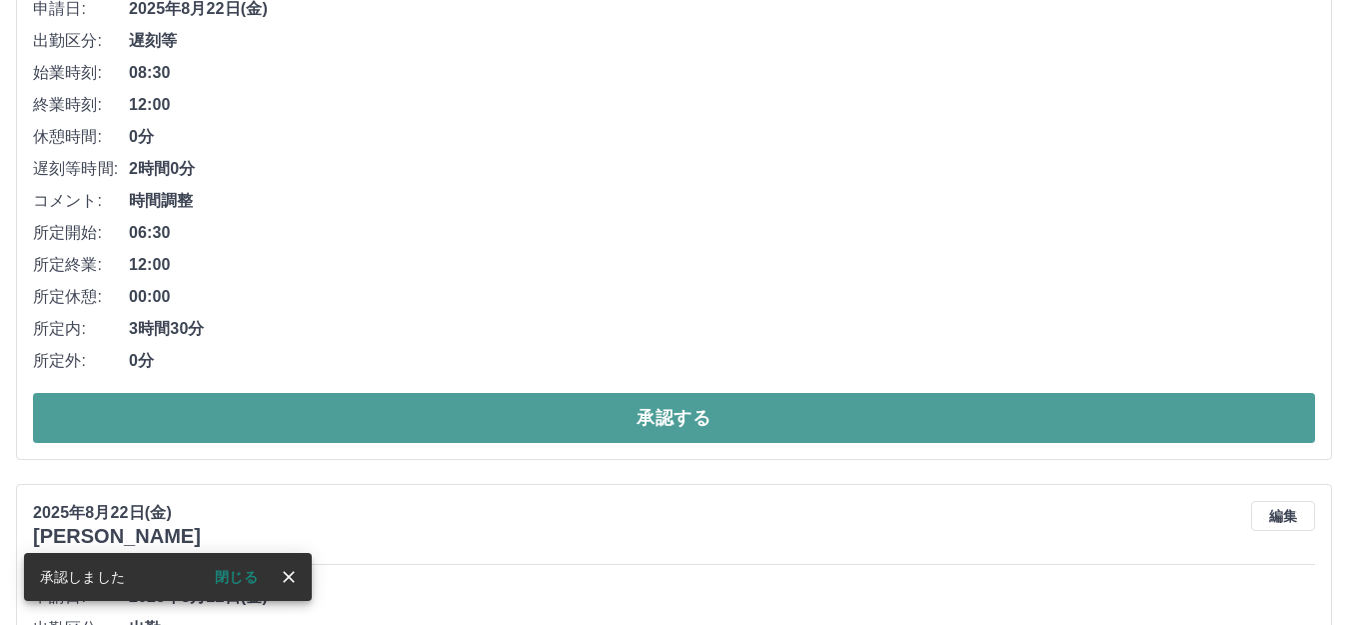
click at [574, 421] on button "承認する" at bounding box center [674, 418] width 1282 height 50
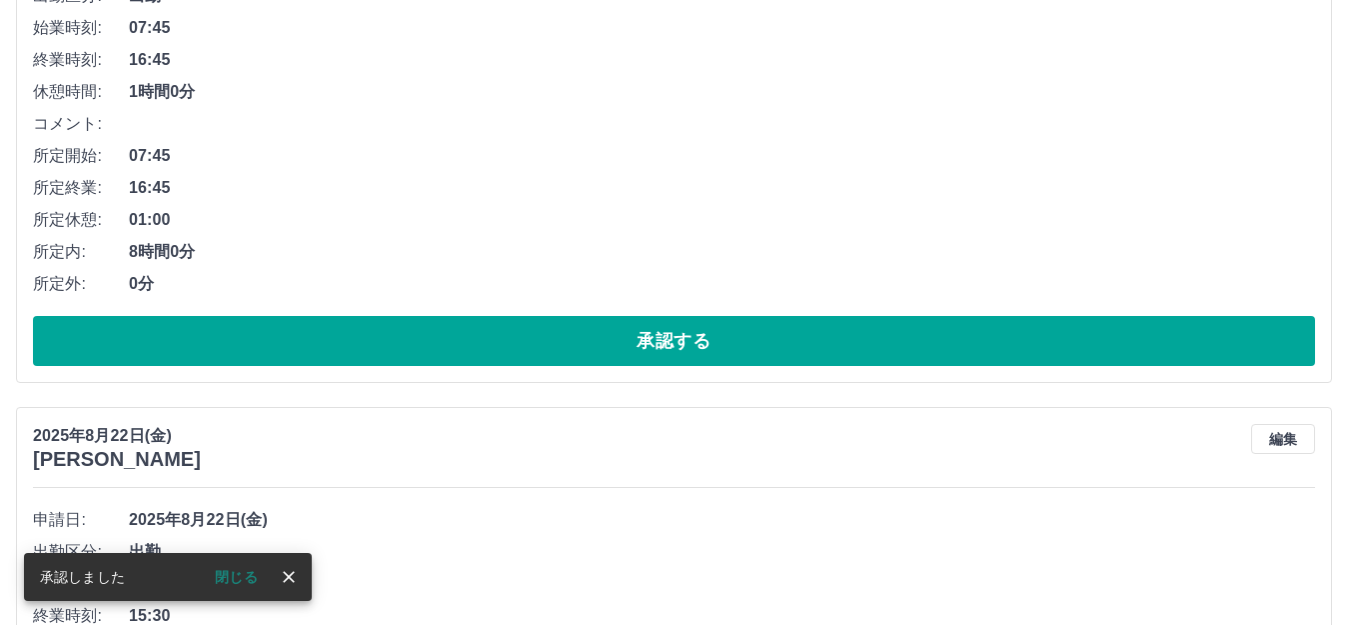
scroll to position [400, 0]
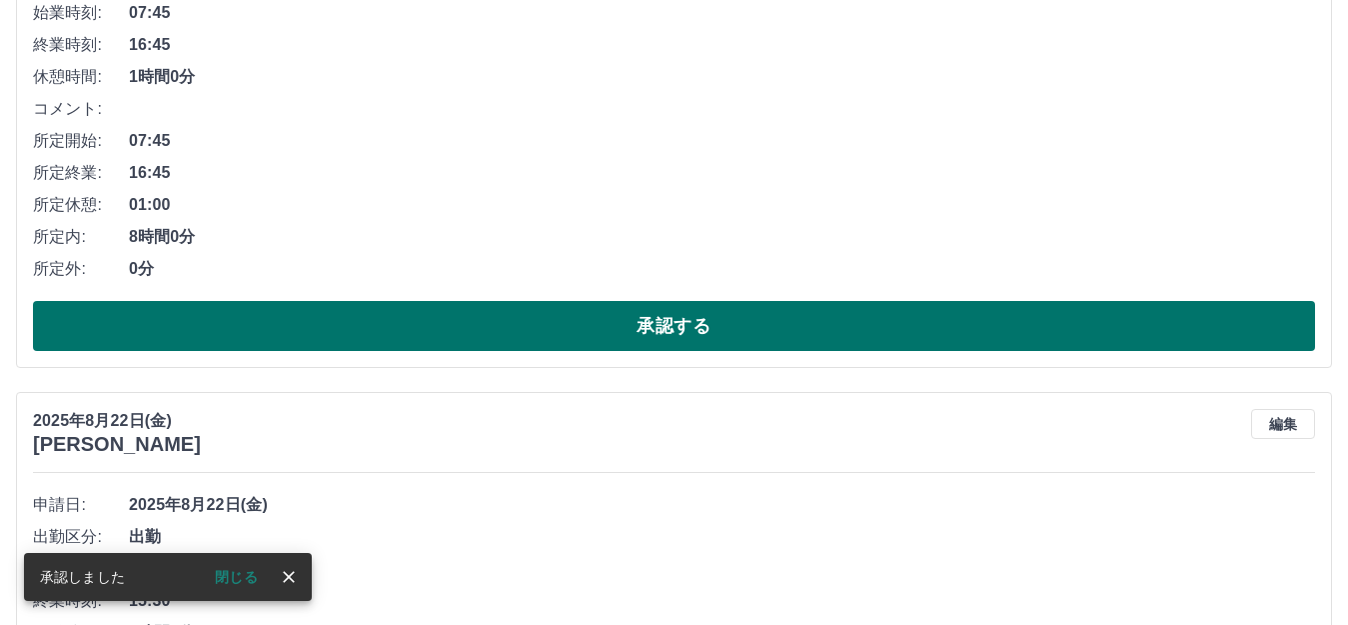
click at [561, 332] on button "承認する" at bounding box center [674, 326] width 1282 height 50
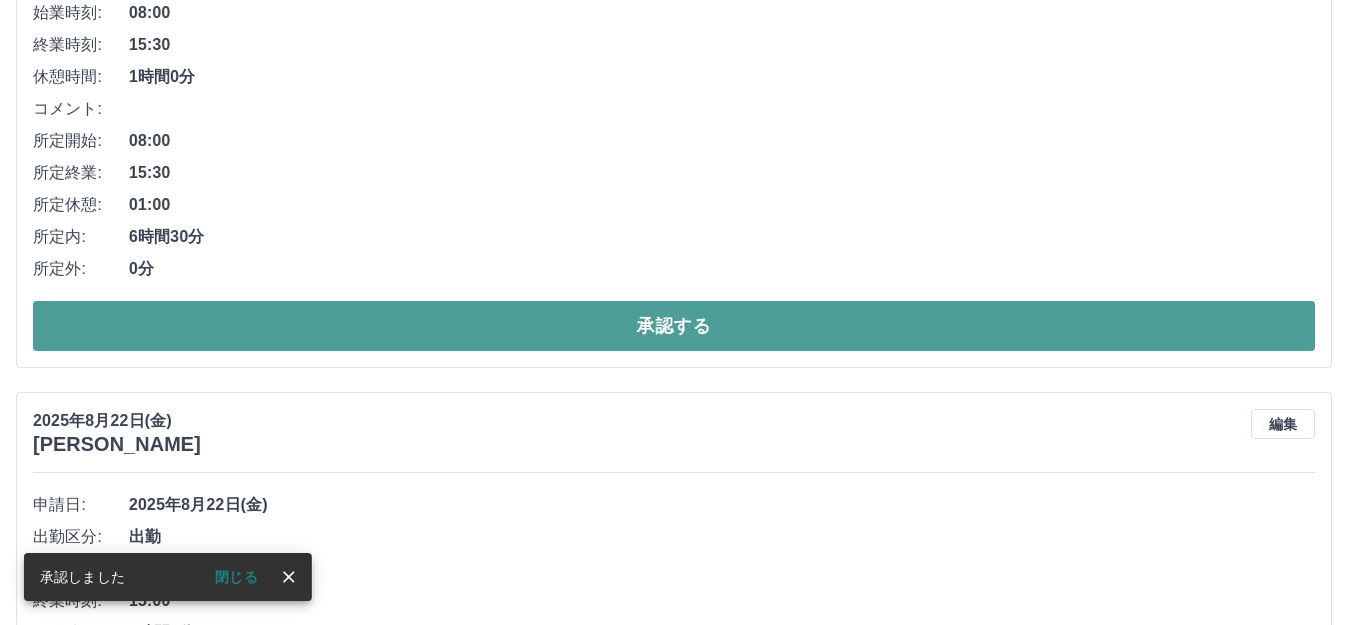
click at [564, 324] on button "承認する" at bounding box center [674, 326] width 1282 height 50
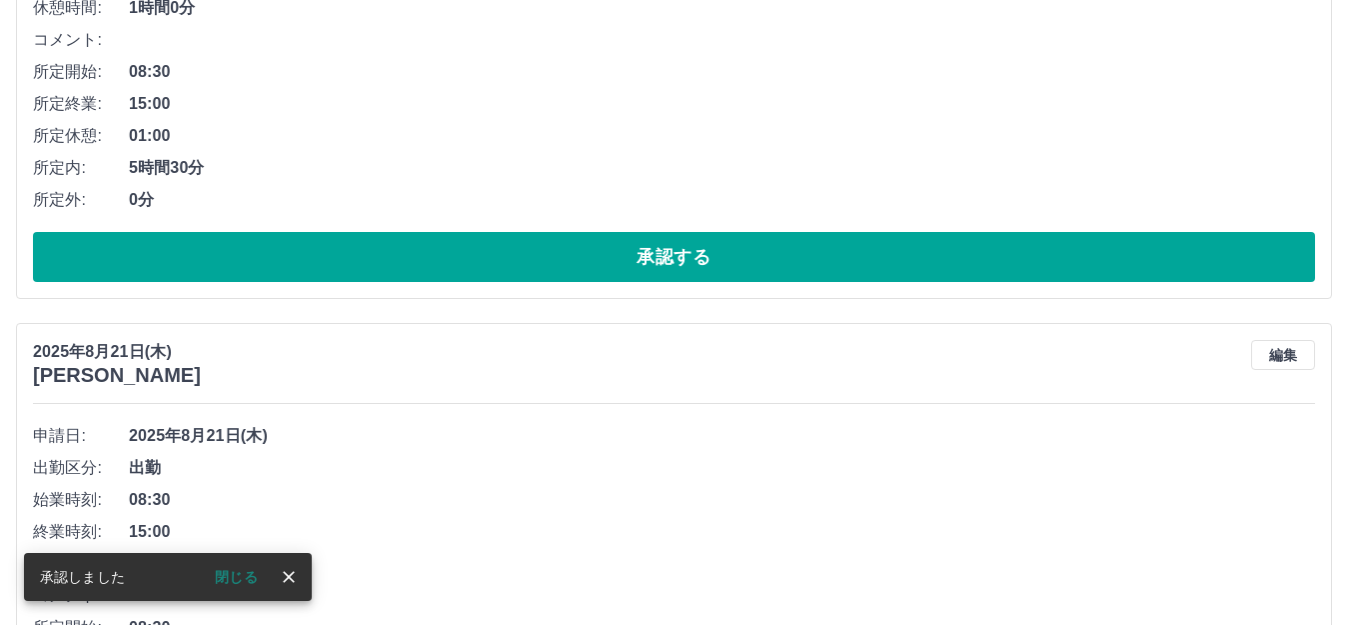
scroll to position [500, 0]
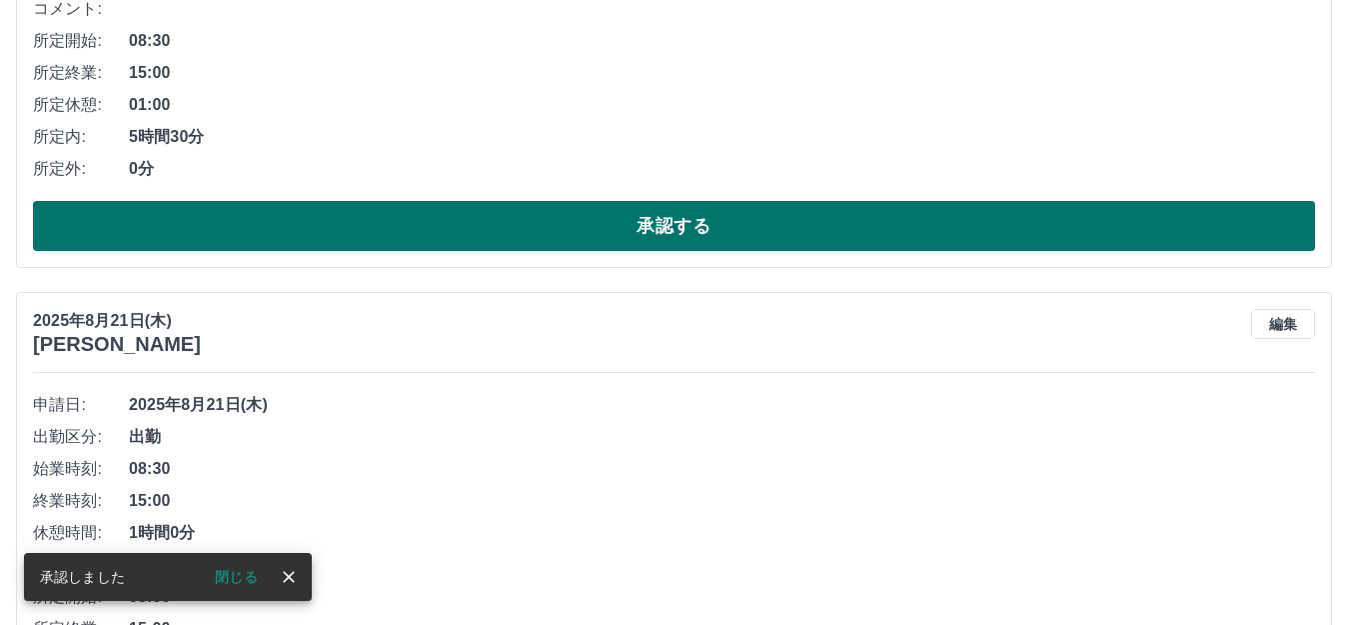
click at [591, 233] on button "承認する" at bounding box center [674, 226] width 1282 height 50
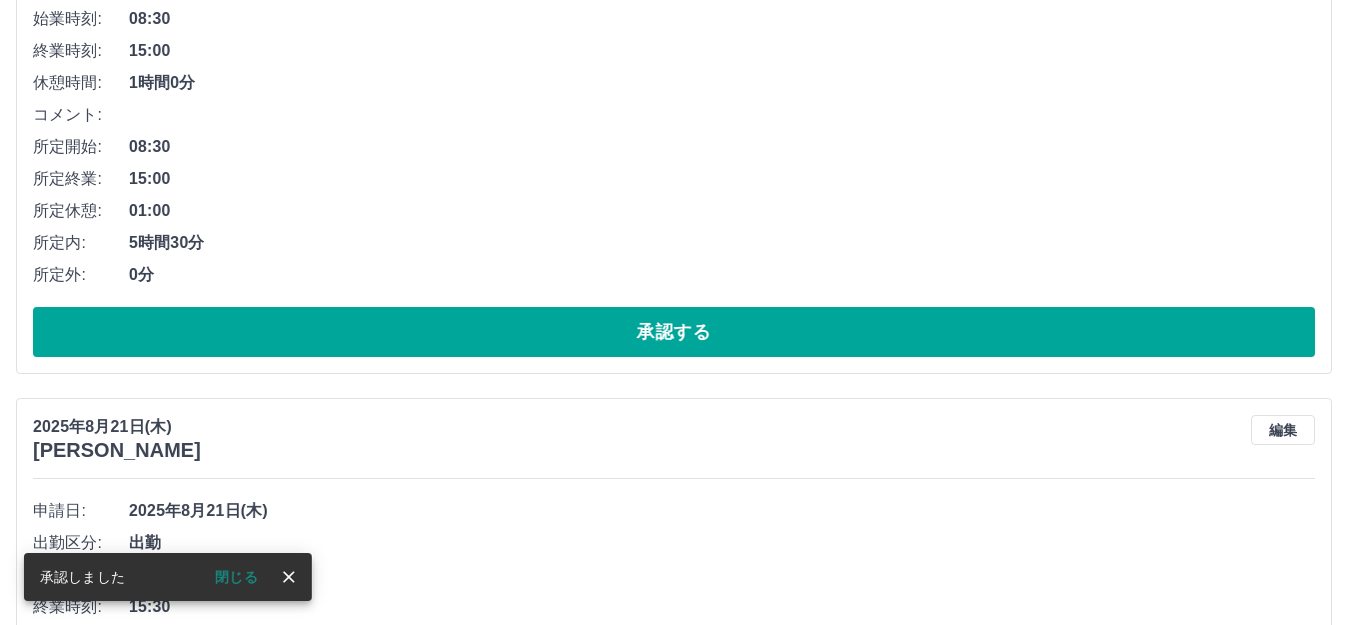
scroll to position [400, 0]
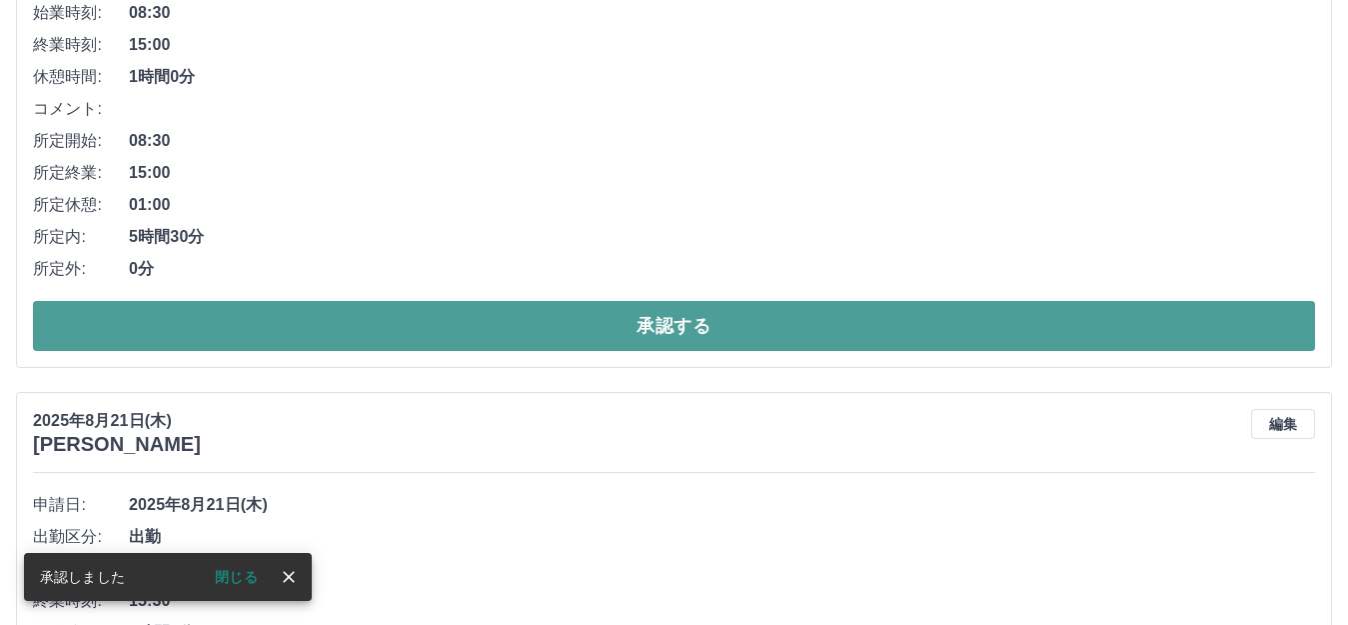
click at [453, 338] on button "承認する" at bounding box center [674, 326] width 1282 height 50
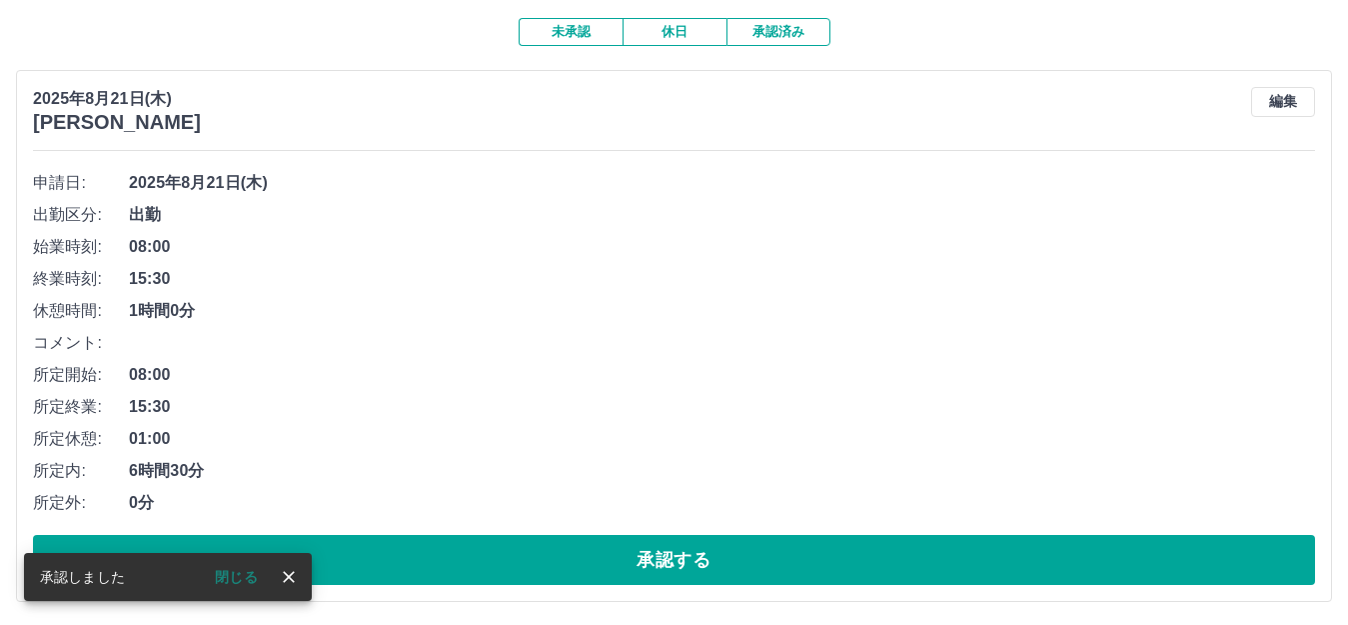
scroll to position [169, 0]
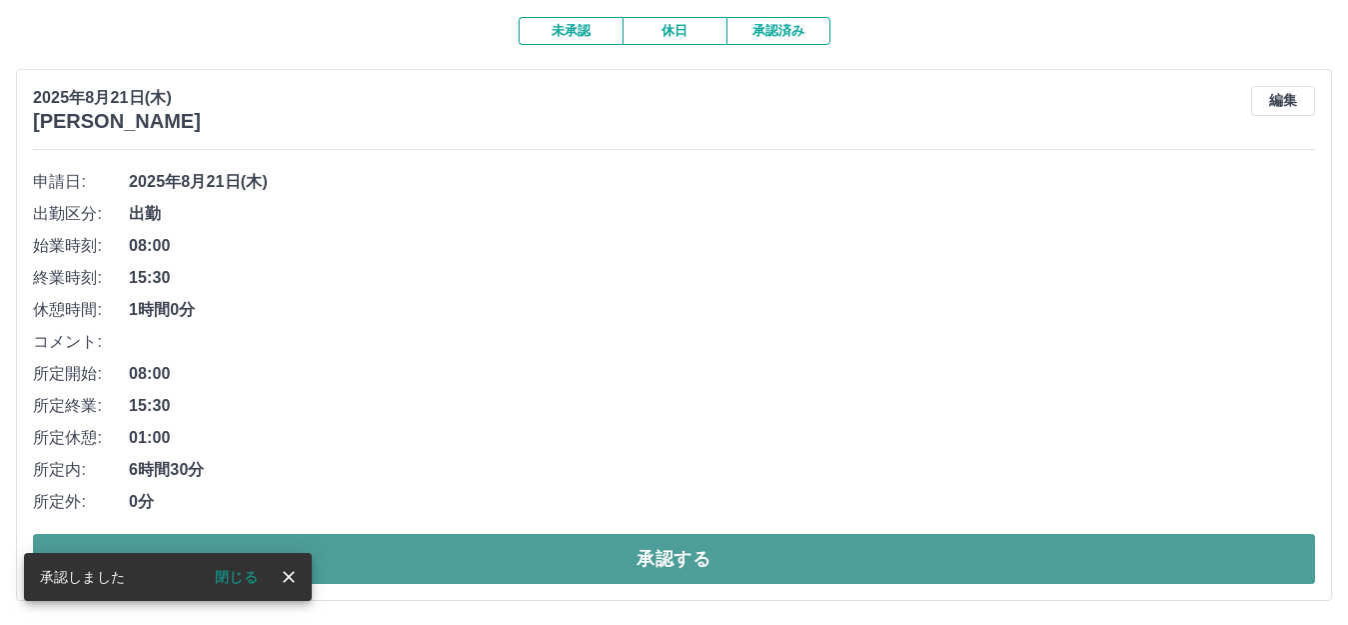
click at [591, 550] on button "承認する" at bounding box center [674, 559] width 1282 height 50
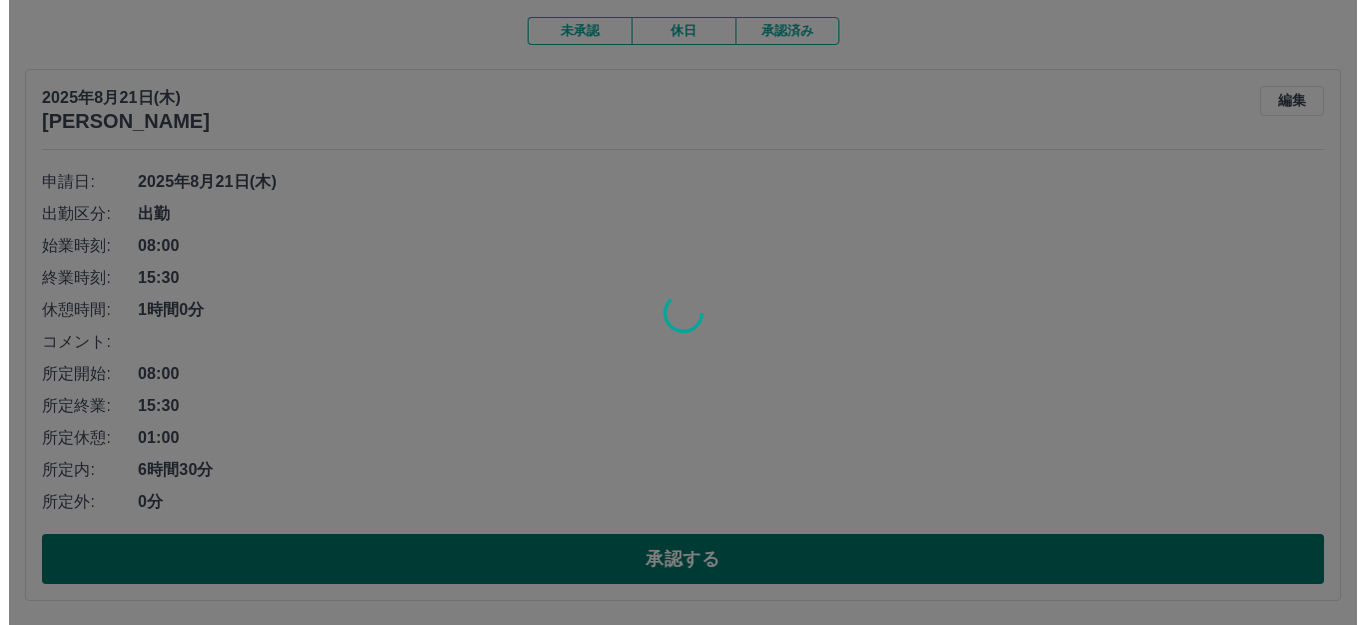
scroll to position [0, 0]
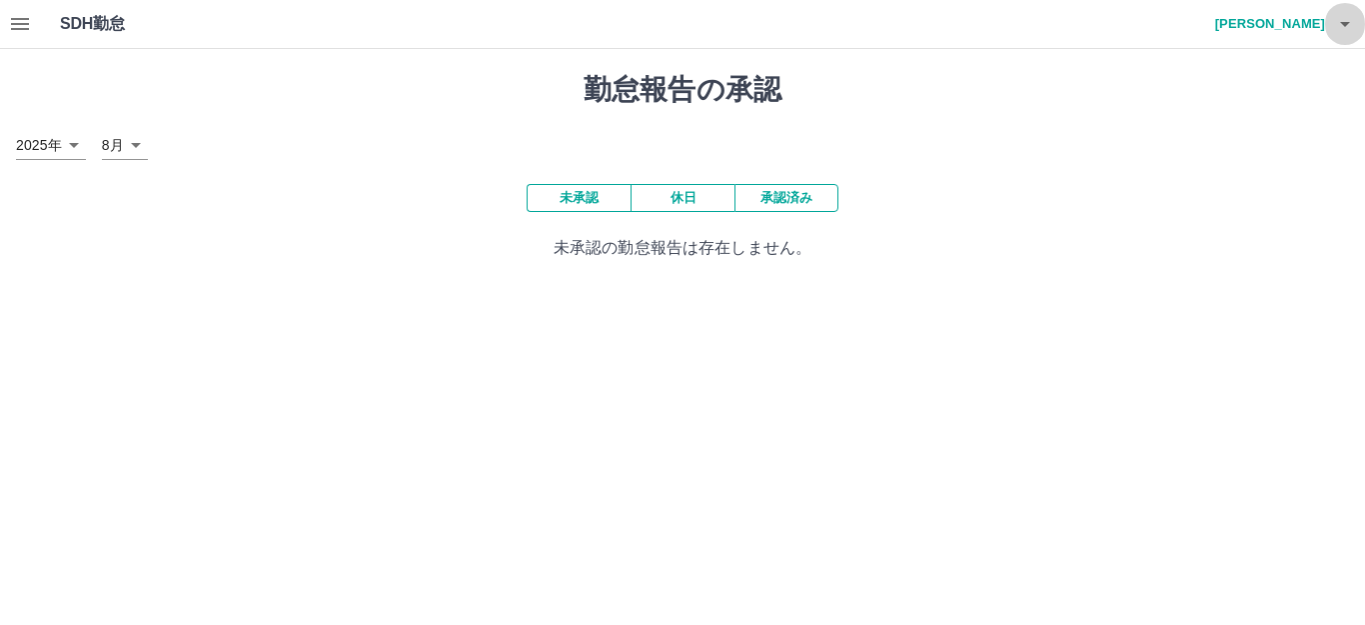
click at [1345, 20] on icon "button" at bounding box center [1345, 24] width 24 height 24
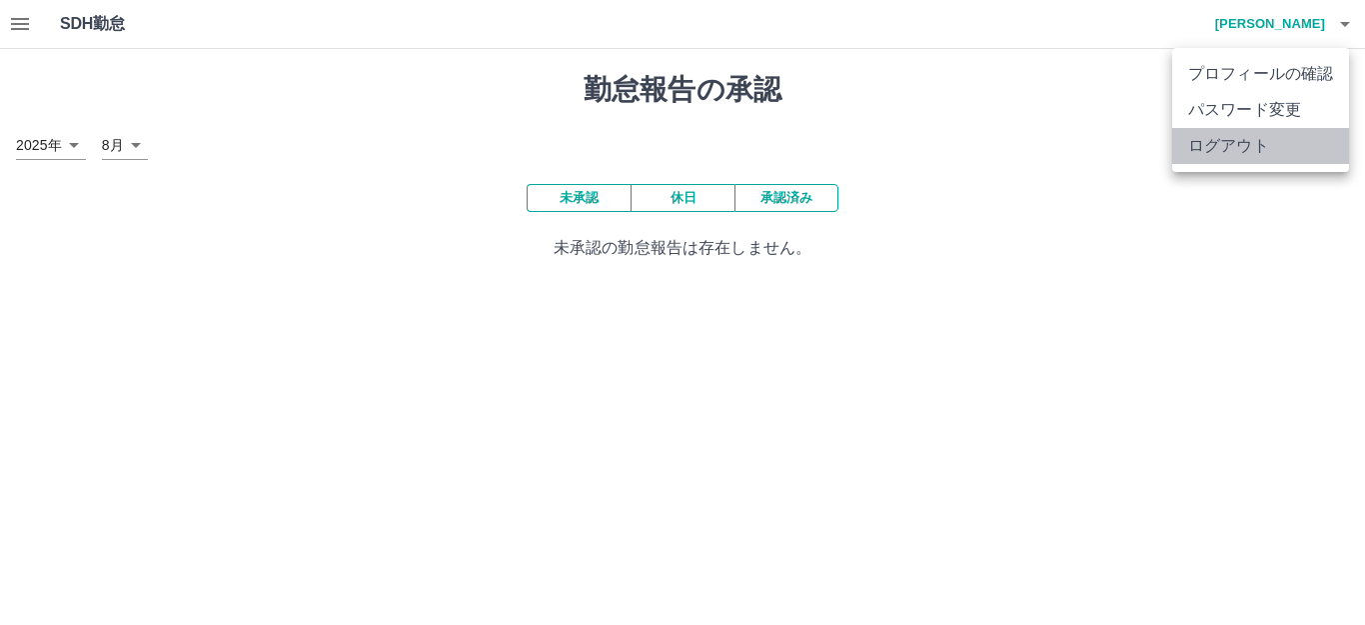
click at [1241, 146] on li "ログアウト" at bounding box center [1260, 146] width 177 height 36
